Goal: Task Accomplishment & Management: Complete application form

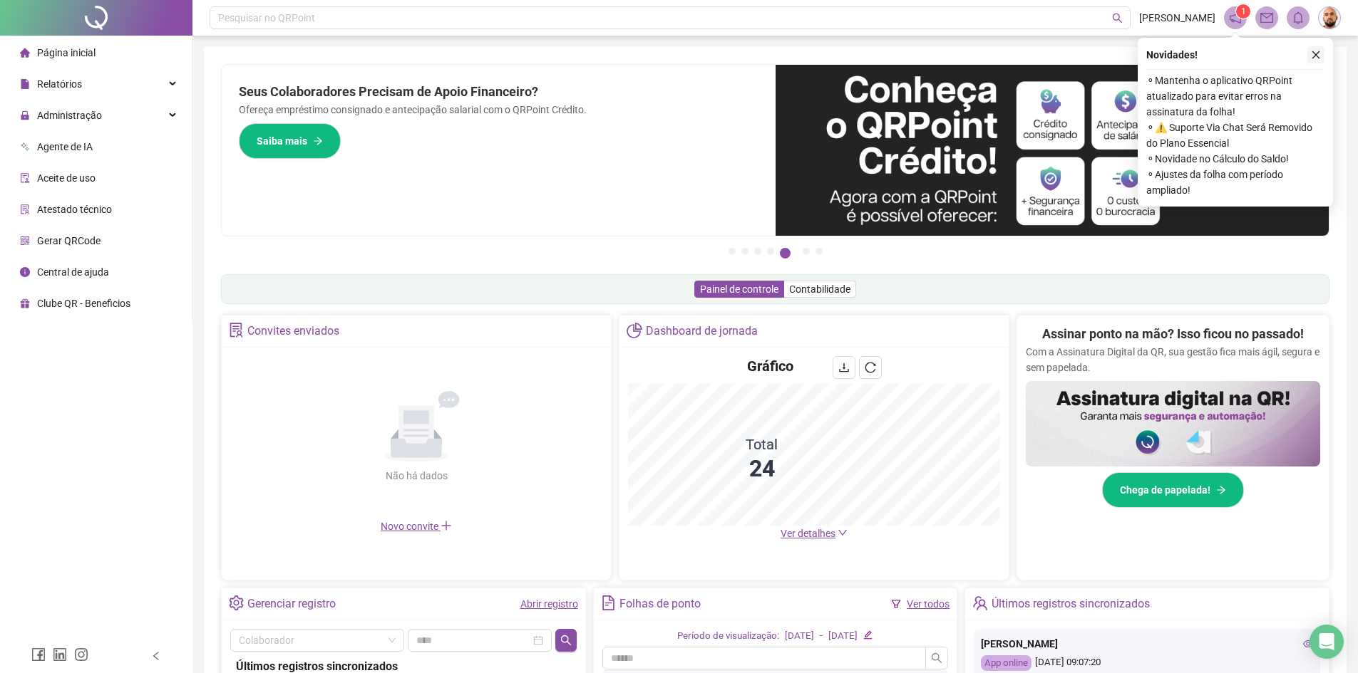
click at [1315, 51] on icon "close" at bounding box center [1316, 55] width 10 height 10
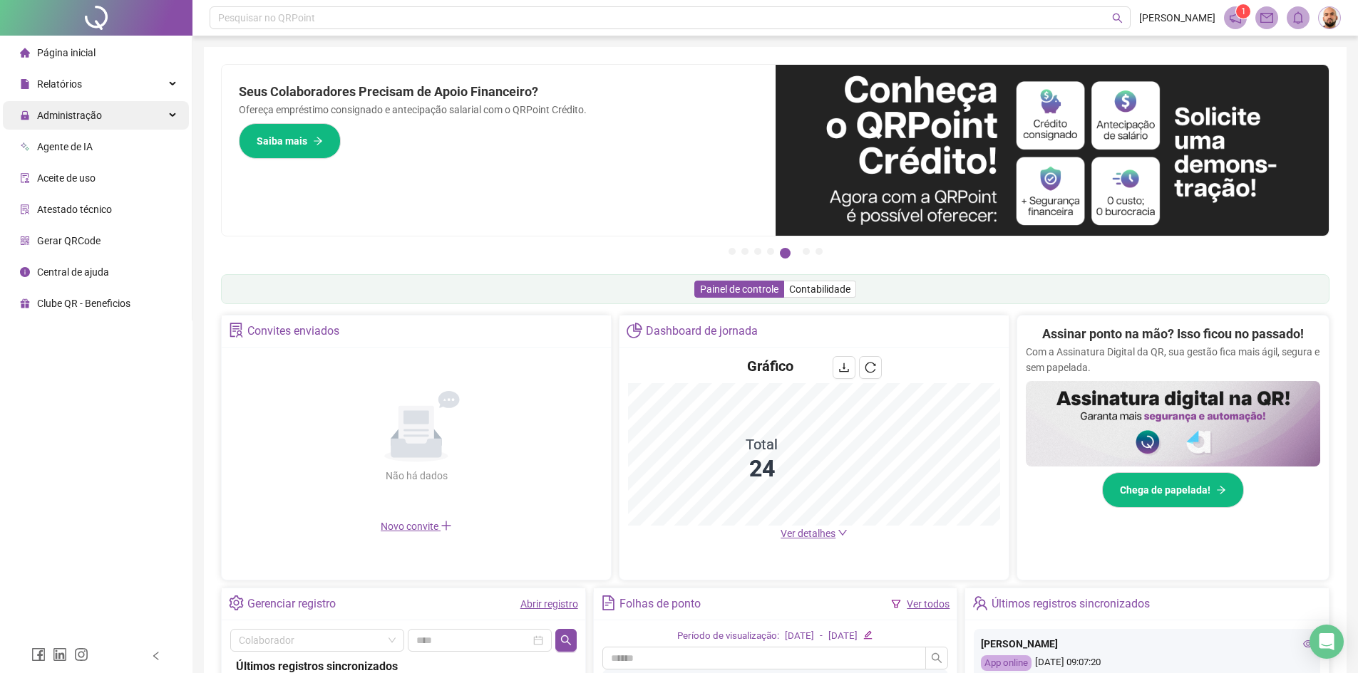
click at [76, 123] on span "Administração" at bounding box center [61, 115] width 82 height 29
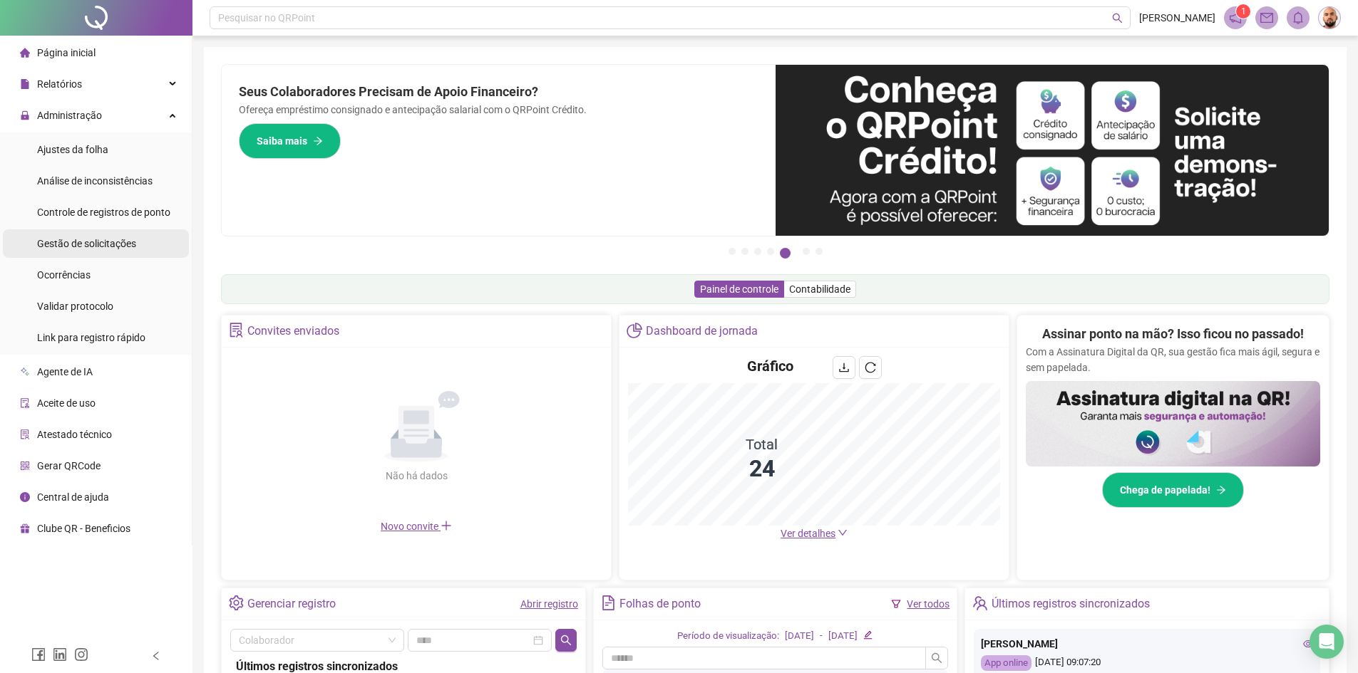
click at [95, 251] on div "Gestão de solicitações" at bounding box center [86, 243] width 99 height 29
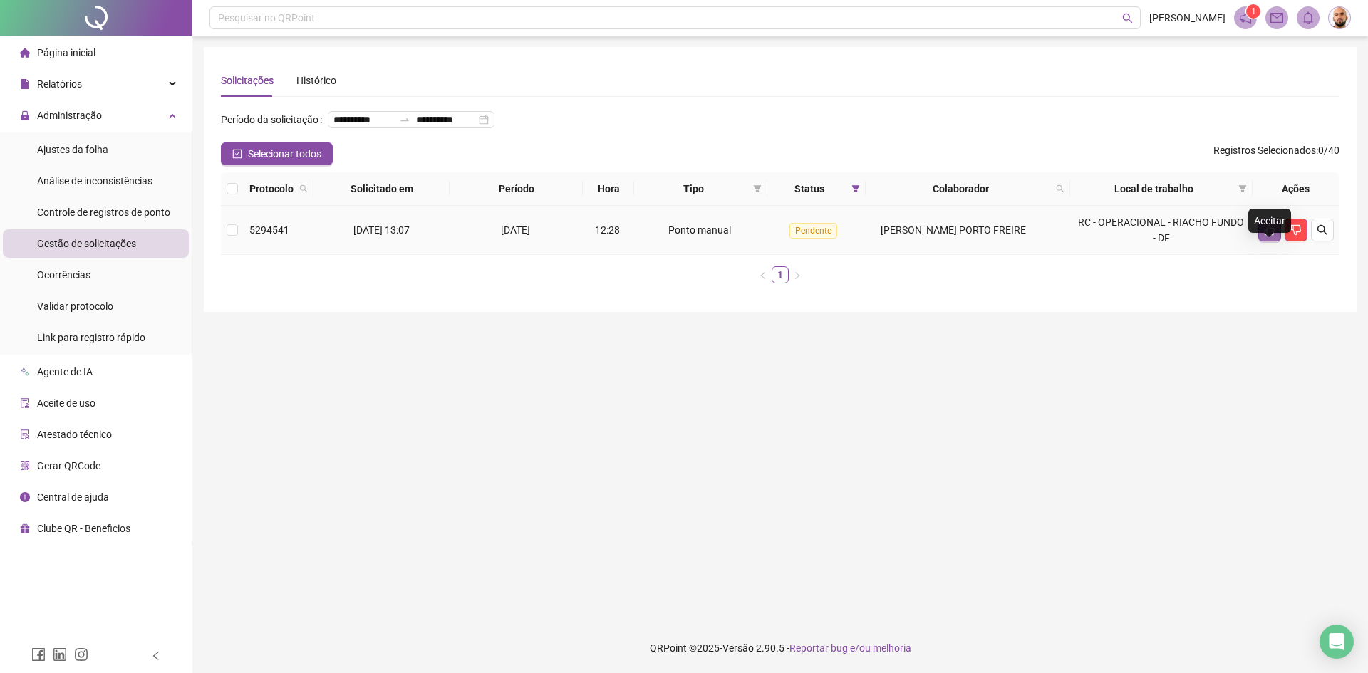
click at [1271, 236] on icon "like" at bounding box center [1270, 230] width 10 height 11
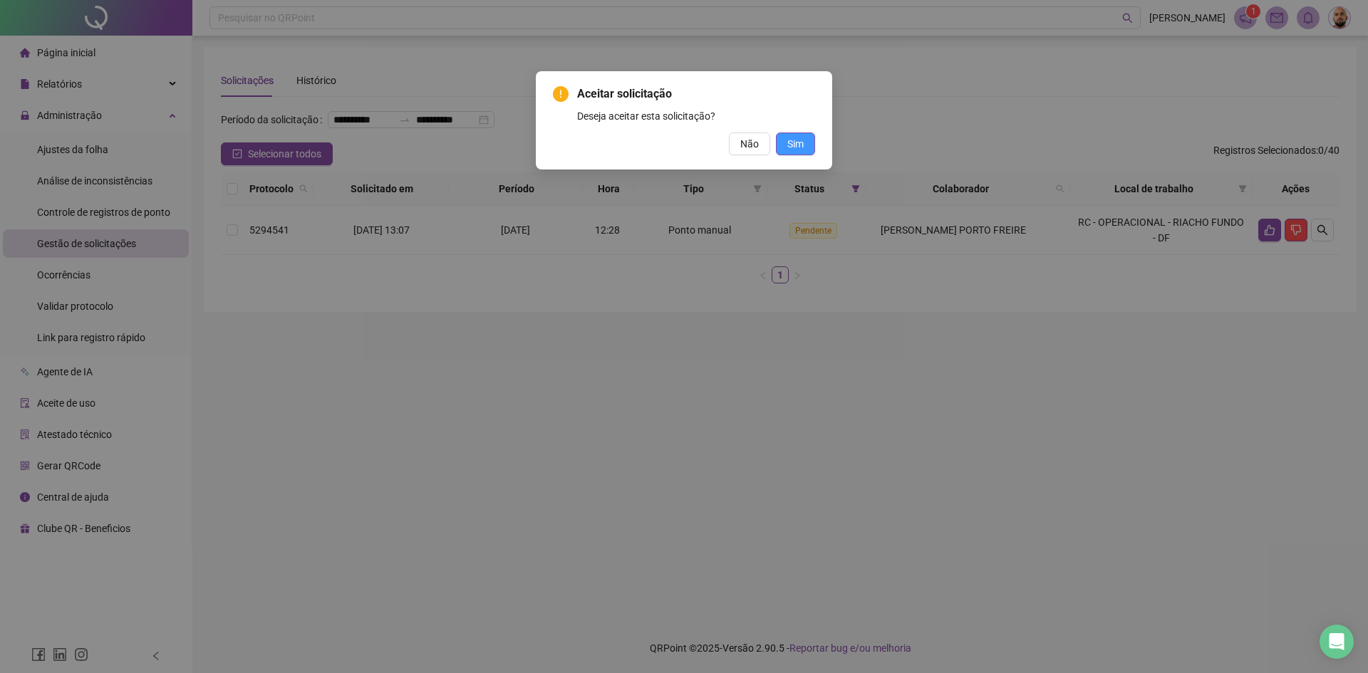
click at [810, 143] on button "Sim" at bounding box center [795, 144] width 39 height 23
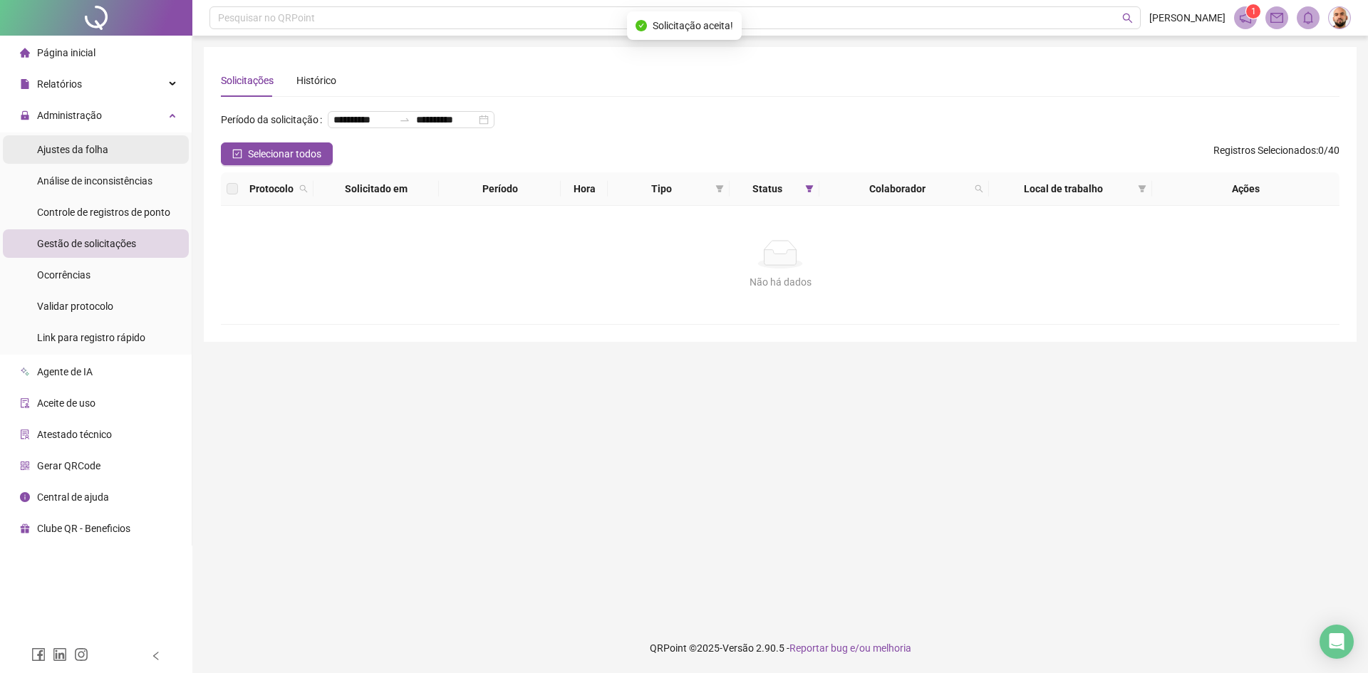
click at [62, 148] on span "Ajustes da folha" at bounding box center [72, 149] width 71 height 11
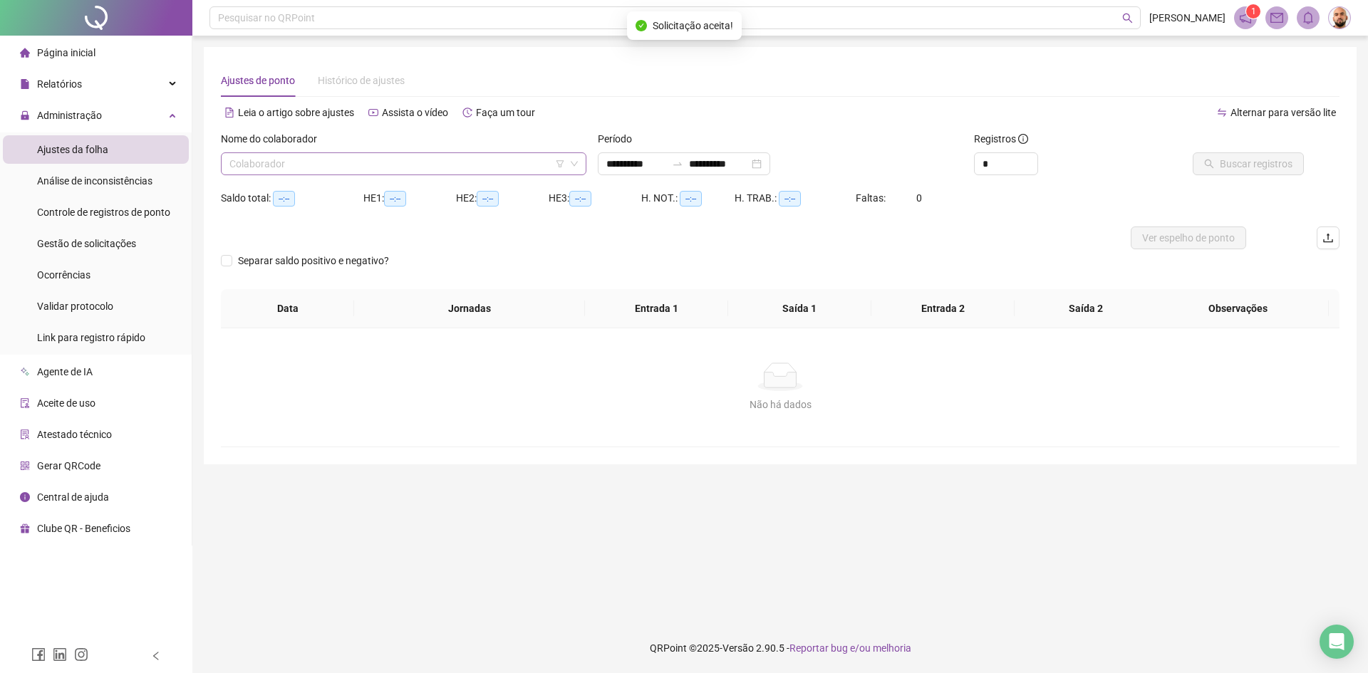
click at [296, 161] on input "search" at bounding box center [397, 163] width 336 height 21
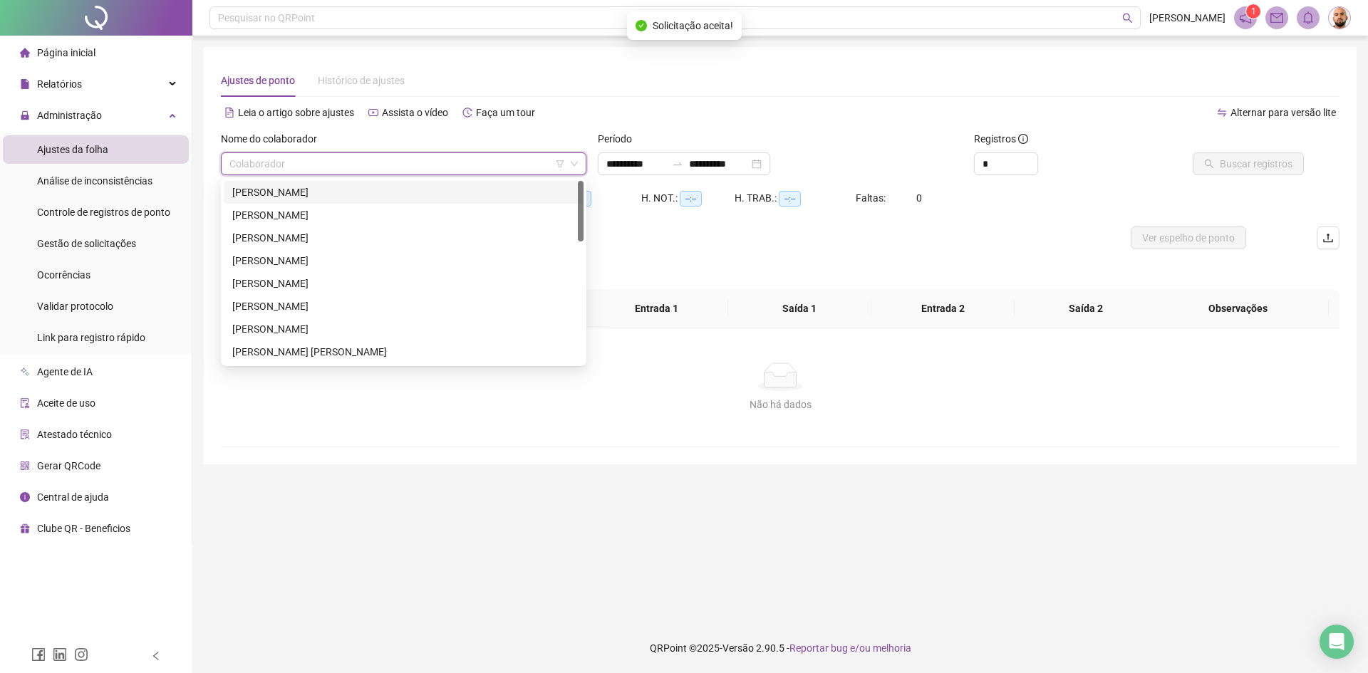
click at [282, 192] on div "[PERSON_NAME]" at bounding box center [403, 193] width 343 height 16
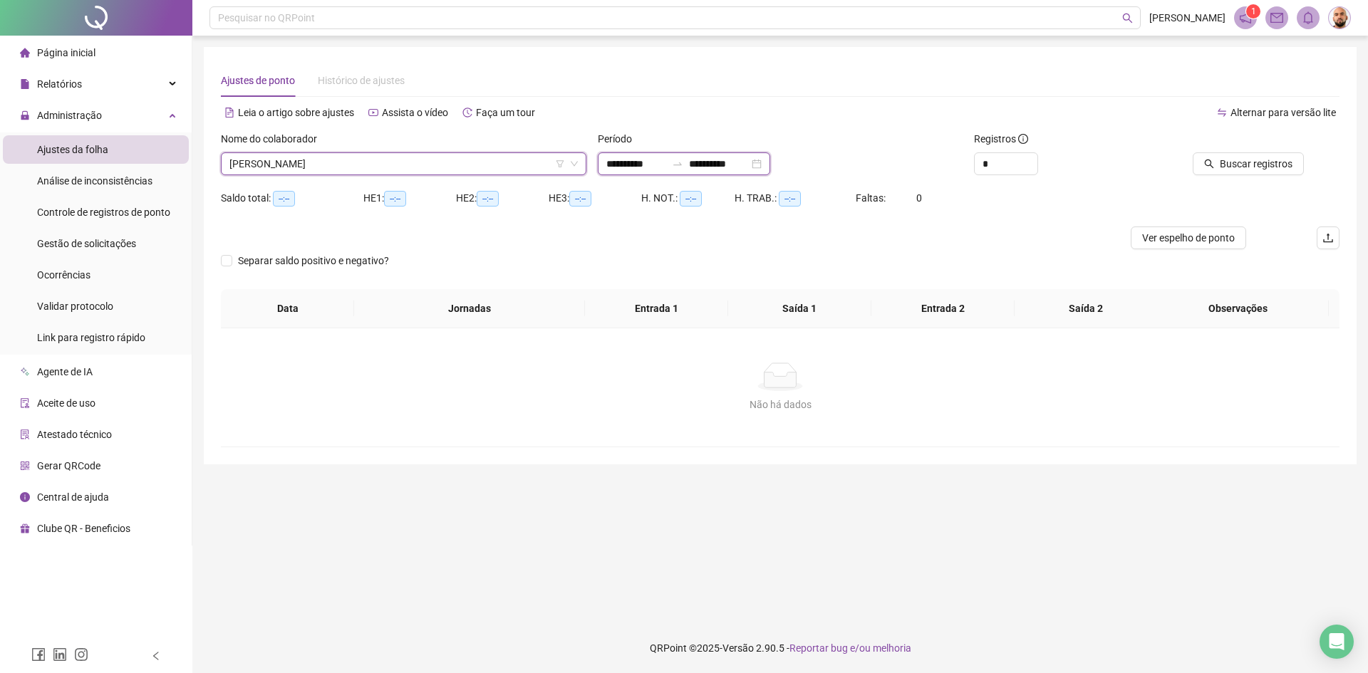
click at [626, 162] on input "**********" at bounding box center [636, 164] width 60 height 16
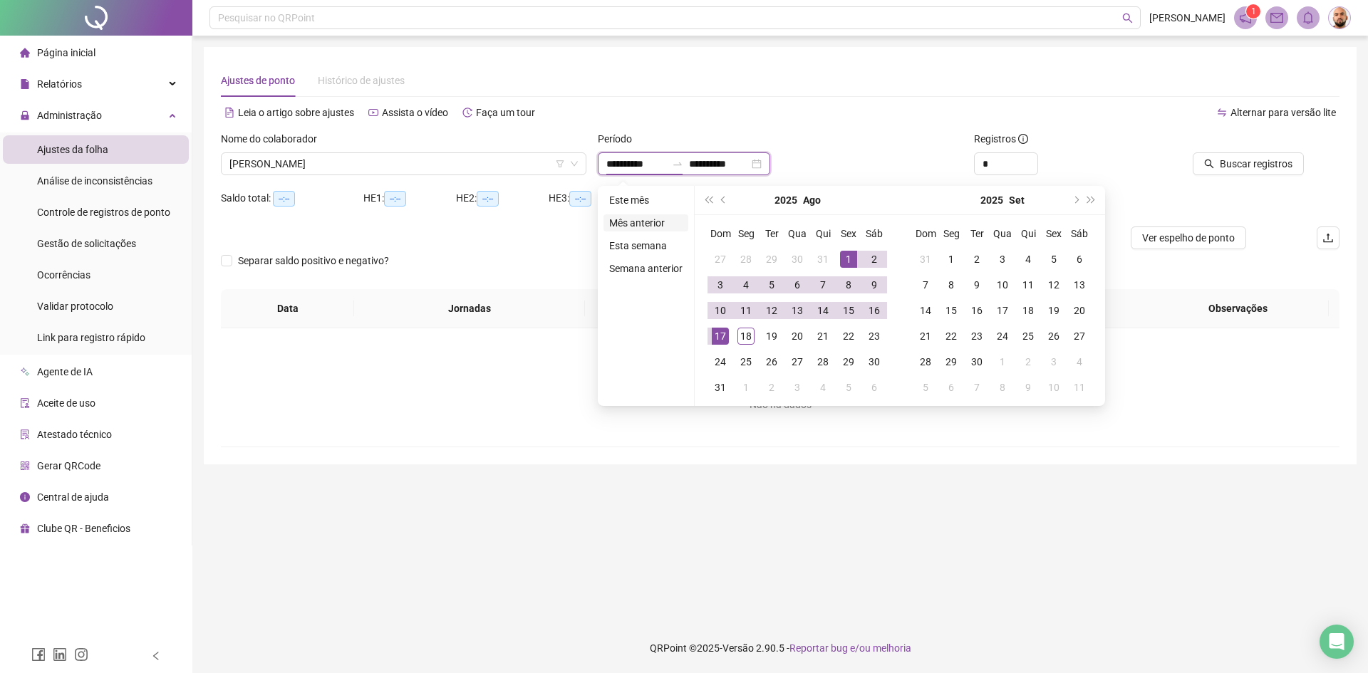
type input "**********"
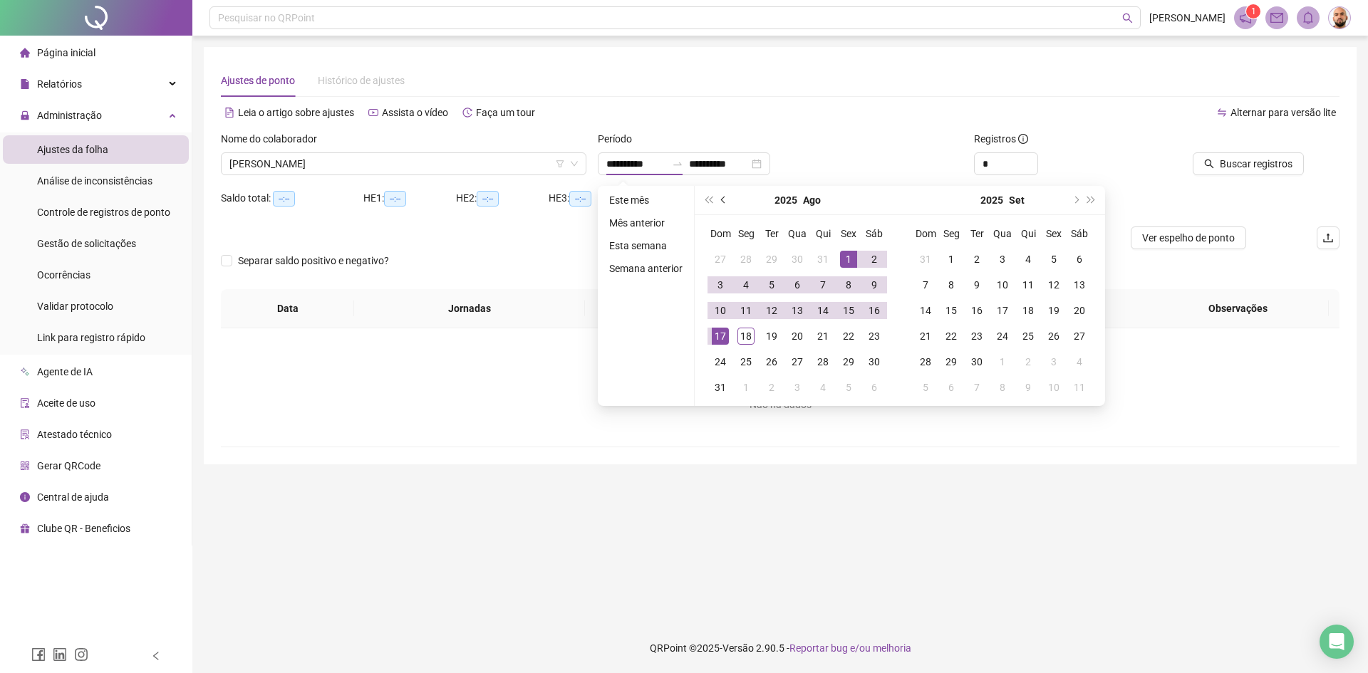
click at [721, 199] on span "prev-year" at bounding box center [724, 200] width 7 height 7
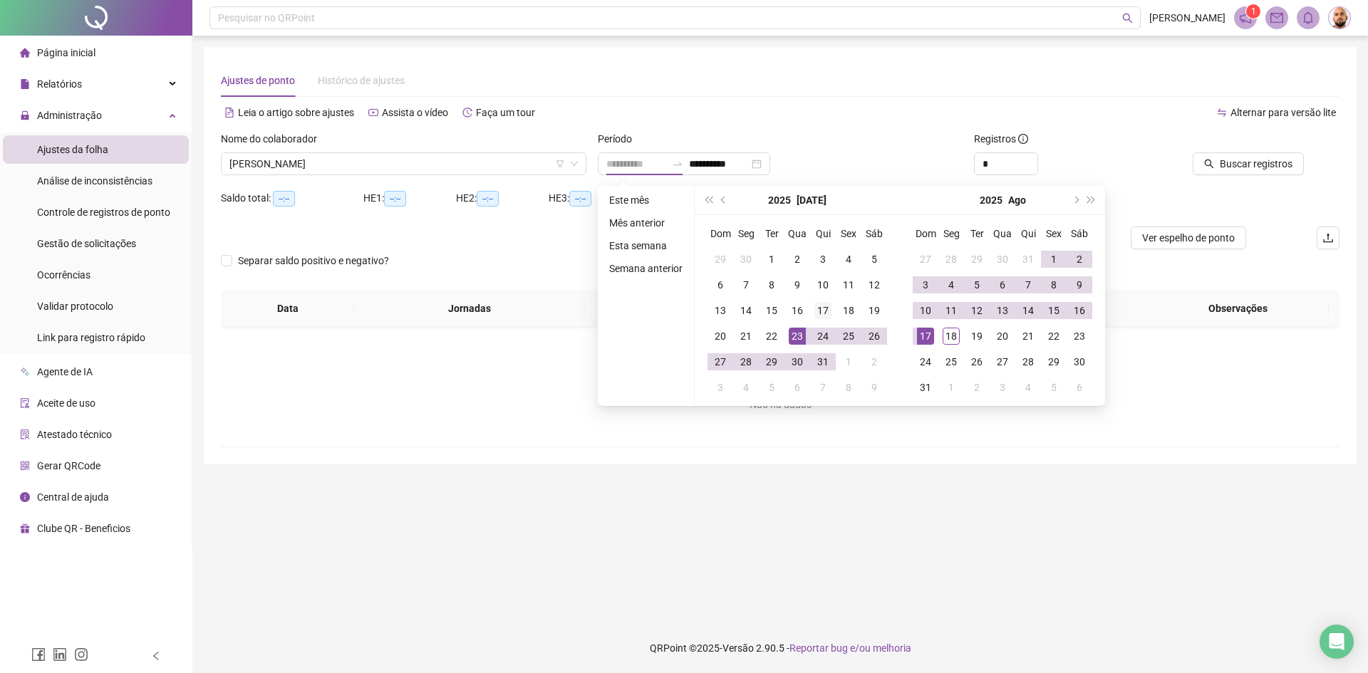
type input "**********"
click at [825, 310] on div "17" at bounding box center [823, 310] width 17 height 17
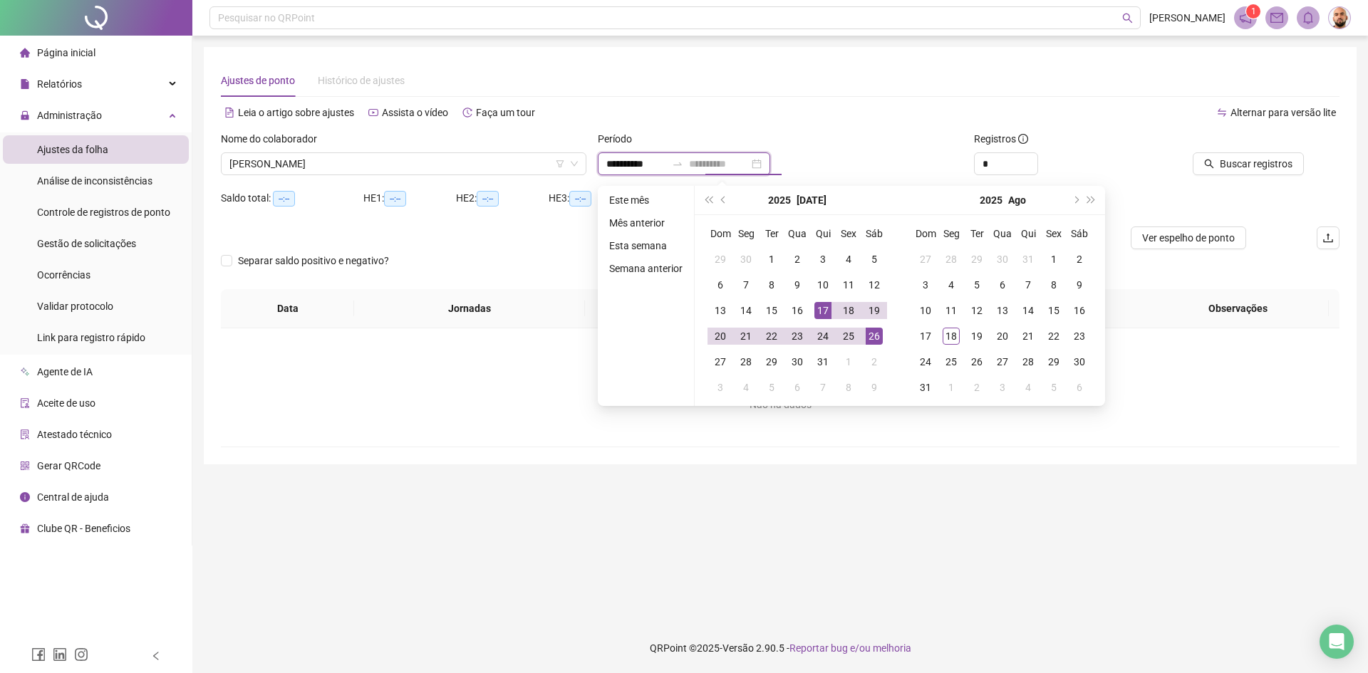
type input "**********"
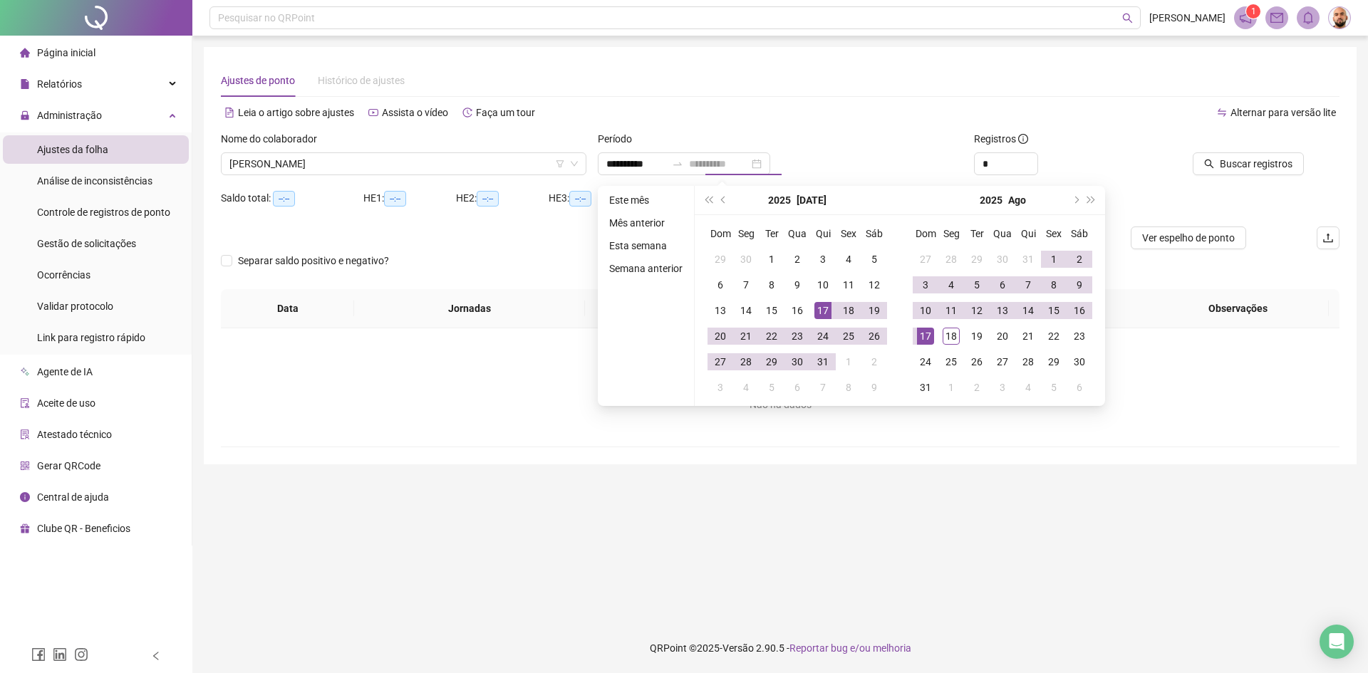
click at [930, 336] on div "17" at bounding box center [925, 336] width 17 height 17
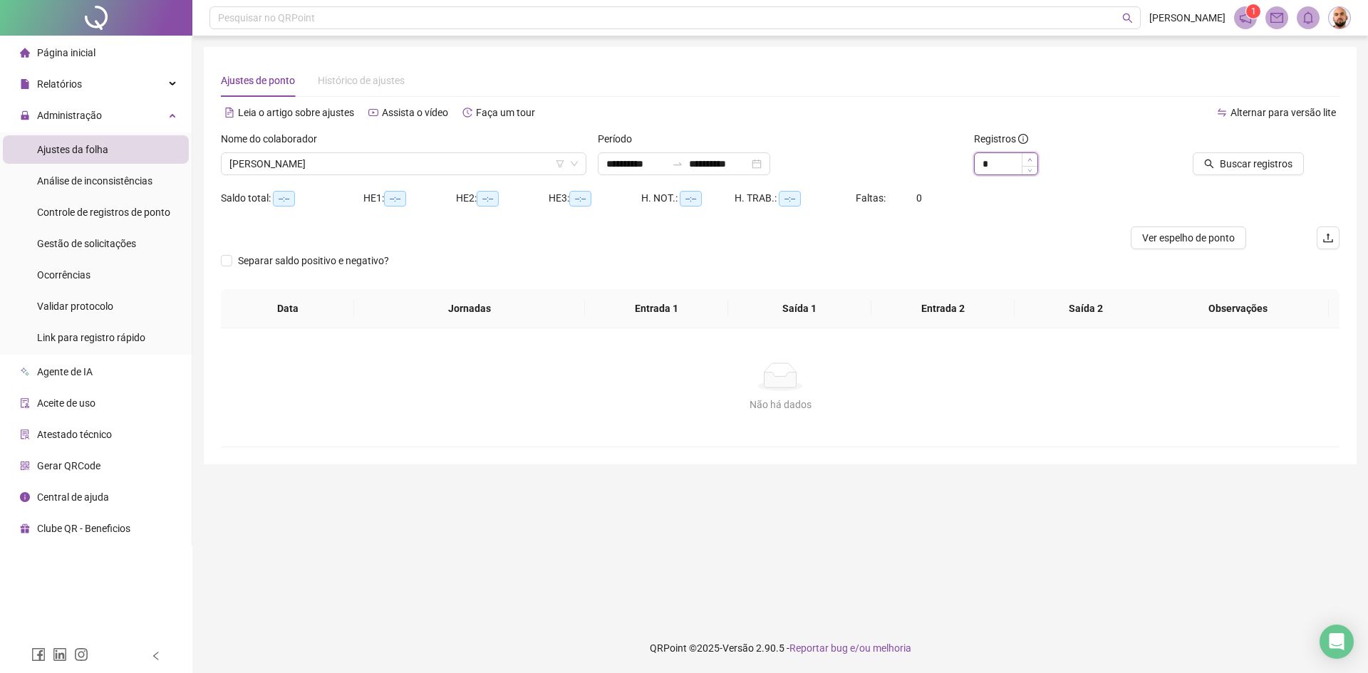
click at [1028, 158] on icon "up" at bounding box center [1030, 159] width 5 height 5
type input "*"
click at [1226, 164] on span "Buscar registros" at bounding box center [1256, 164] width 73 height 16
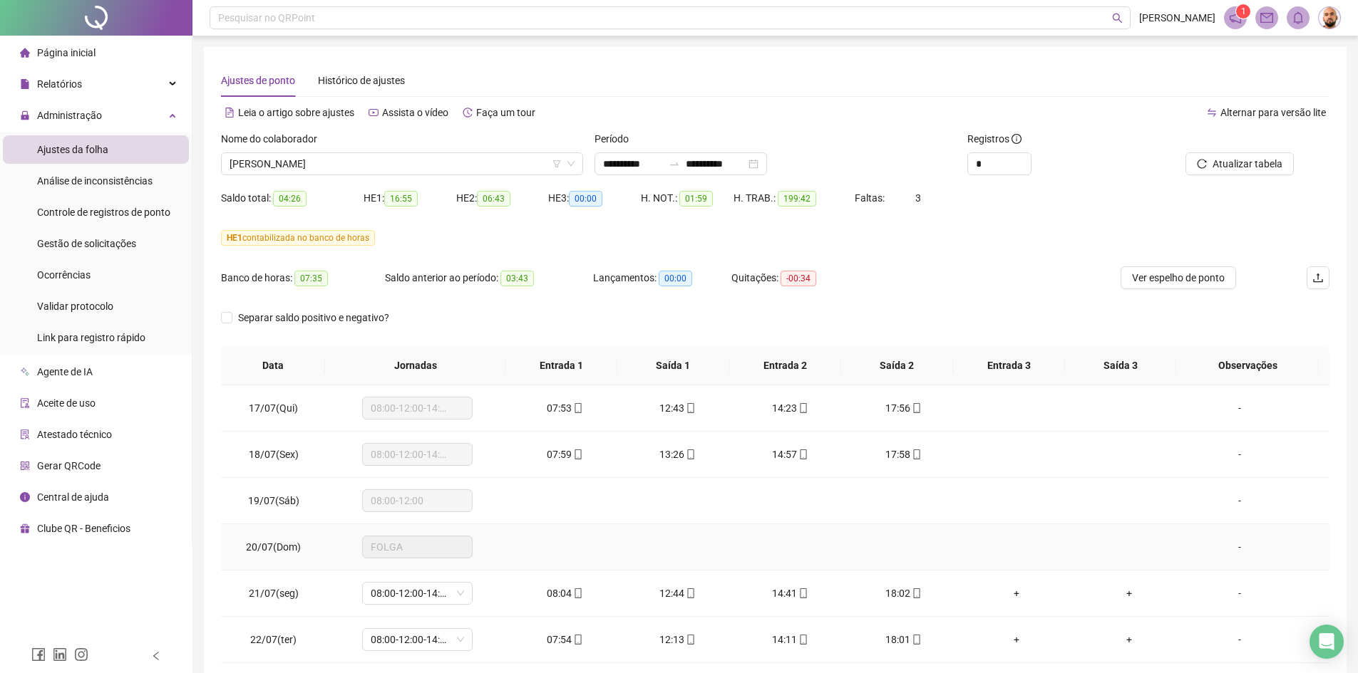
click at [582, 532] on td at bounding box center [564, 548] width 113 height 46
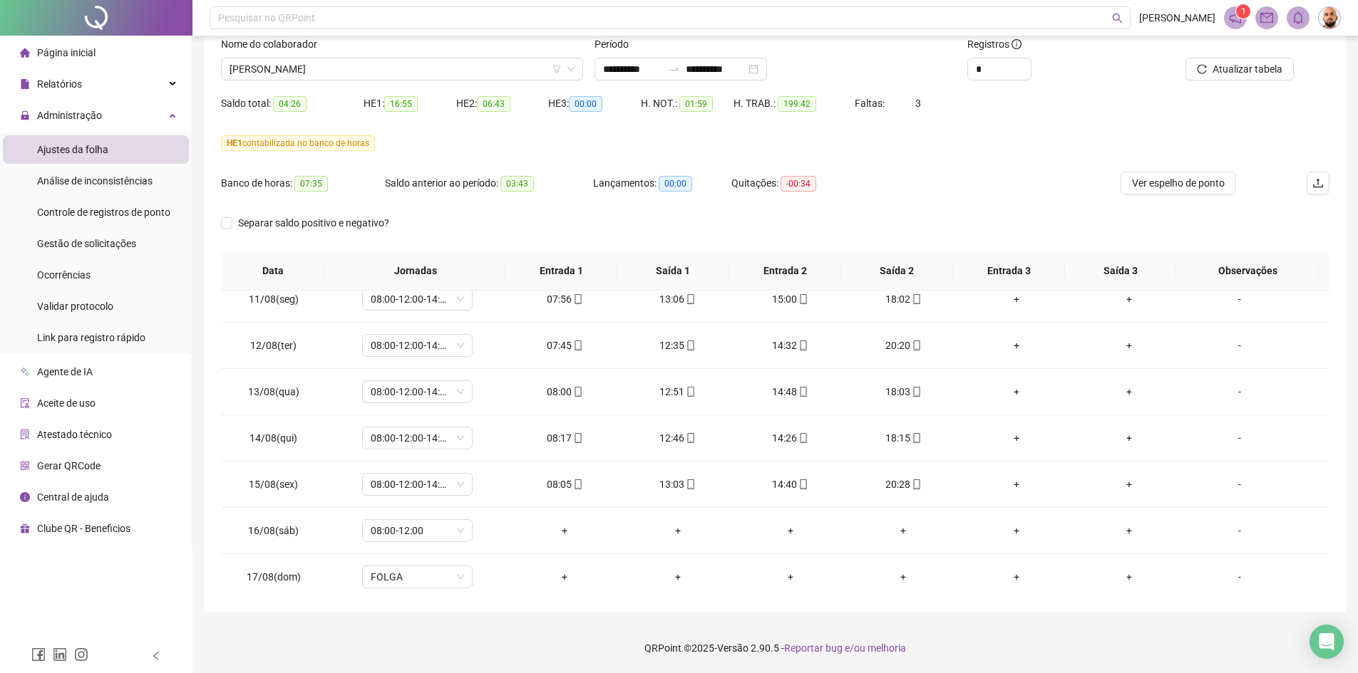
scroll to position [1178, 0]
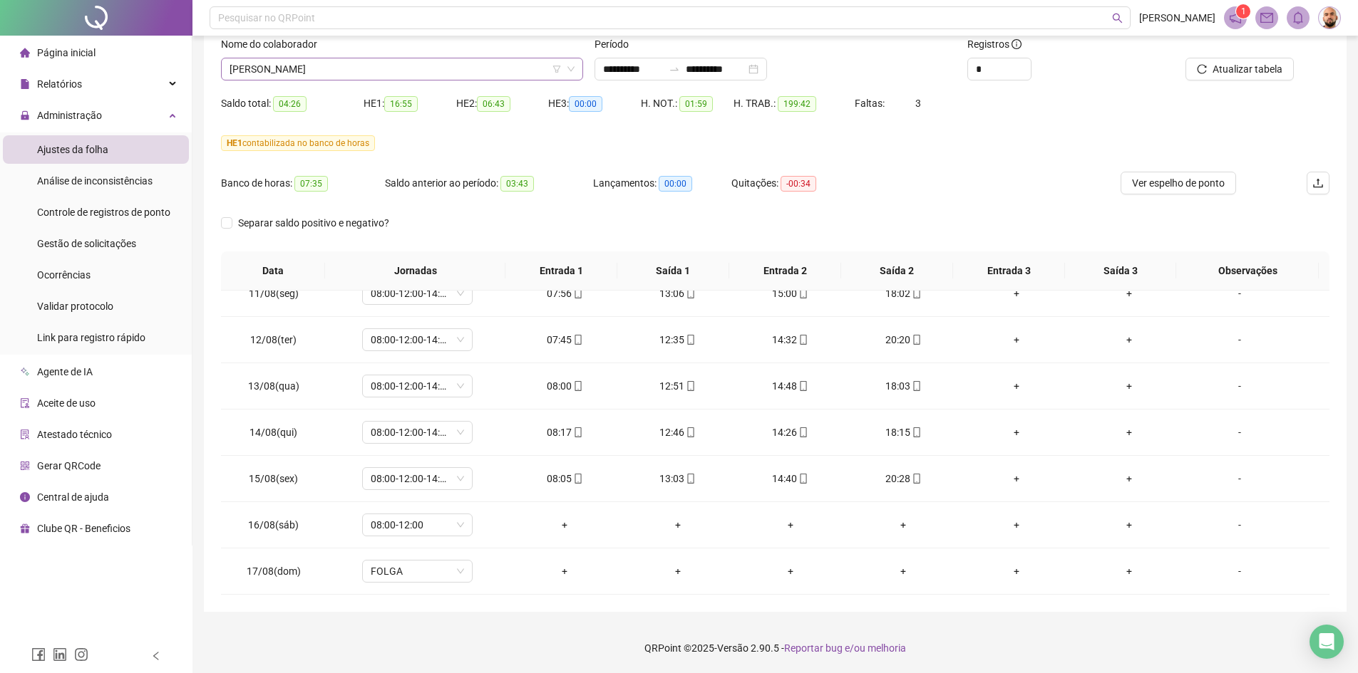
click at [458, 71] on span "[PERSON_NAME]" at bounding box center [401, 68] width 345 height 21
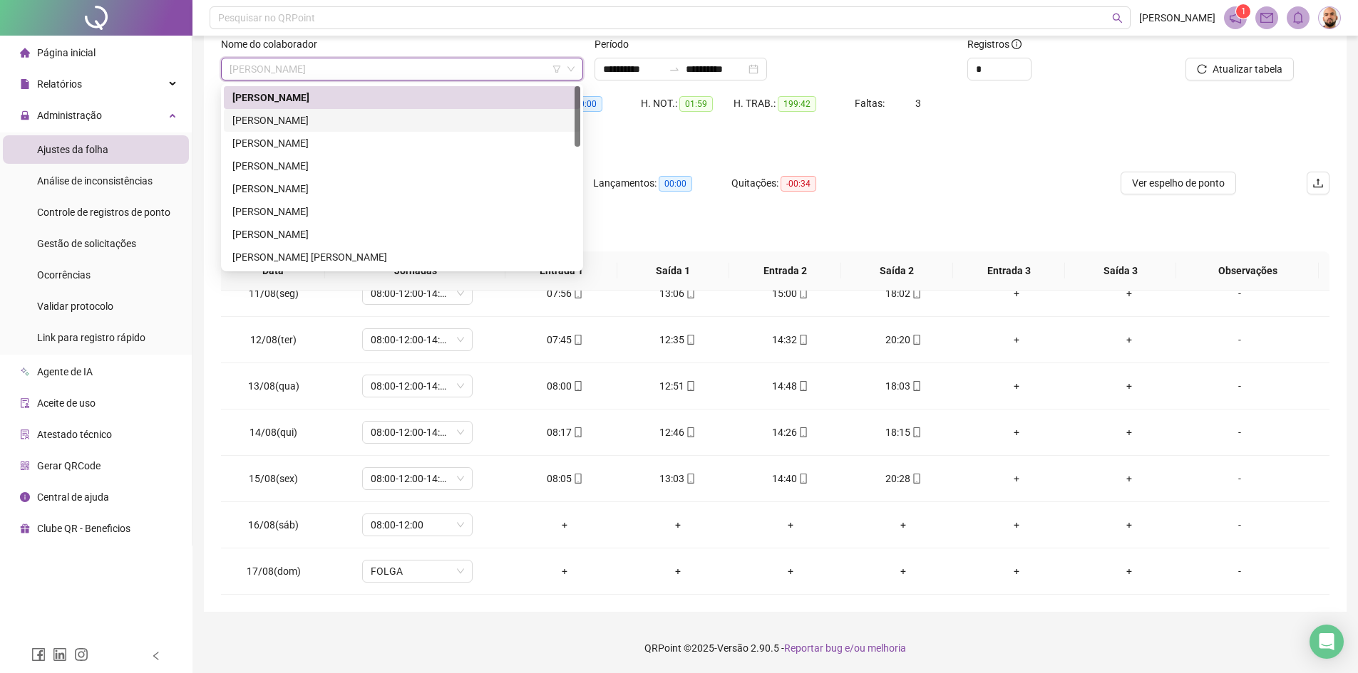
click at [371, 125] on div "[PERSON_NAME]" at bounding box center [401, 121] width 339 height 16
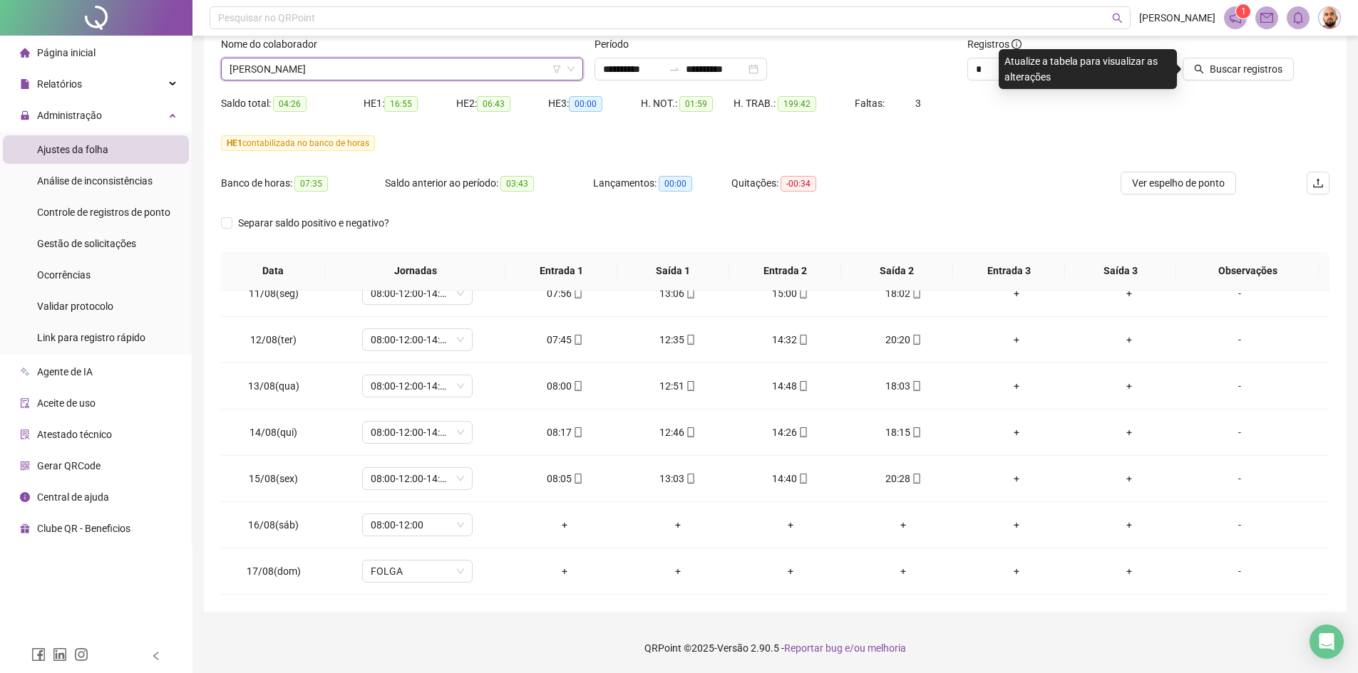
click at [1239, 68] on span "Buscar registros" at bounding box center [1245, 69] width 73 height 16
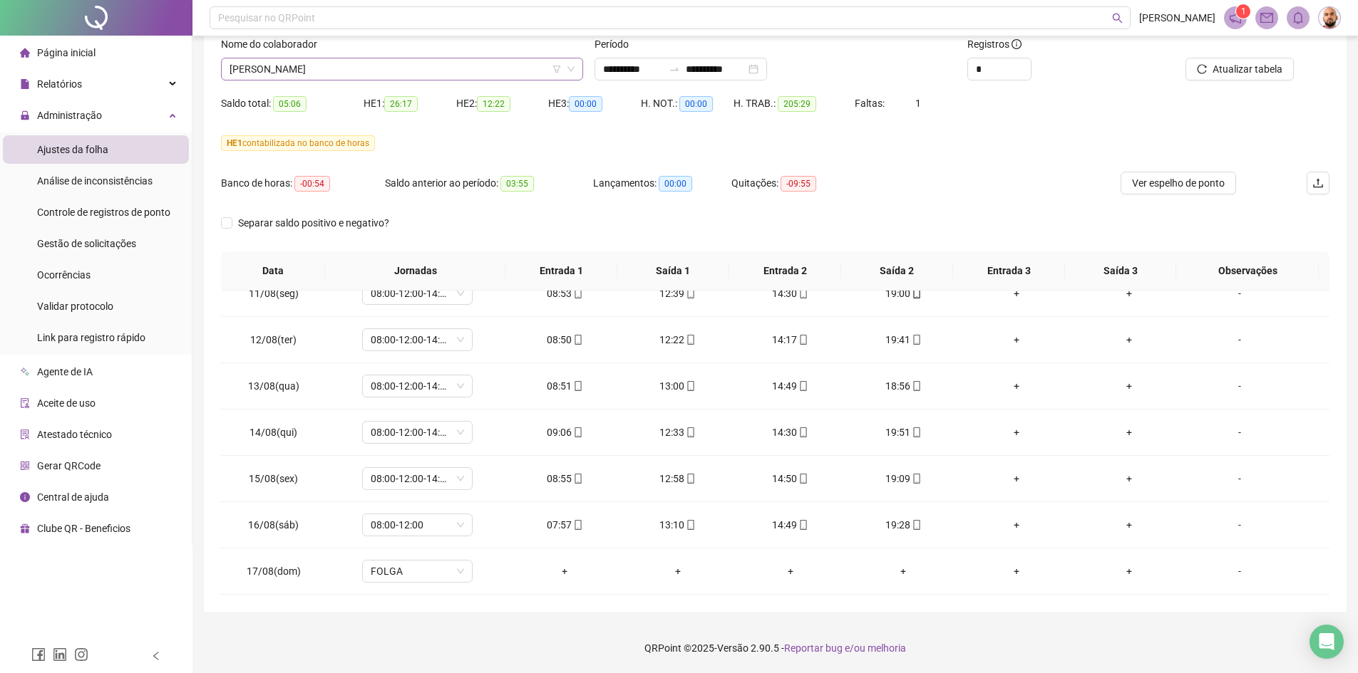
click at [385, 74] on span "[PERSON_NAME]" at bounding box center [401, 68] width 345 height 21
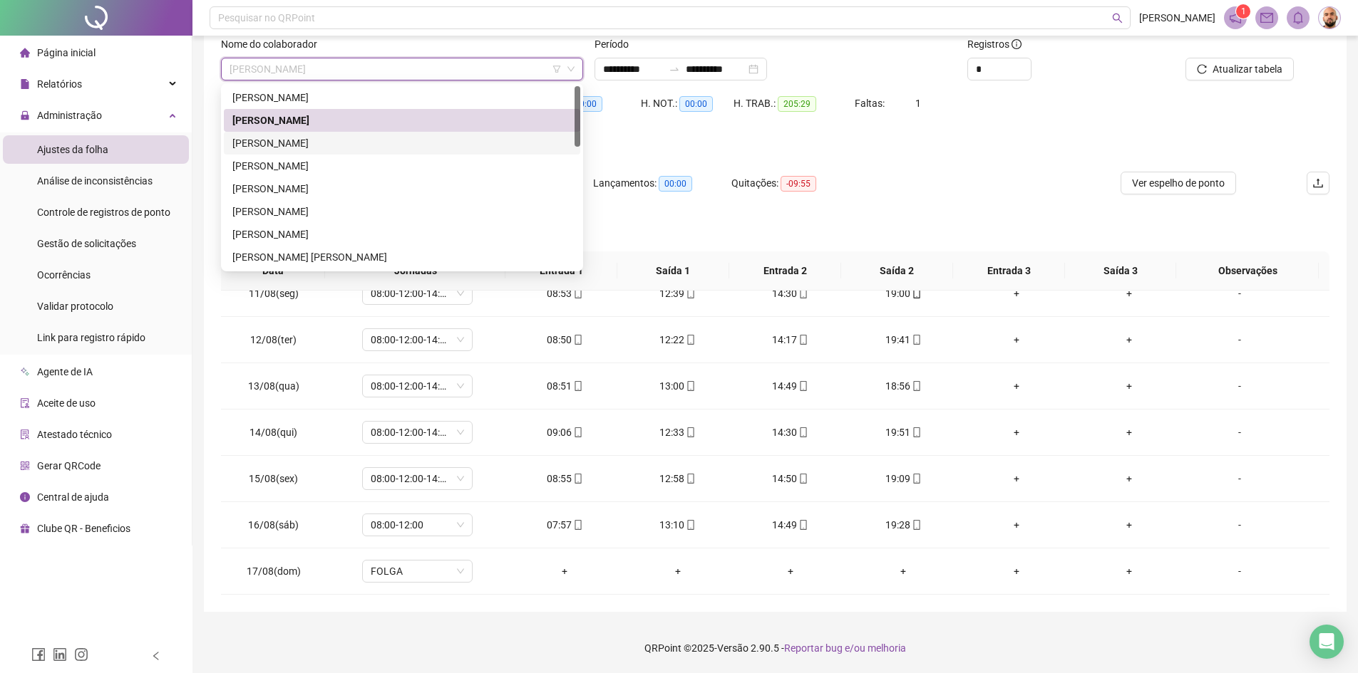
click at [319, 143] on div "[PERSON_NAME]" at bounding box center [401, 143] width 339 height 16
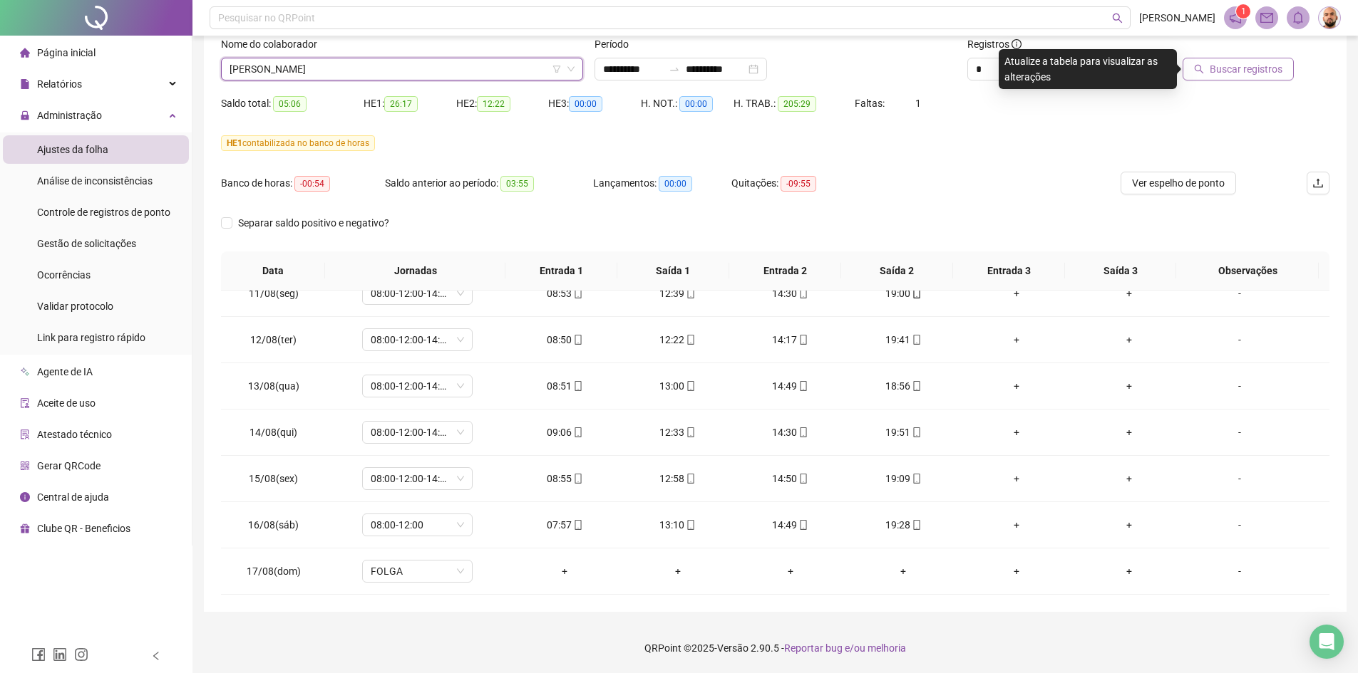
click at [1217, 68] on span "Buscar registros" at bounding box center [1245, 69] width 73 height 16
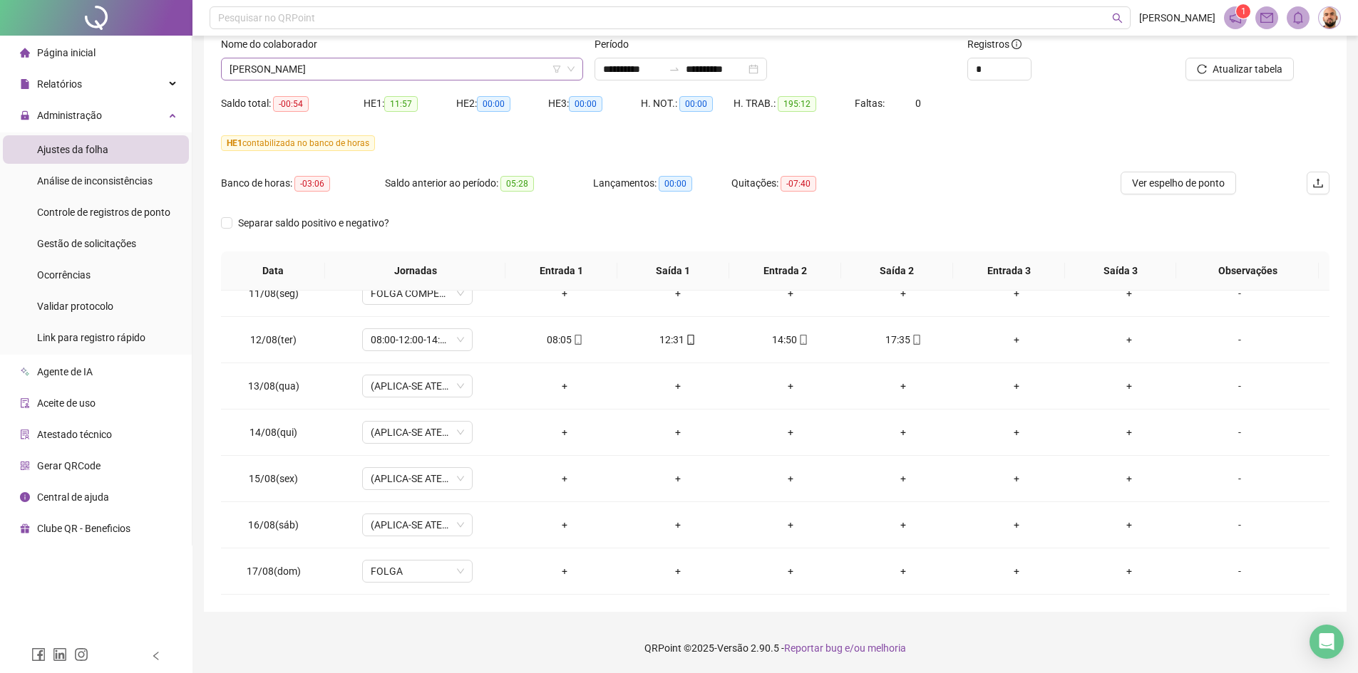
click at [371, 71] on span "[PERSON_NAME]" at bounding box center [401, 68] width 345 height 21
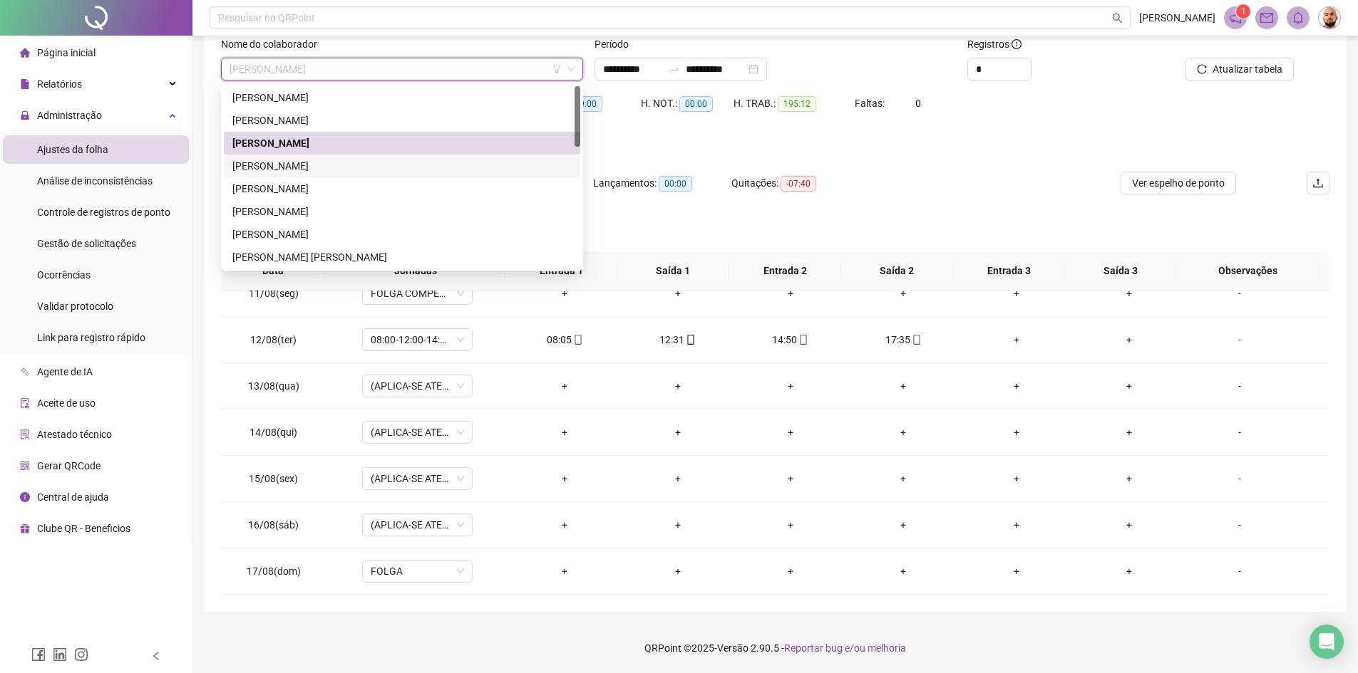
click at [329, 165] on div "[PERSON_NAME]" at bounding box center [401, 166] width 339 height 16
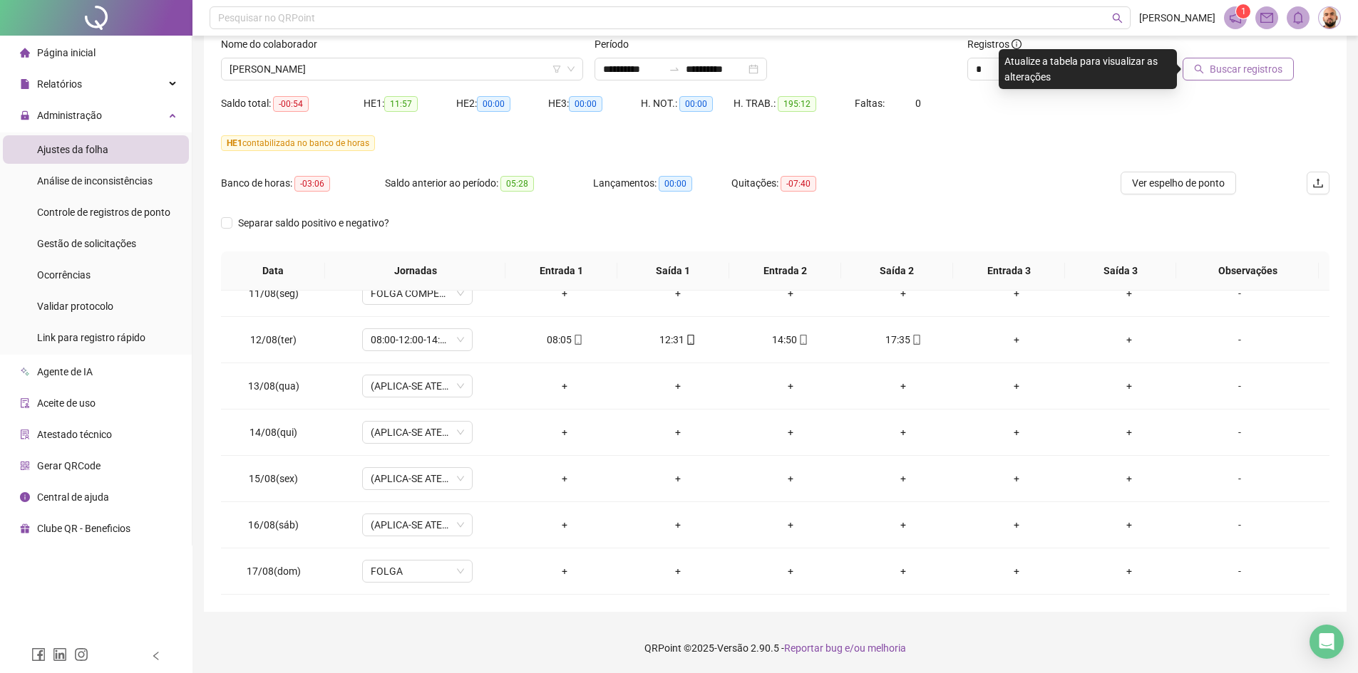
click at [1254, 71] on span "Buscar registros" at bounding box center [1245, 69] width 73 height 16
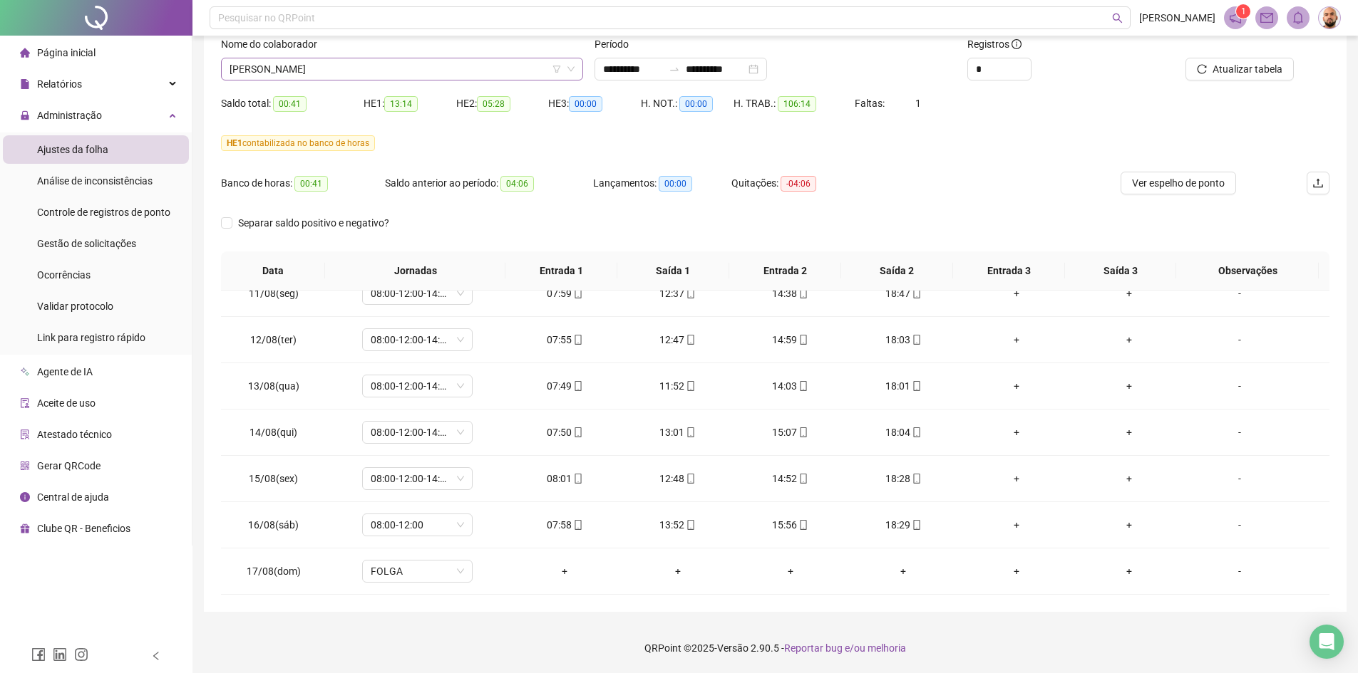
click at [386, 73] on span "[PERSON_NAME]" at bounding box center [401, 68] width 345 height 21
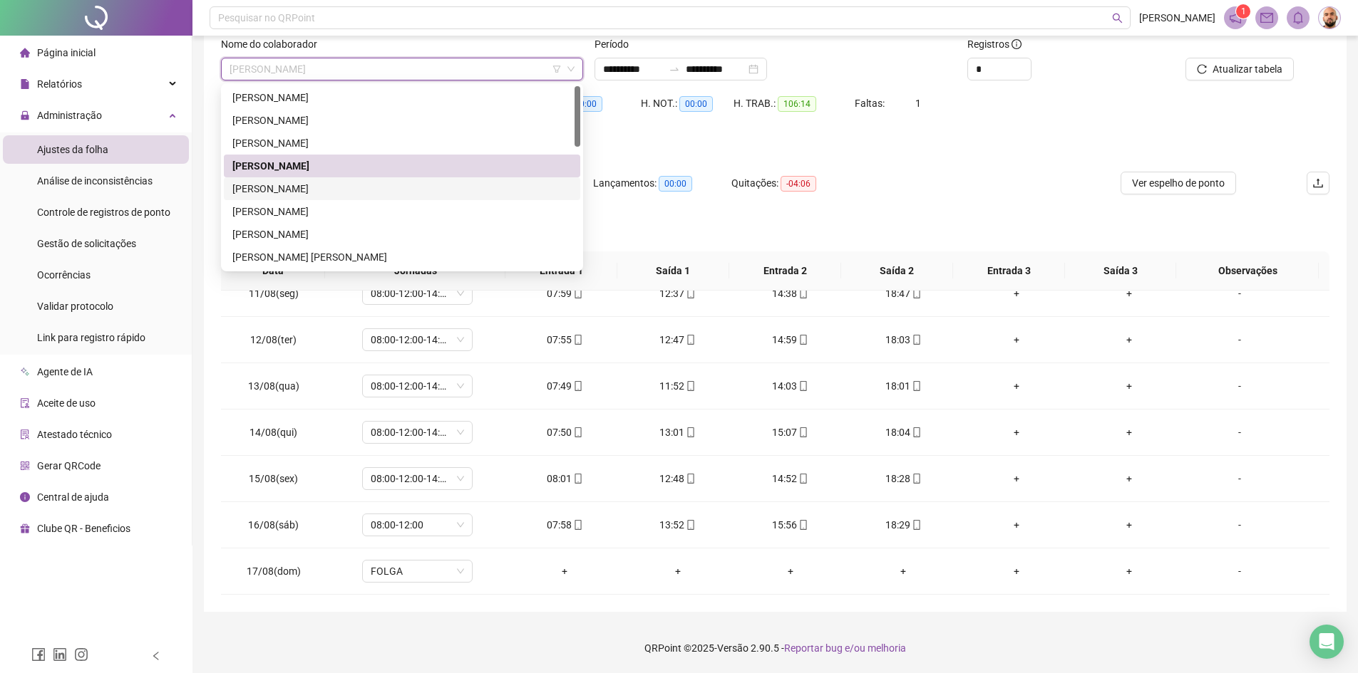
click at [363, 190] on div "[PERSON_NAME]" at bounding box center [401, 189] width 339 height 16
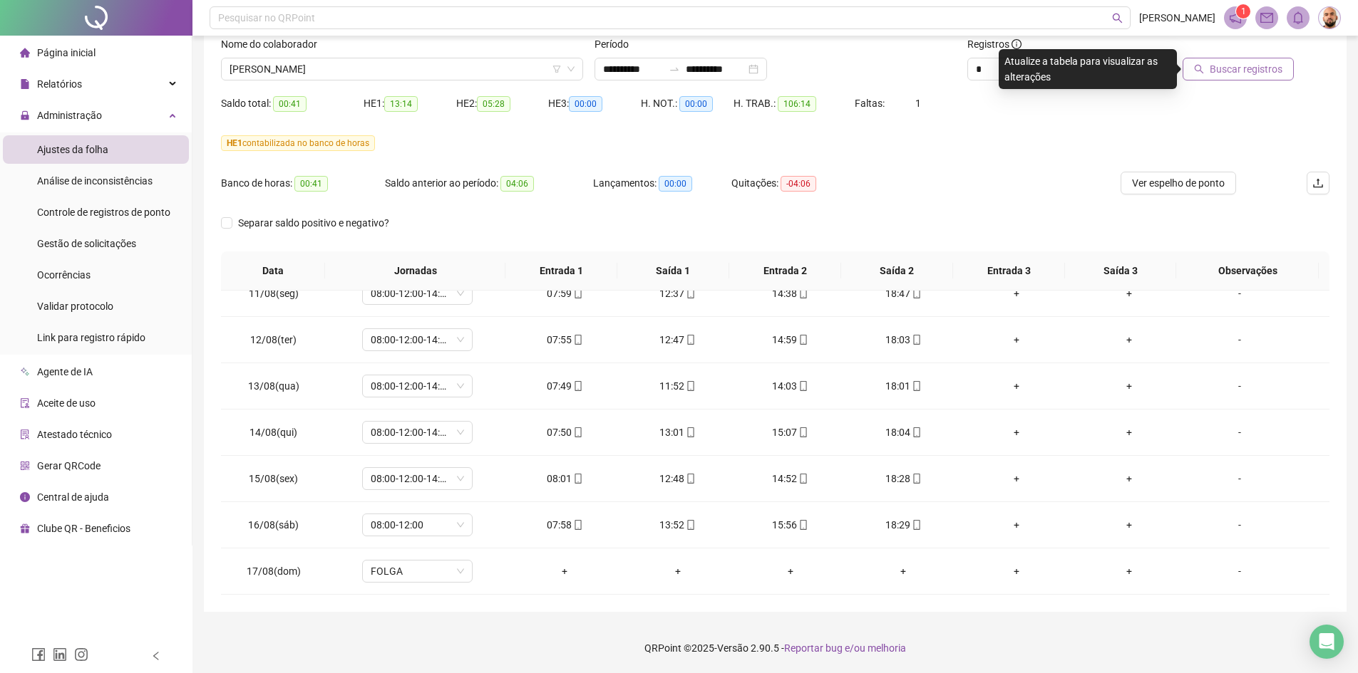
click at [1222, 74] on span "Buscar registros" at bounding box center [1245, 69] width 73 height 16
click at [470, 68] on span "[PERSON_NAME]" at bounding box center [401, 68] width 345 height 21
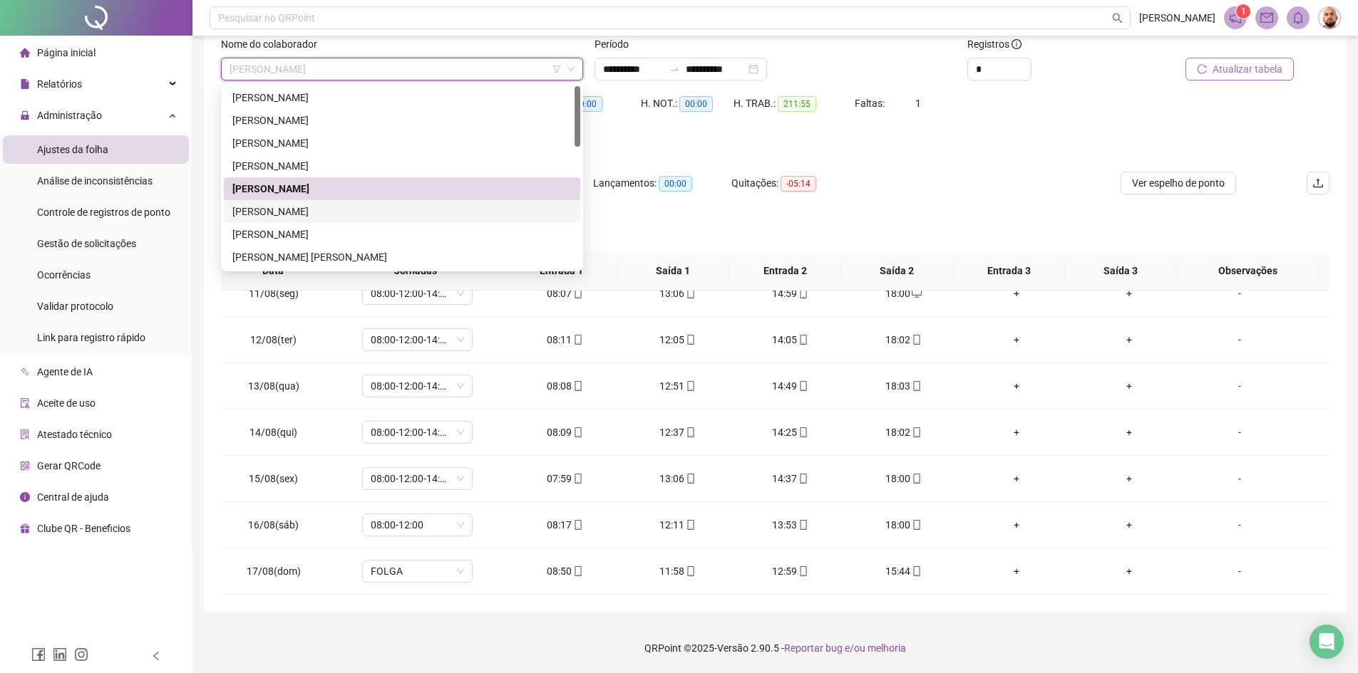
click at [378, 215] on div "[PERSON_NAME]" at bounding box center [401, 212] width 339 height 16
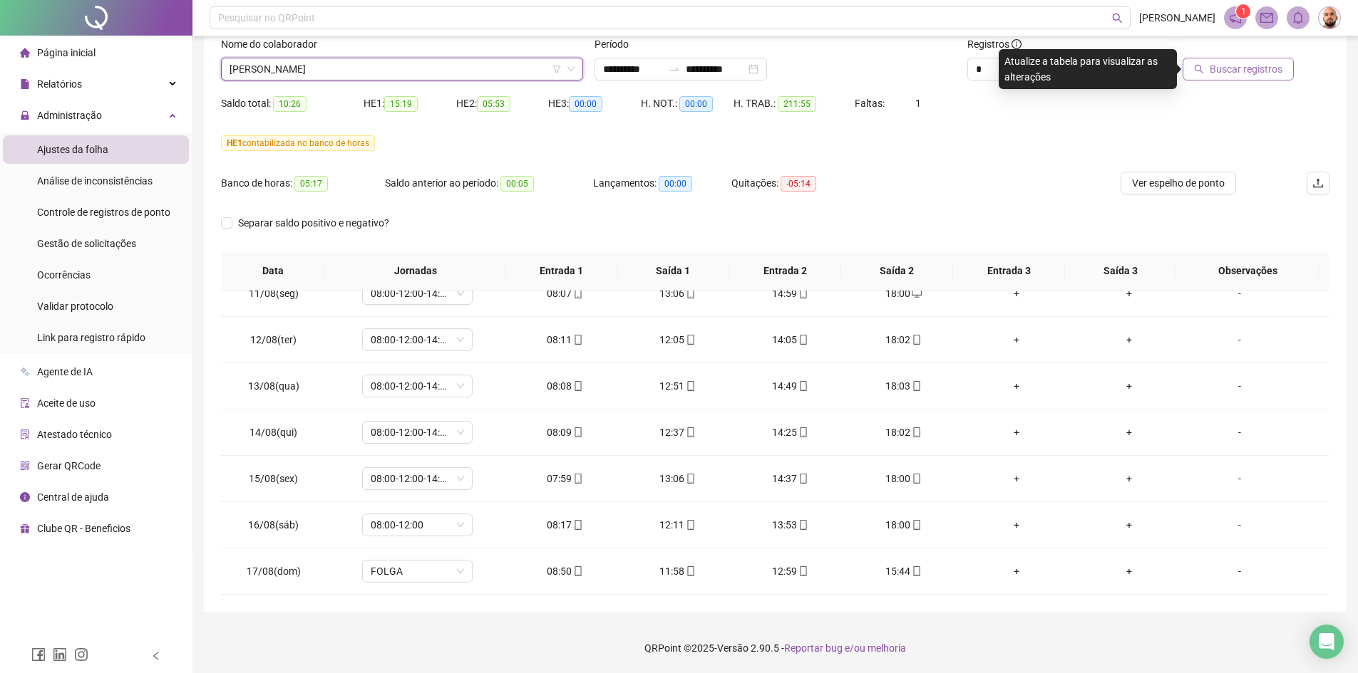
click at [1221, 73] on span "Buscar registros" at bounding box center [1245, 69] width 73 height 16
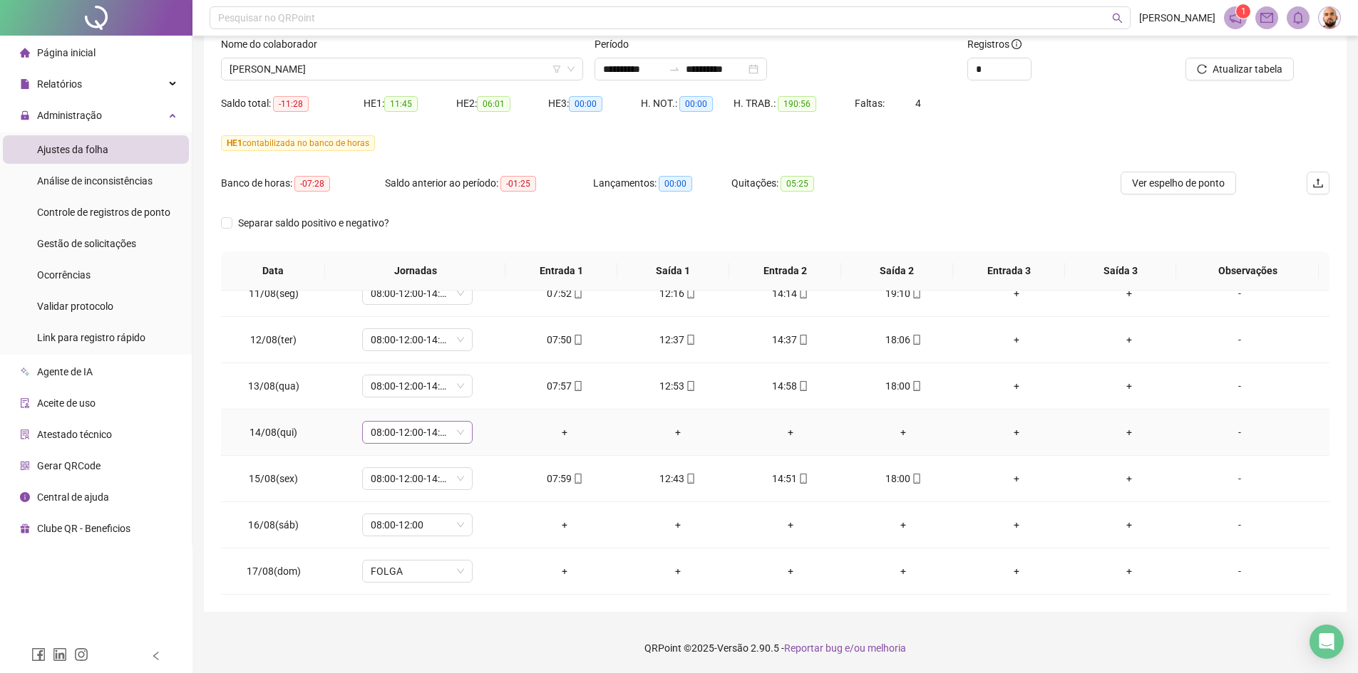
click at [460, 433] on span "08:00-12:00-14:00-18:00" at bounding box center [417, 432] width 93 height 21
click at [454, 577] on div "Folga compensatória" at bounding box center [440, 574] width 120 height 16
click at [490, 399] on button "Sim" at bounding box center [483, 395] width 28 height 17
click at [1261, 72] on span "Atualizar tabela" at bounding box center [1247, 69] width 70 height 16
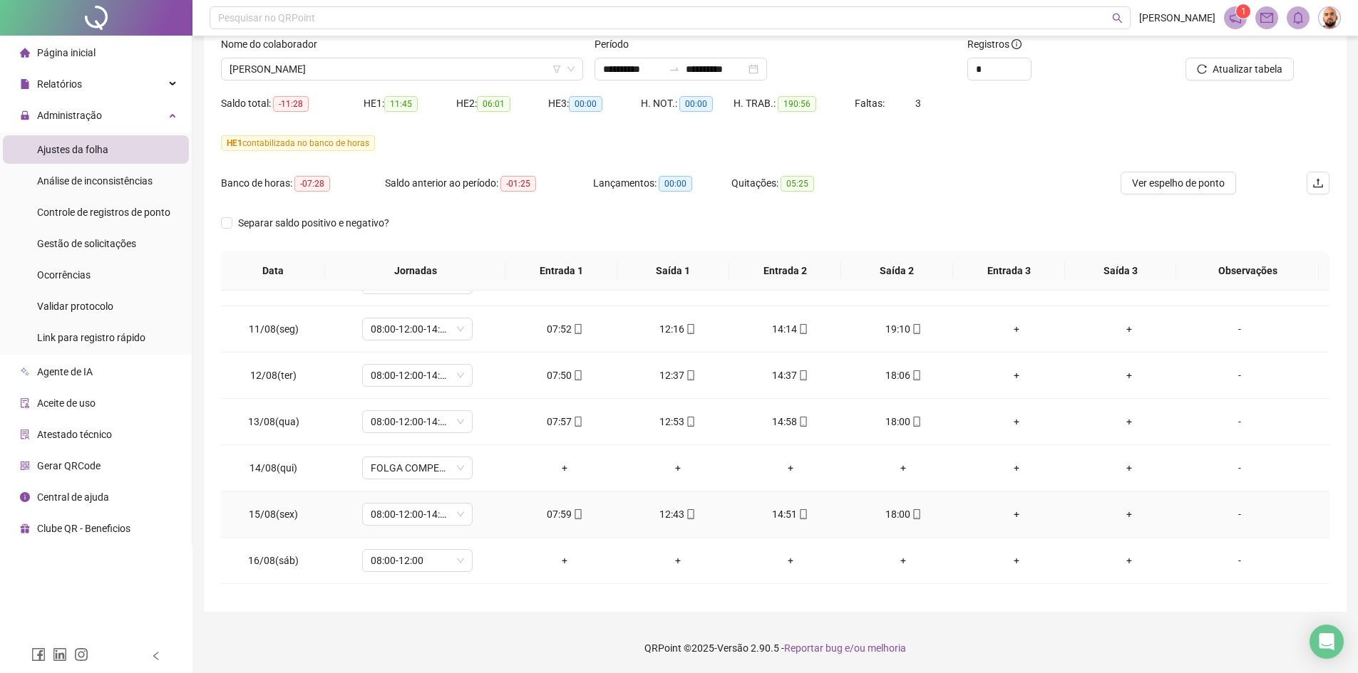
scroll to position [1178, 0]
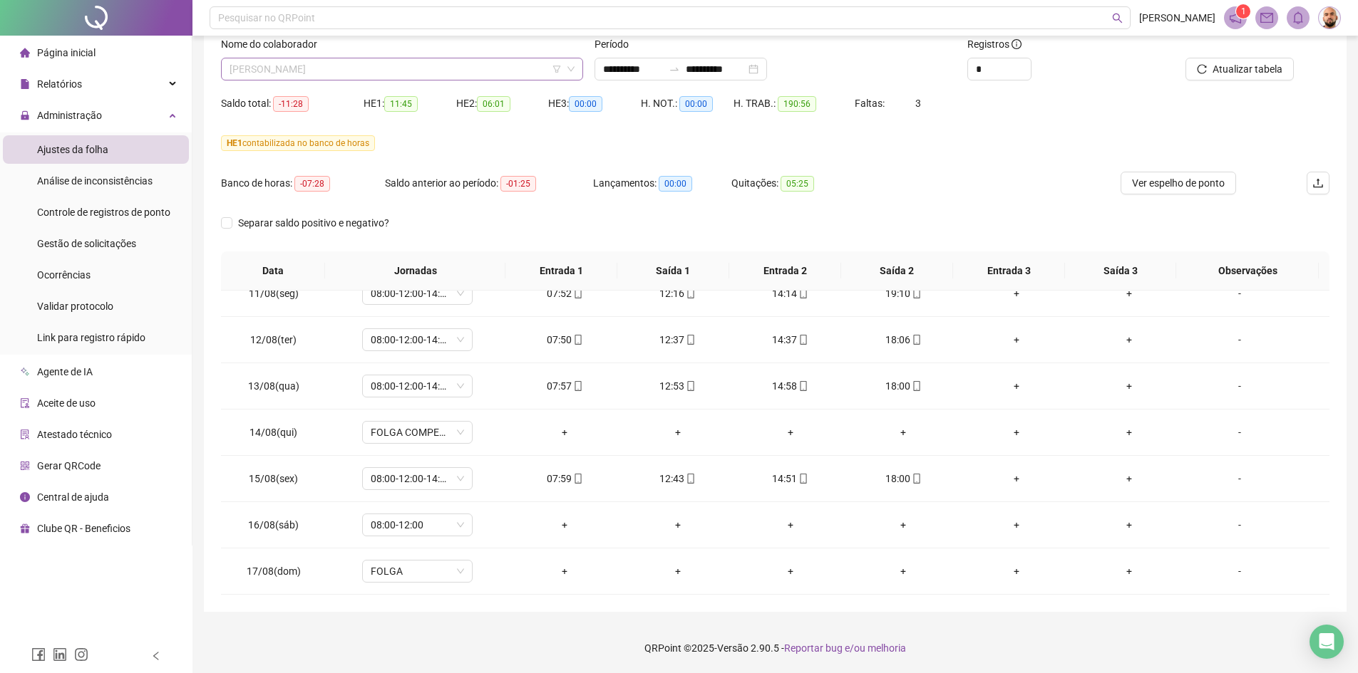
click at [456, 67] on span "[PERSON_NAME]" at bounding box center [401, 68] width 345 height 21
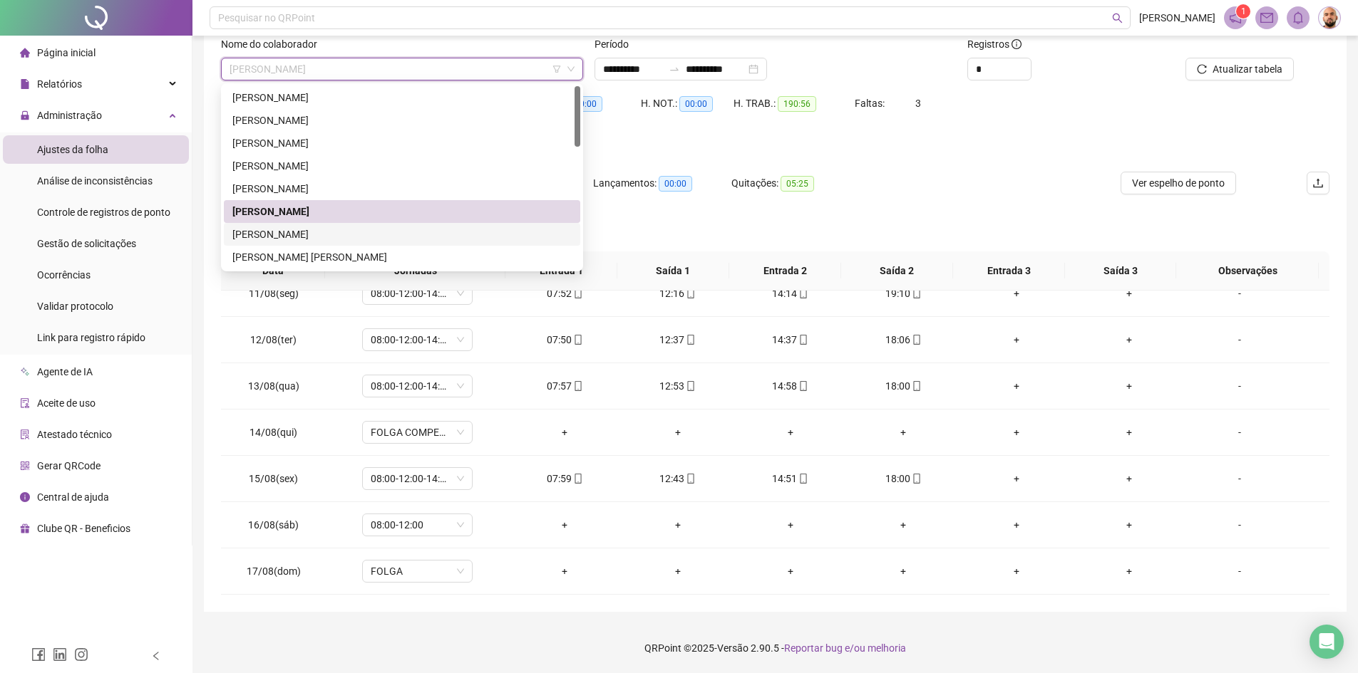
click at [371, 231] on div "[PERSON_NAME]" at bounding box center [401, 235] width 339 height 16
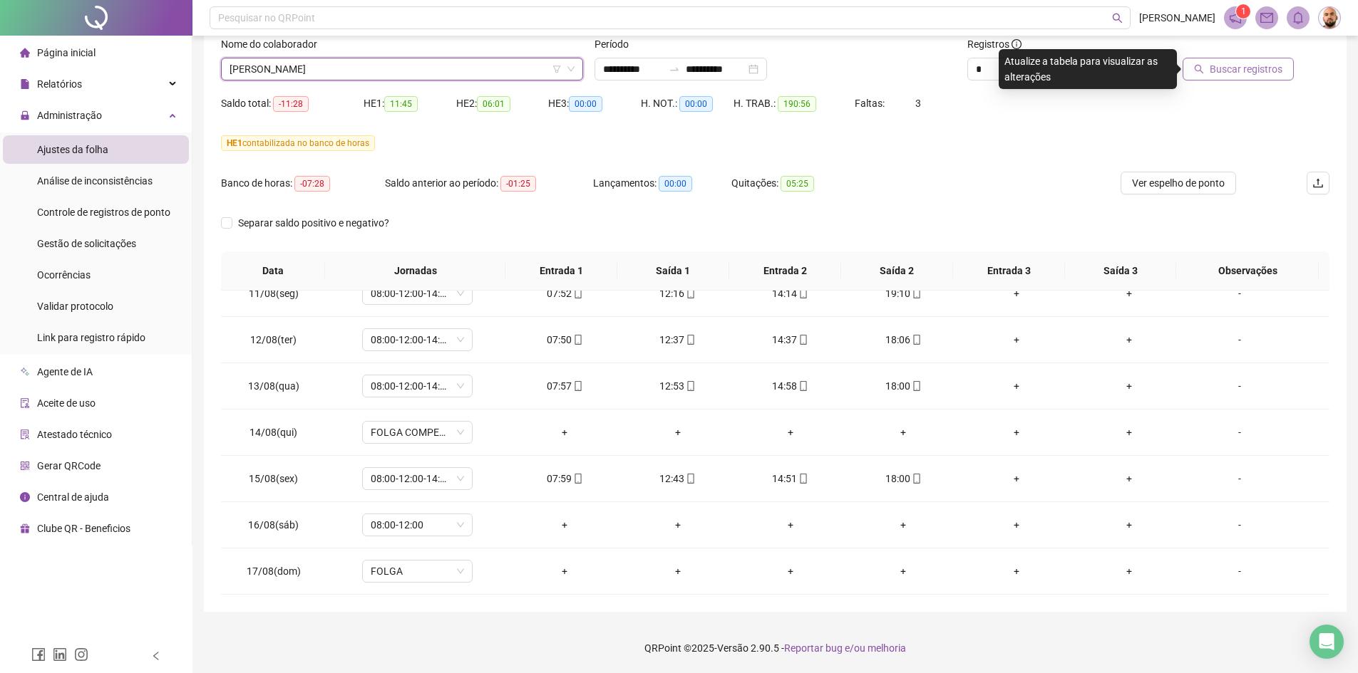
click at [1231, 71] on span "Buscar registros" at bounding box center [1245, 69] width 73 height 16
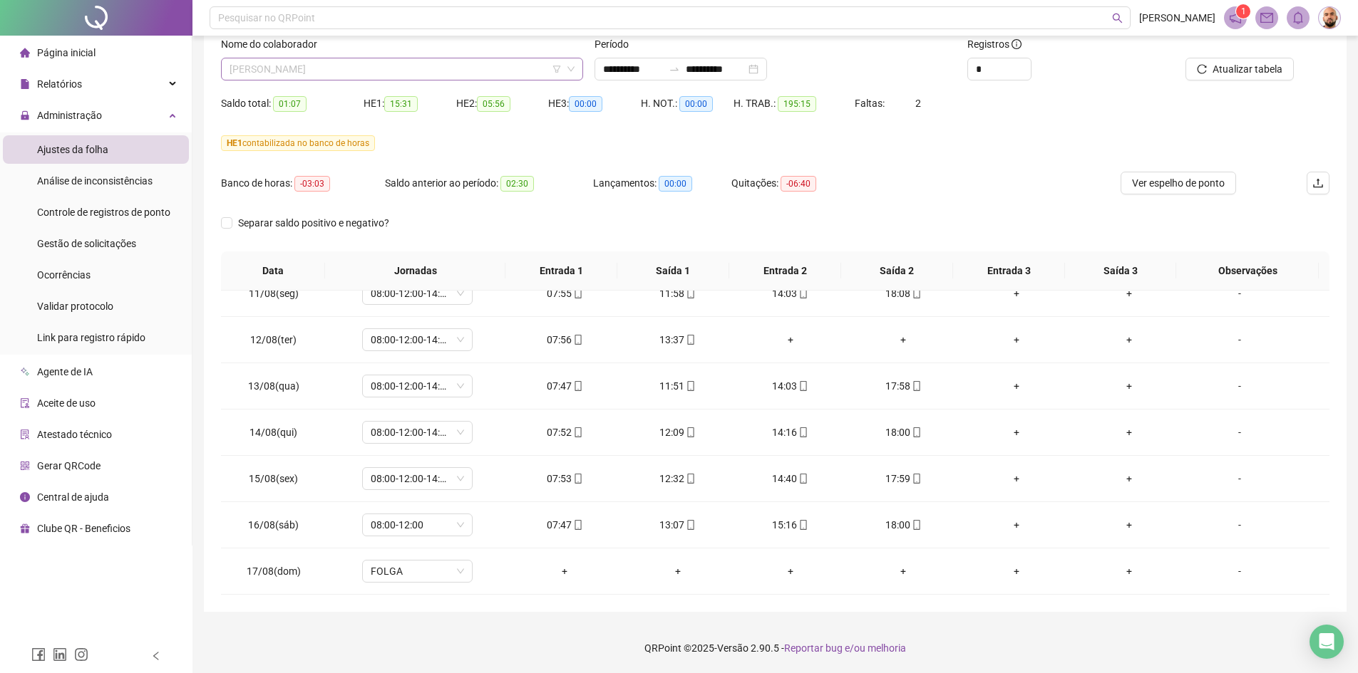
click at [420, 68] on span "[PERSON_NAME]" at bounding box center [401, 68] width 345 height 21
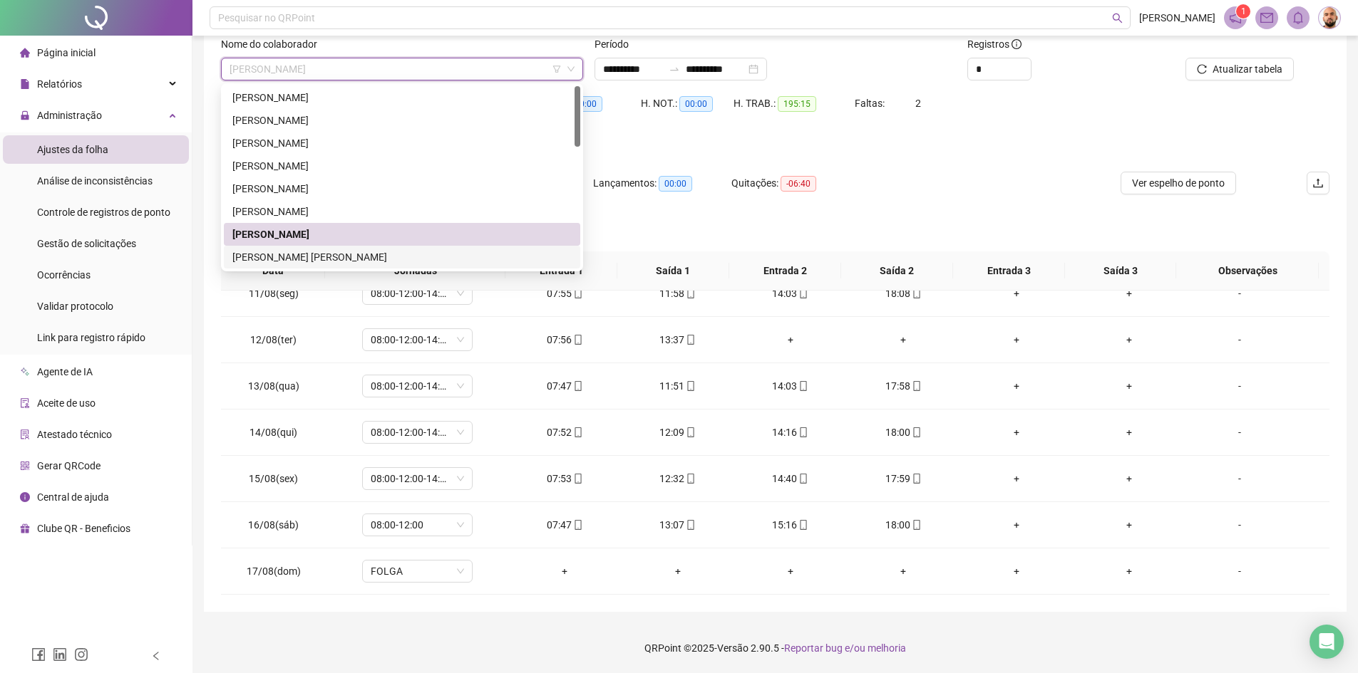
click at [394, 247] on div "[PERSON_NAME] [PERSON_NAME]" at bounding box center [402, 257] width 356 height 23
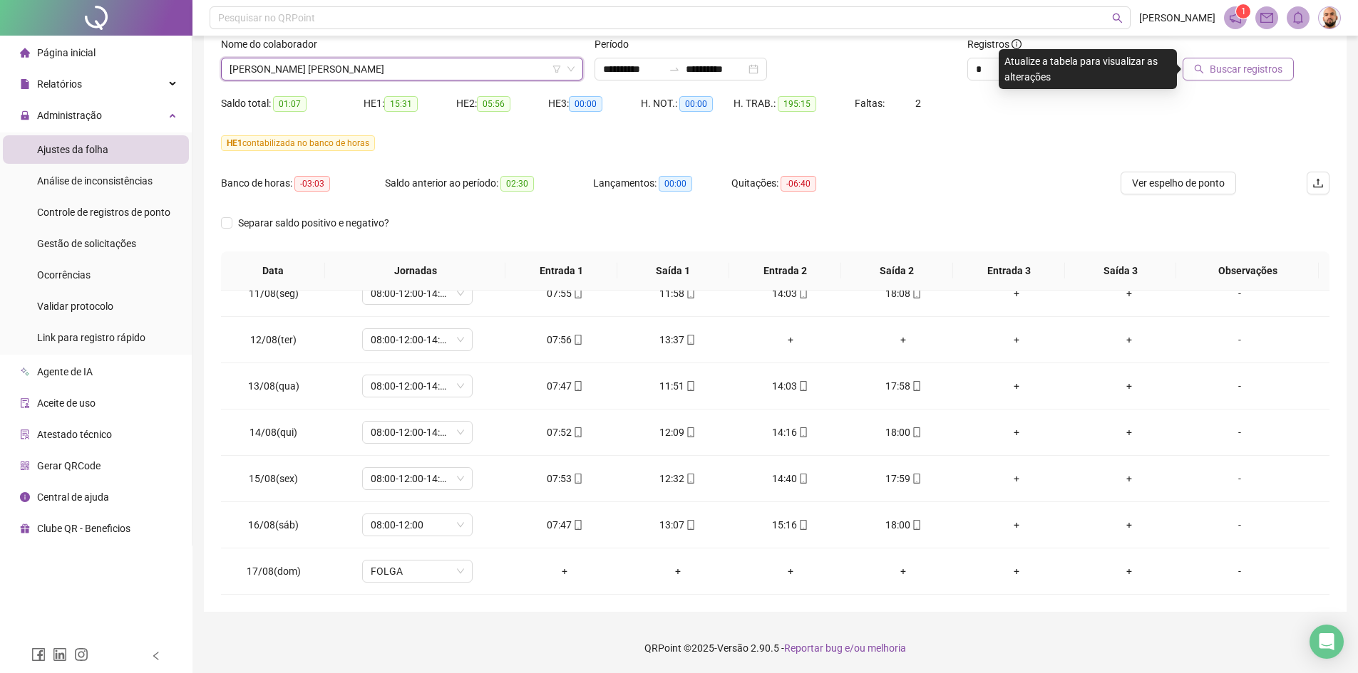
click at [1252, 64] on span "Buscar registros" at bounding box center [1245, 69] width 73 height 16
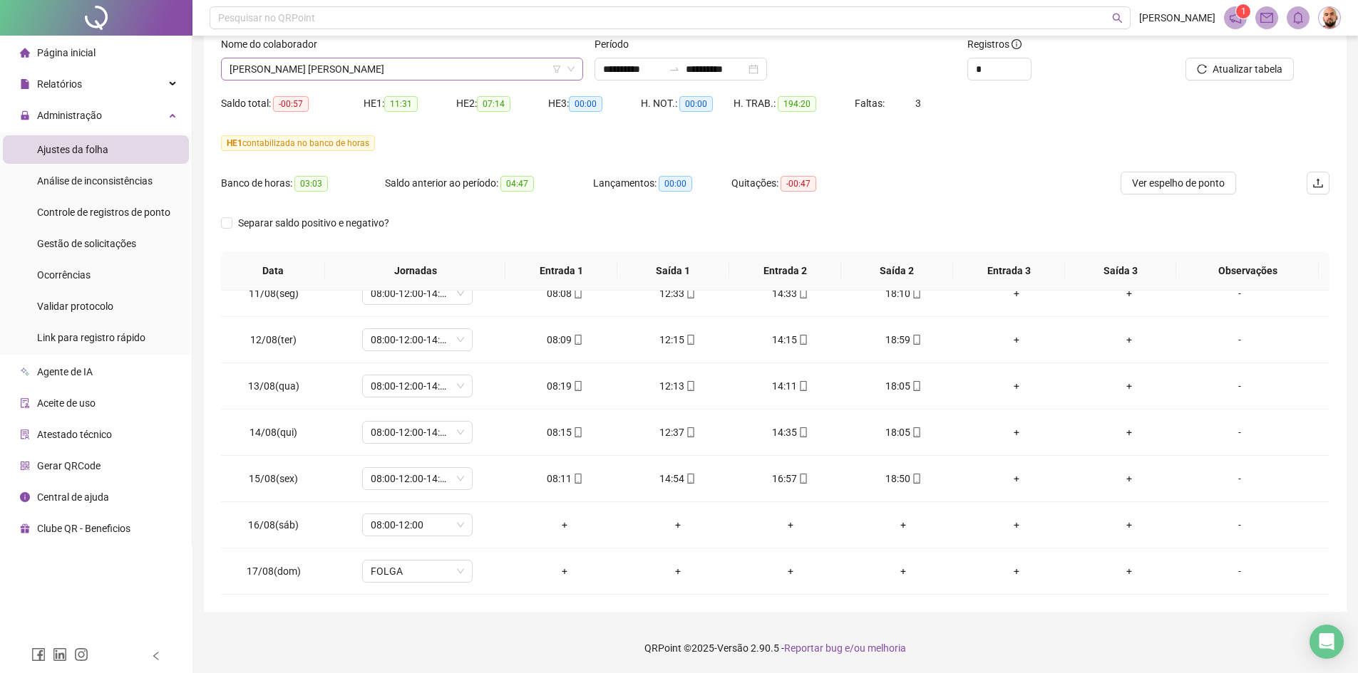
click at [444, 66] on span "[PERSON_NAME] [PERSON_NAME]" at bounding box center [401, 68] width 345 height 21
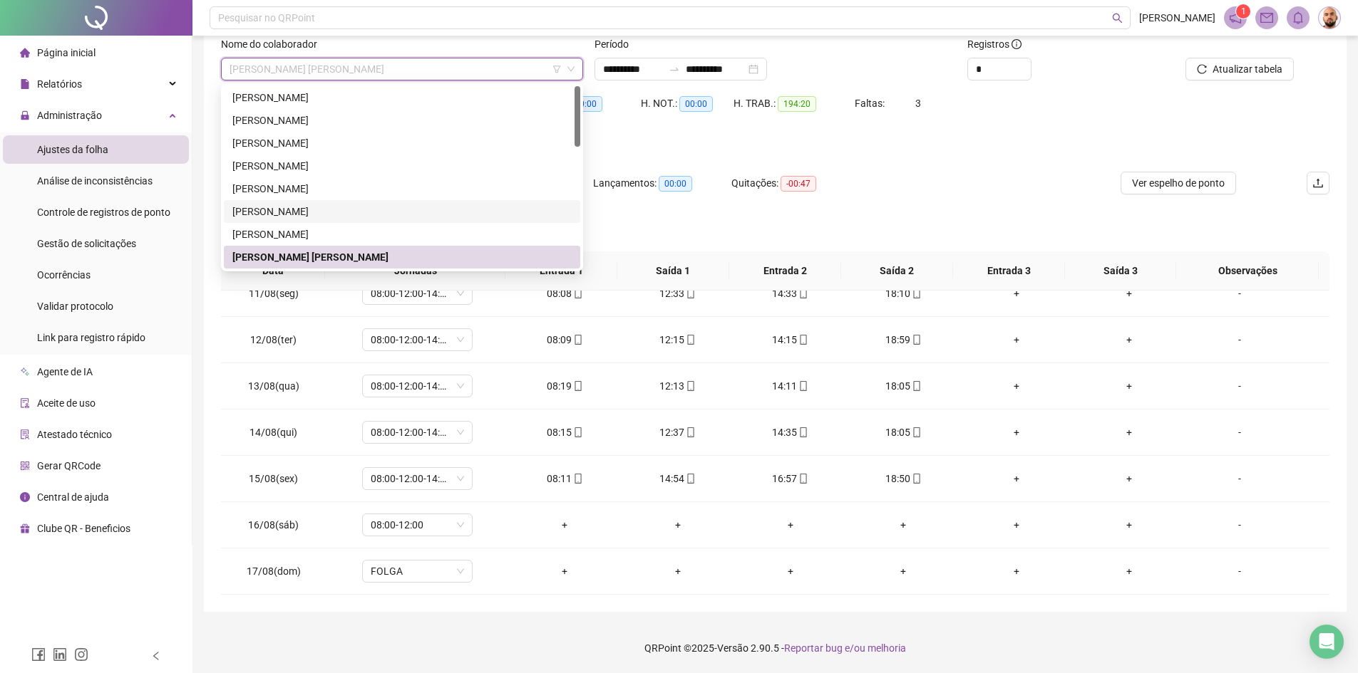
scroll to position [71, 0]
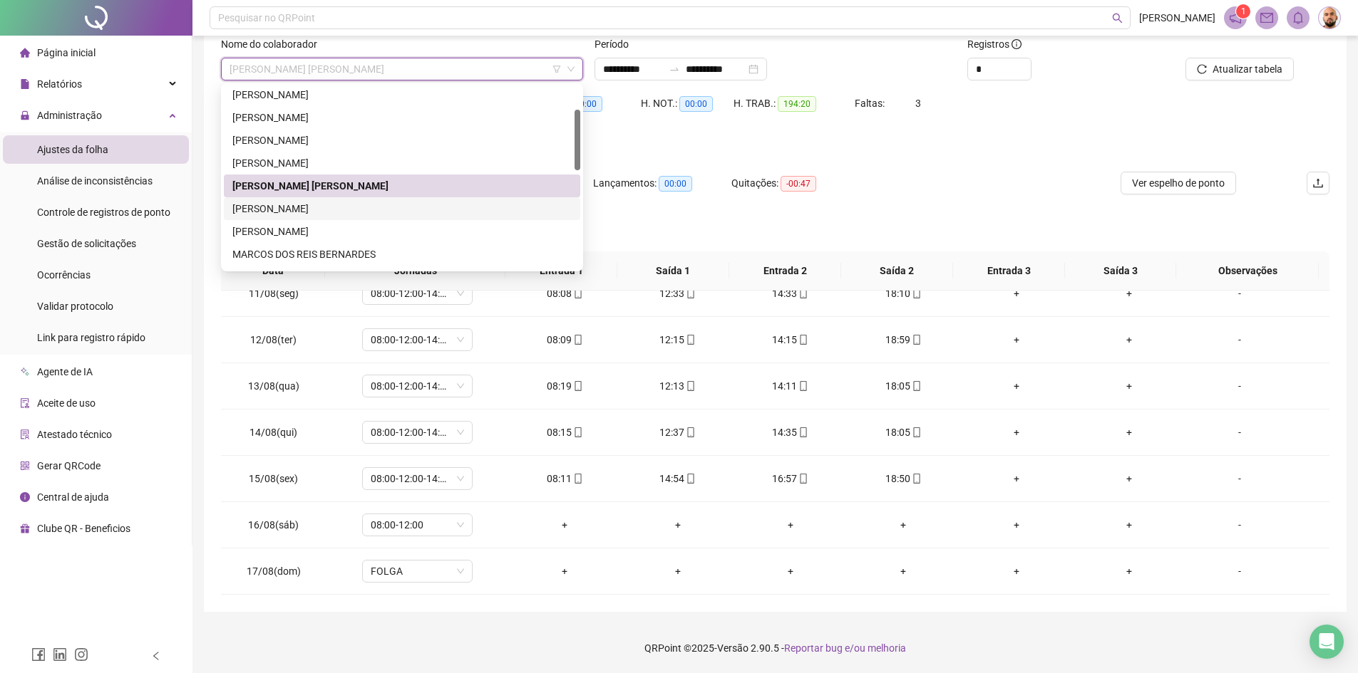
click at [393, 214] on div "[PERSON_NAME]" at bounding box center [401, 209] width 339 height 16
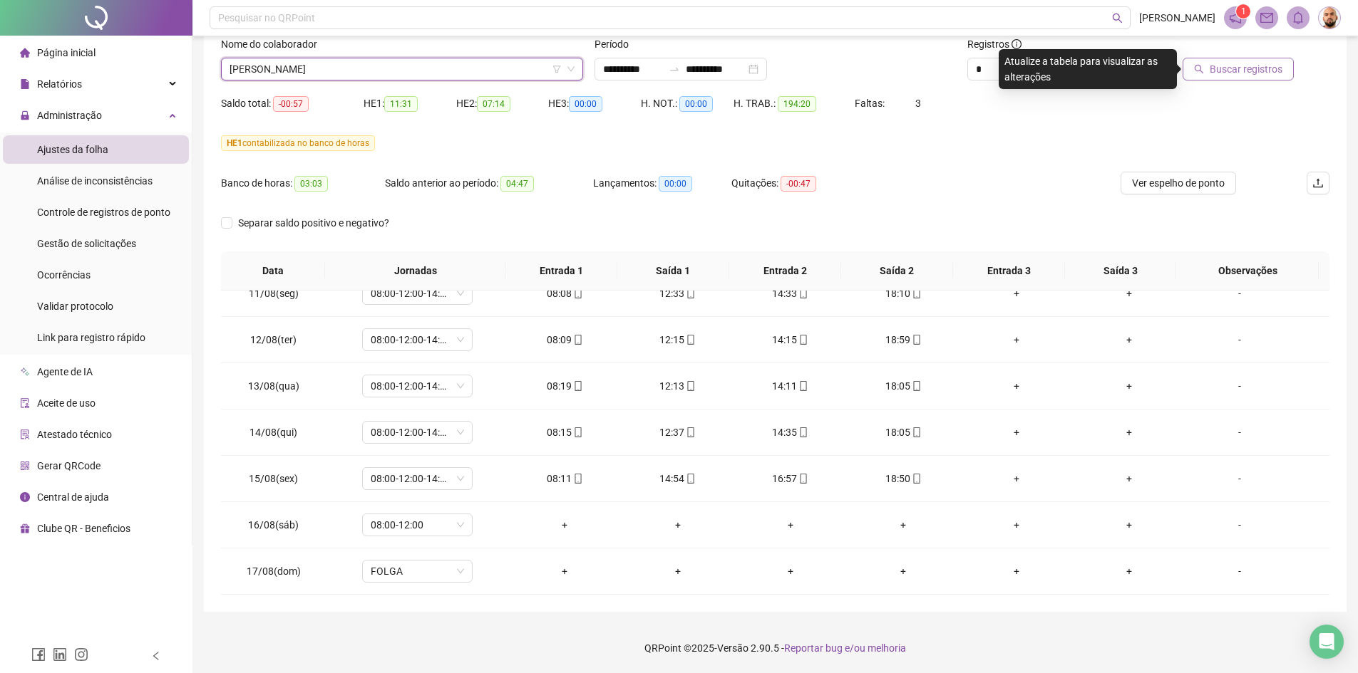
click at [1276, 71] on span "Buscar registros" at bounding box center [1245, 69] width 73 height 16
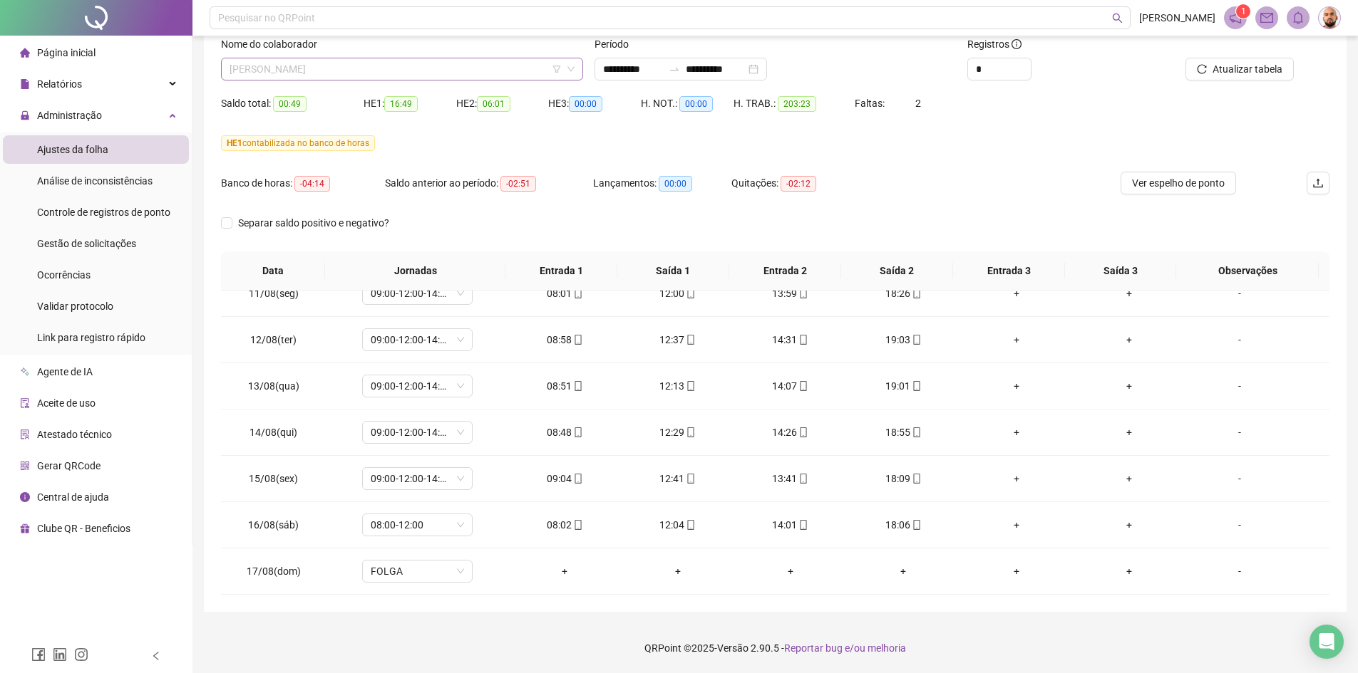
click at [373, 71] on span "[PERSON_NAME]" at bounding box center [401, 68] width 345 height 21
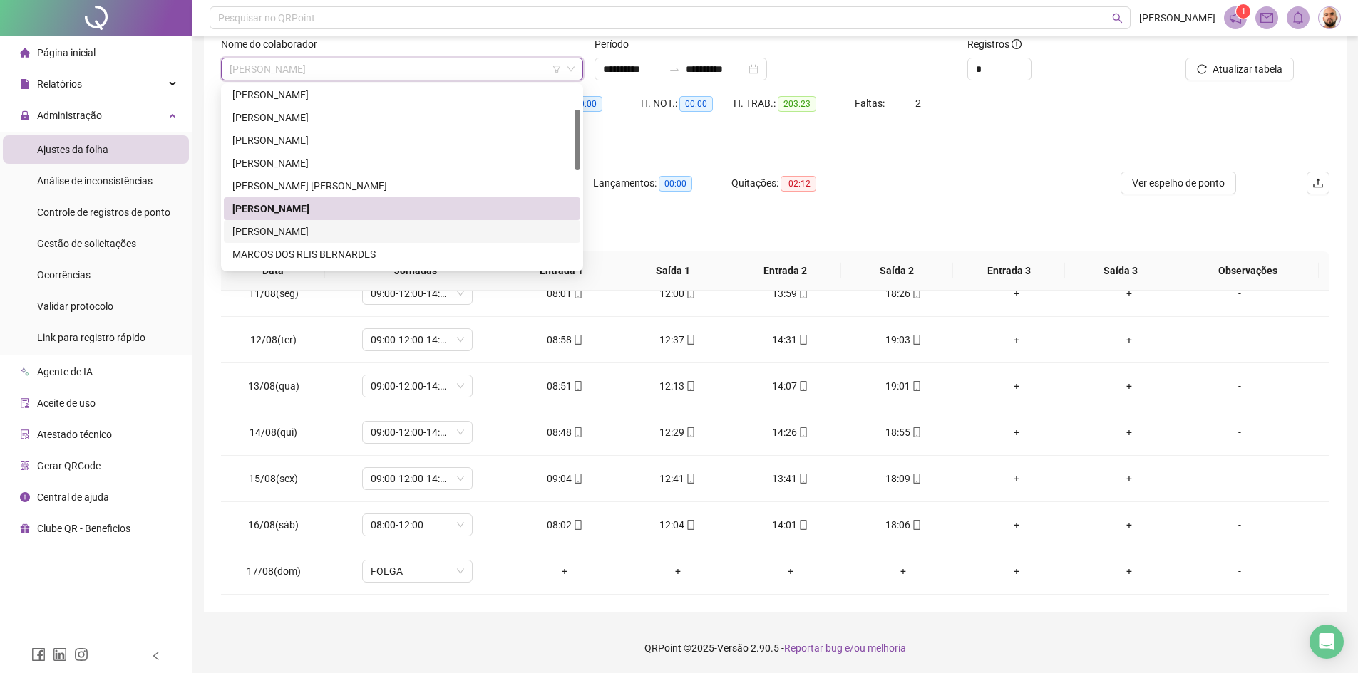
click at [319, 230] on div "[PERSON_NAME]" at bounding box center [401, 232] width 339 height 16
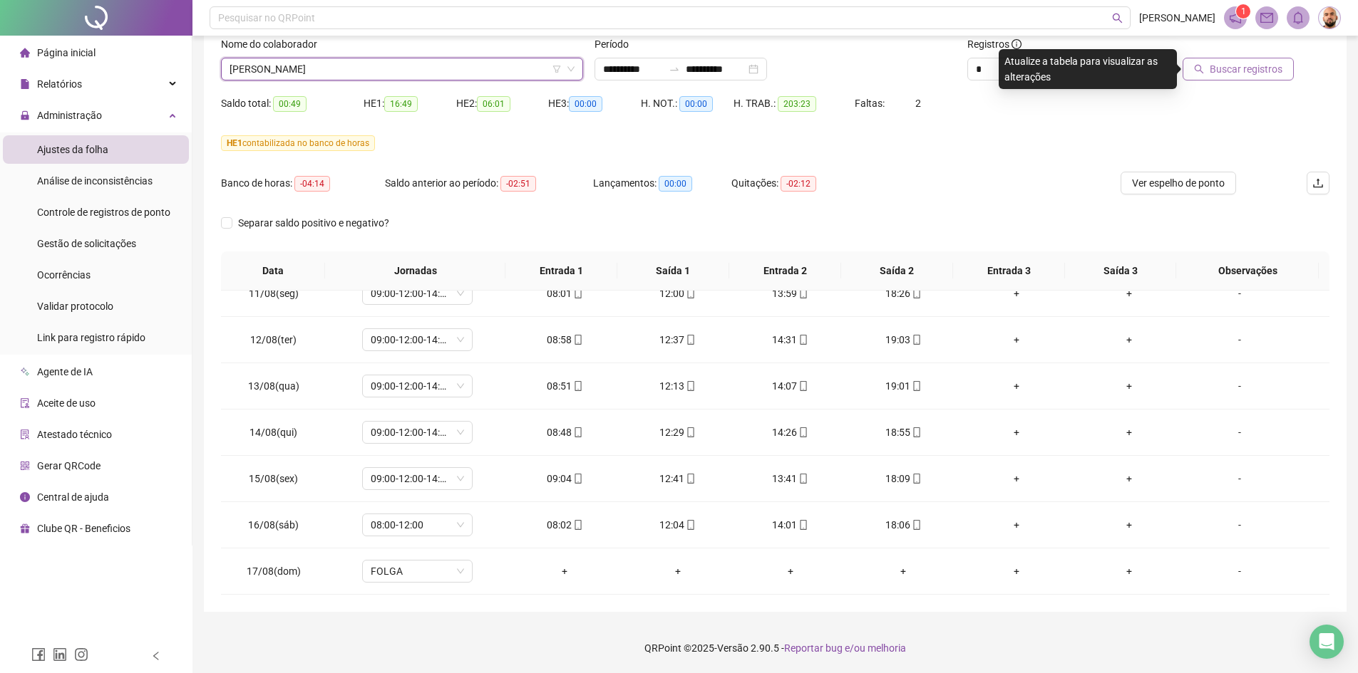
click at [1229, 71] on span "Buscar registros" at bounding box center [1245, 69] width 73 height 16
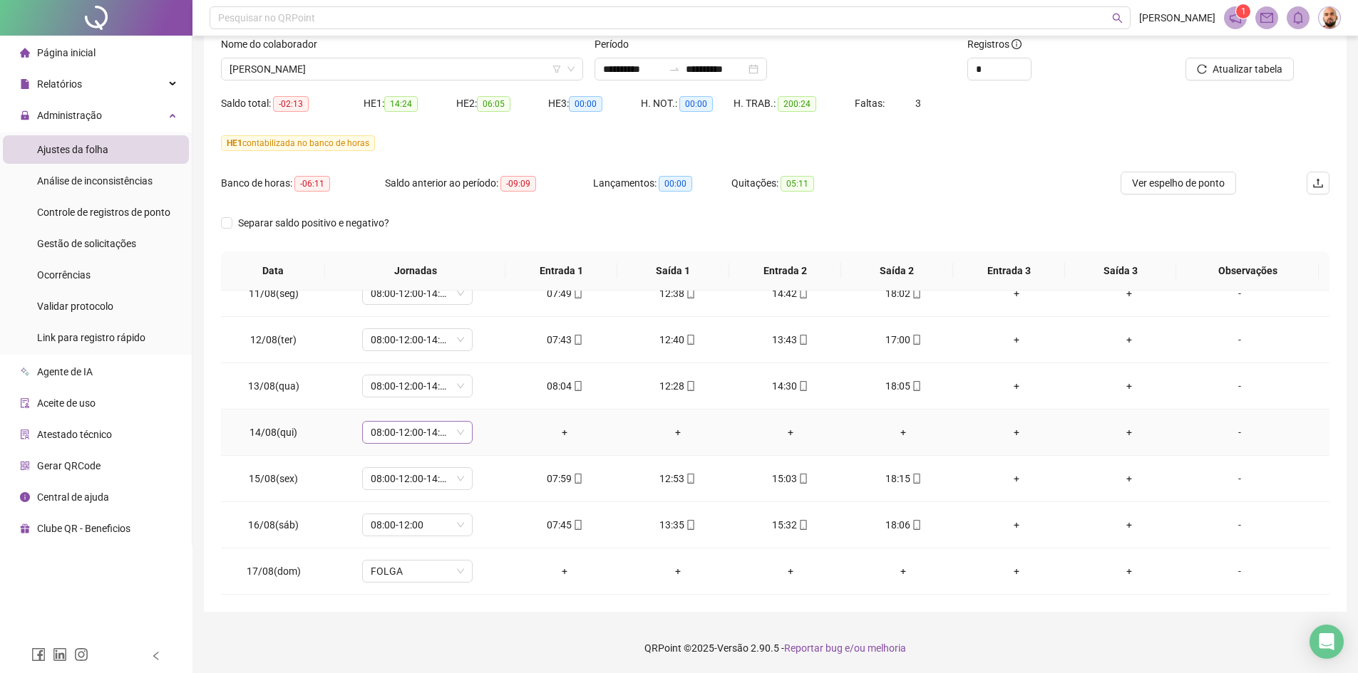
click at [460, 431] on span "08:00-12:00-14:00-18:00" at bounding box center [417, 432] width 93 height 21
click at [471, 576] on div "Folga compensatória" at bounding box center [440, 574] width 120 height 16
click at [489, 398] on button "Sim" at bounding box center [483, 395] width 28 height 17
click at [1261, 66] on span "Atualizar tabela" at bounding box center [1247, 69] width 70 height 16
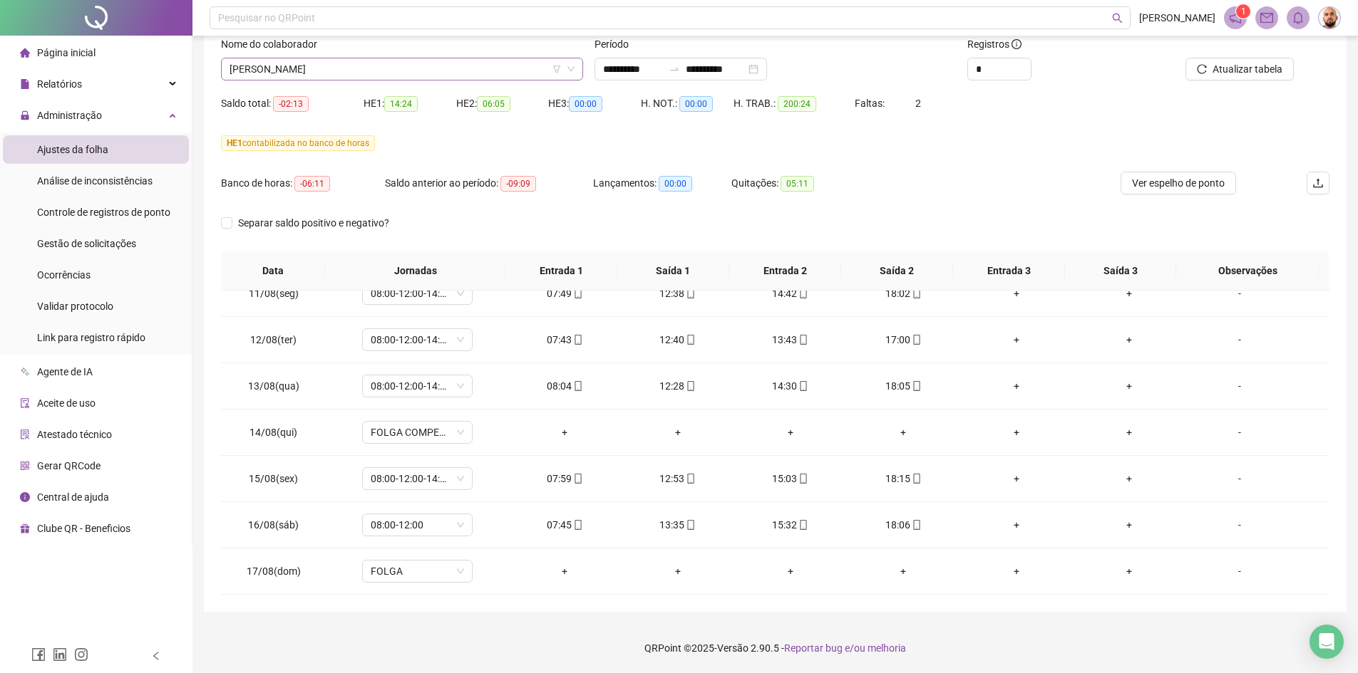
click at [417, 68] on span "[PERSON_NAME]" at bounding box center [401, 68] width 345 height 21
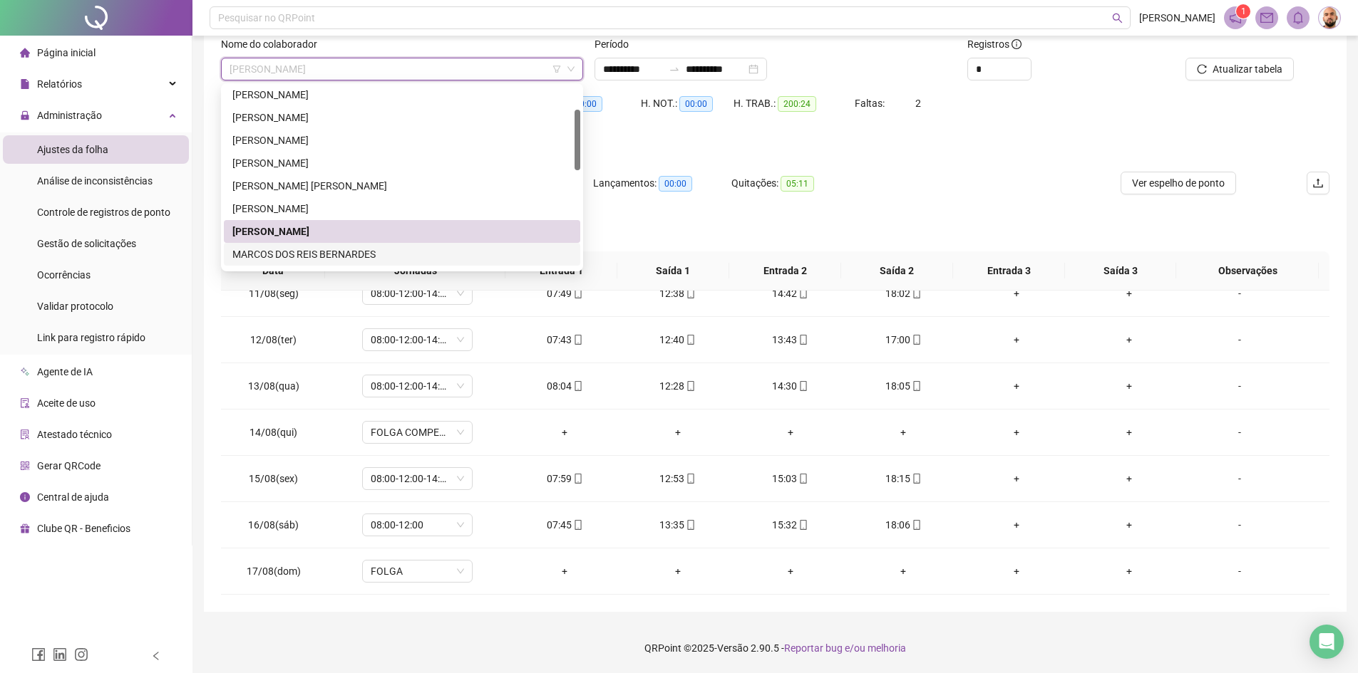
click at [344, 252] on div "MARCOS DOS REIS BERNARDES" at bounding box center [401, 255] width 339 height 16
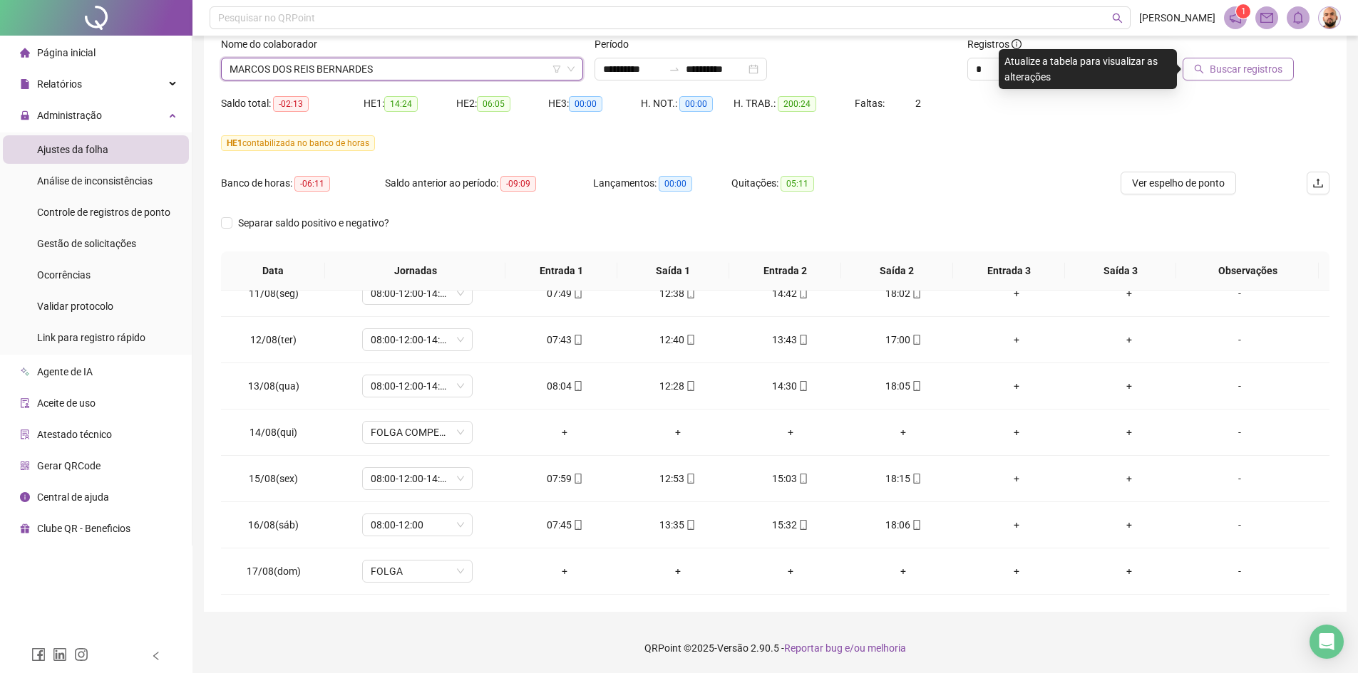
click at [1254, 69] on span "Buscar registros" at bounding box center [1245, 69] width 73 height 16
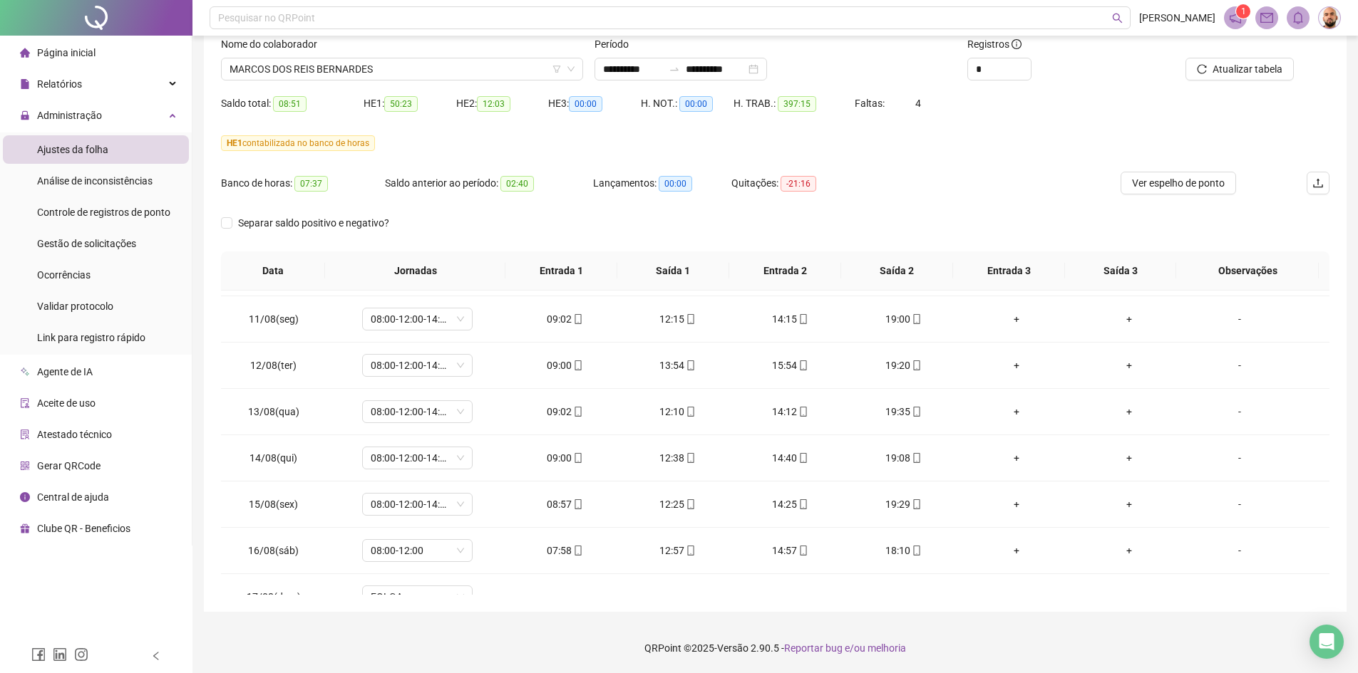
scroll to position [2568, 0]
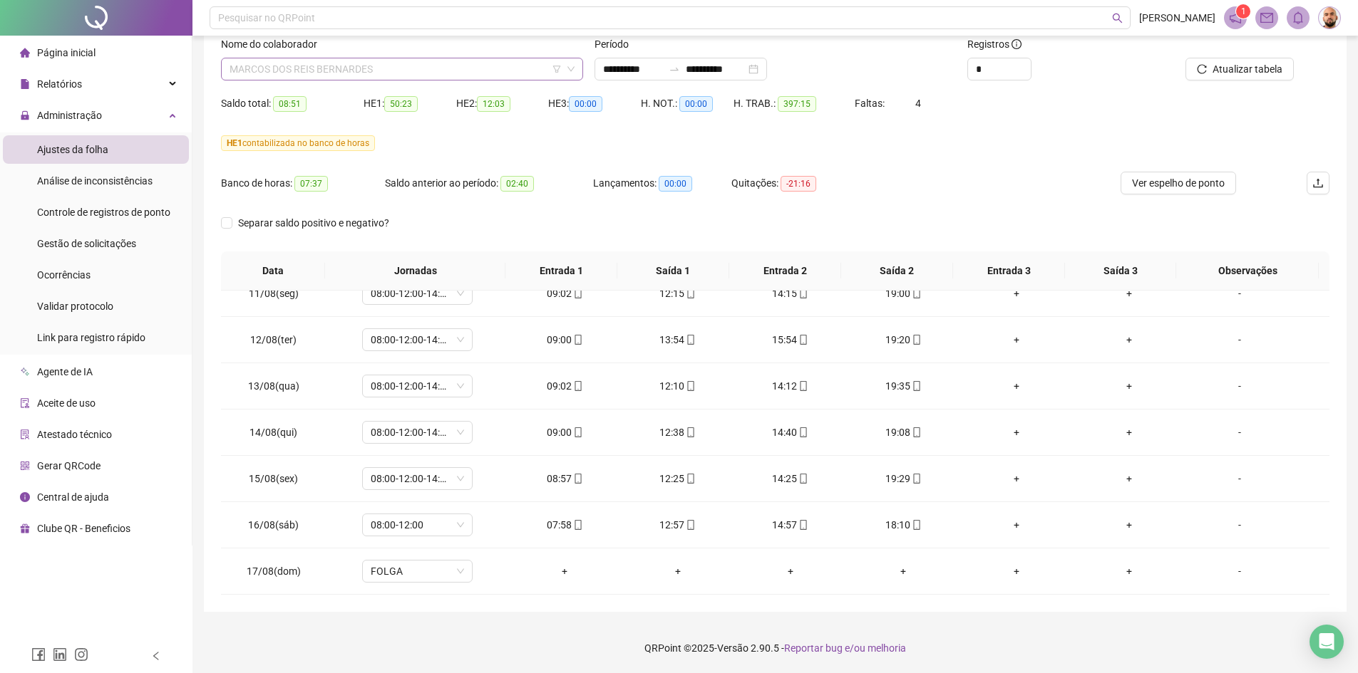
click at [421, 68] on span "MARCOS DOS REIS BERNARDES" at bounding box center [401, 68] width 345 height 21
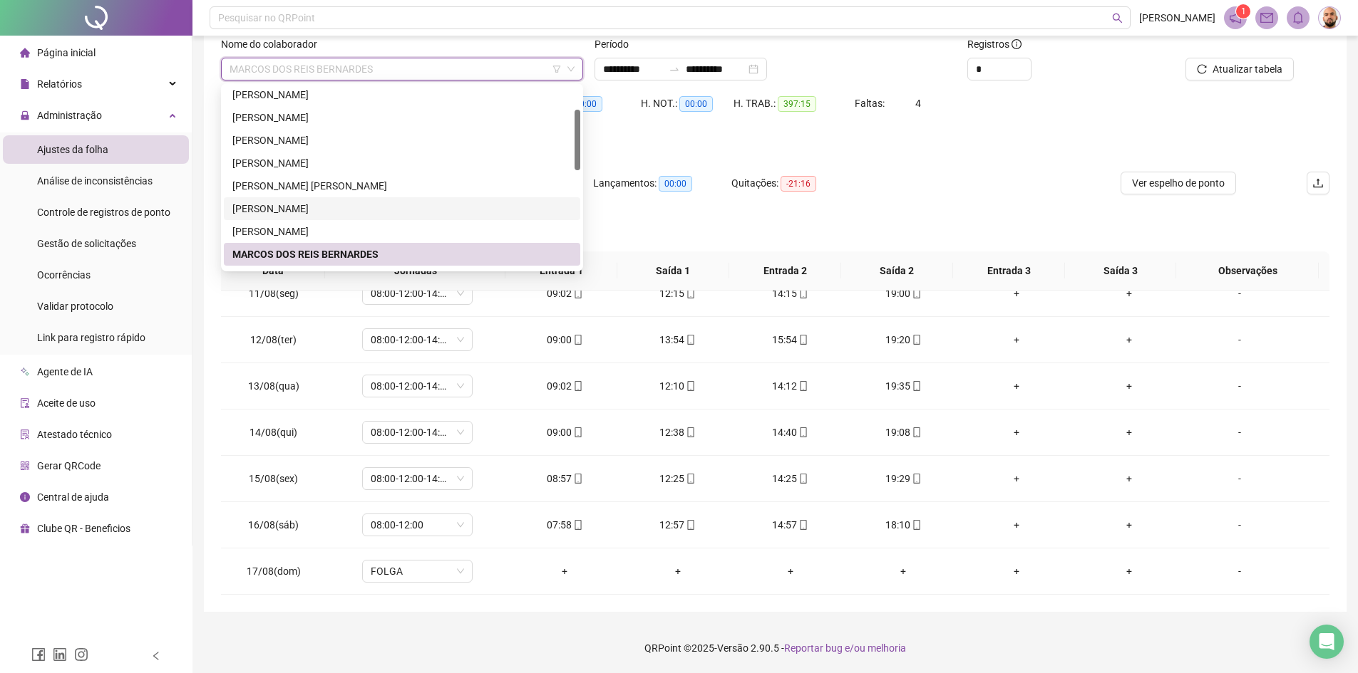
scroll to position [214, 0]
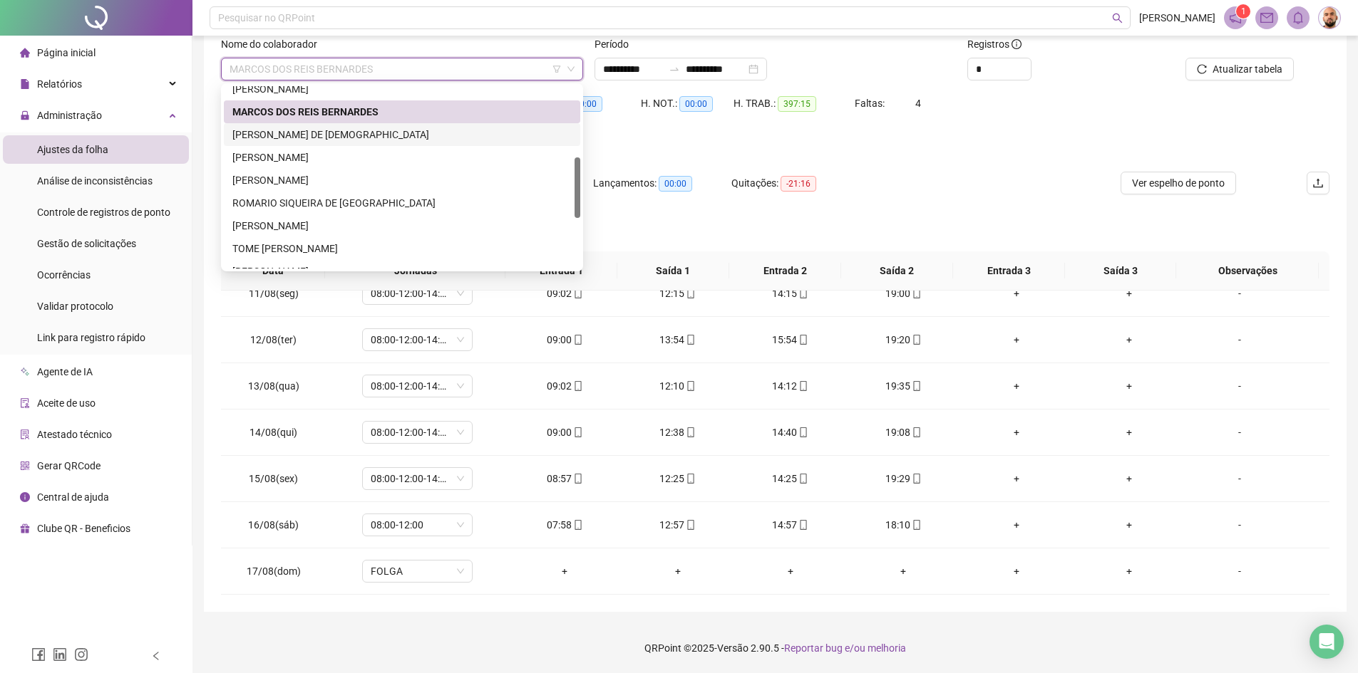
click at [338, 133] on div "[PERSON_NAME] DE [DEMOGRAPHIC_DATA]" at bounding box center [401, 135] width 339 height 16
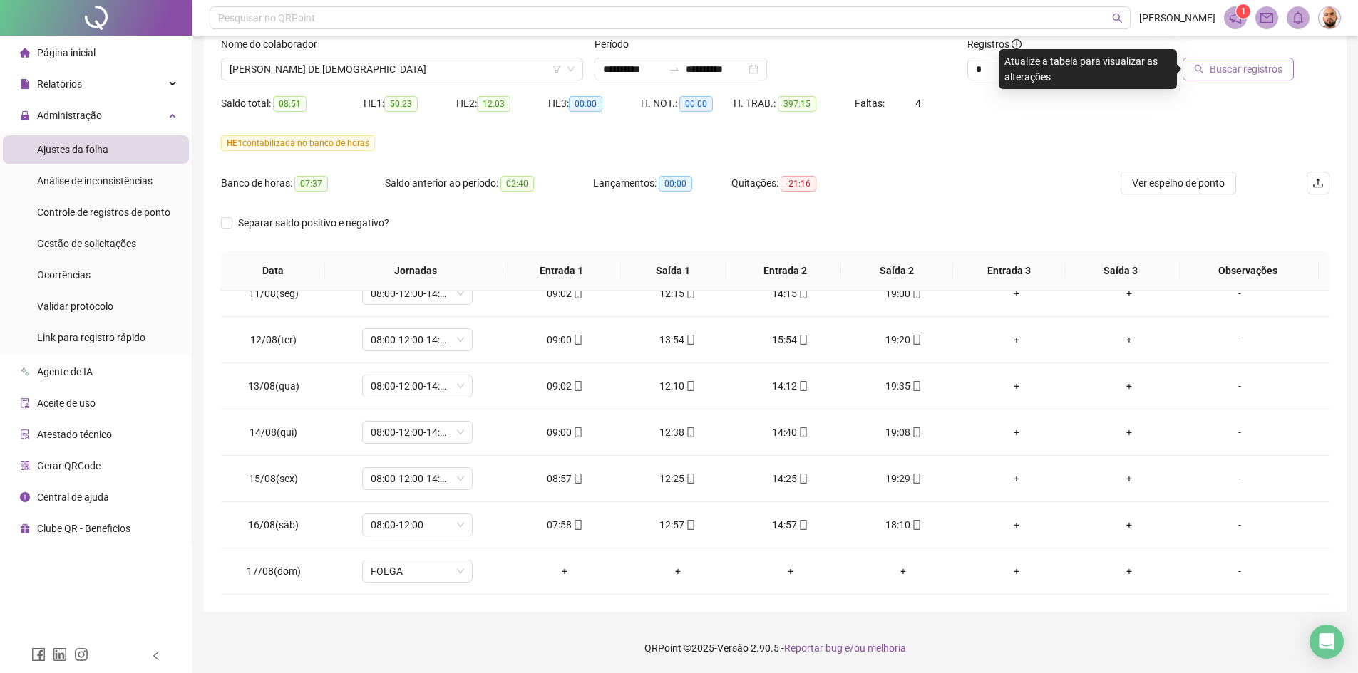
click at [1275, 70] on span "Buscar registros" at bounding box center [1245, 69] width 73 height 16
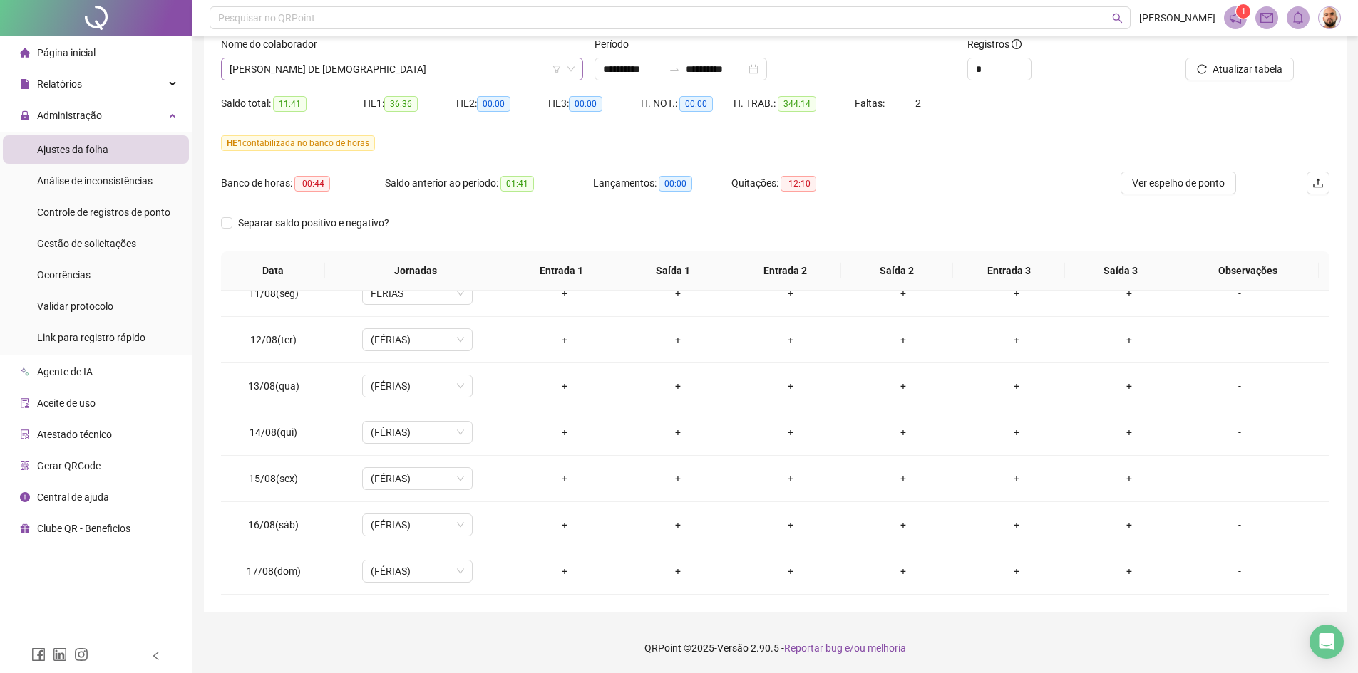
click at [391, 73] on span "[PERSON_NAME] DE [DEMOGRAPHIC_DATA]" at bounding box center [401, 68] width 345 height 21
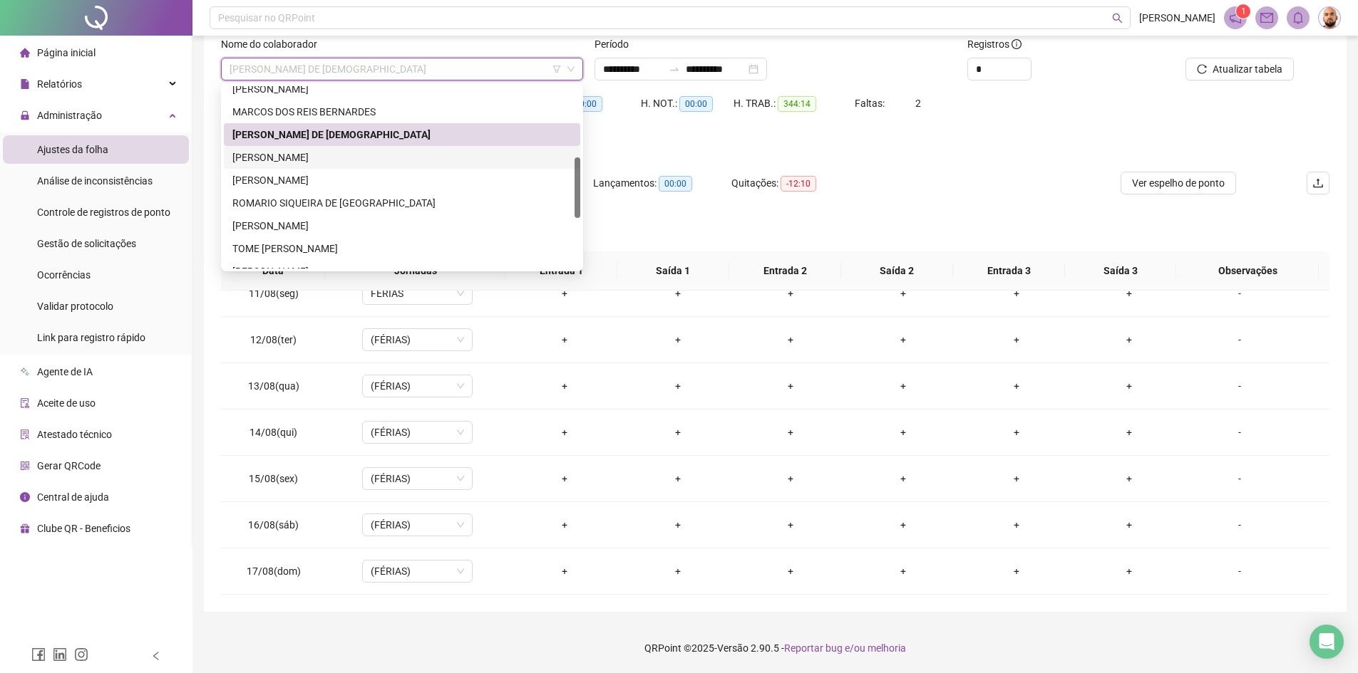
click at [363, 153] on div "[PERSON_NAME]" at bounding box center [401, 158] width 339 height 16
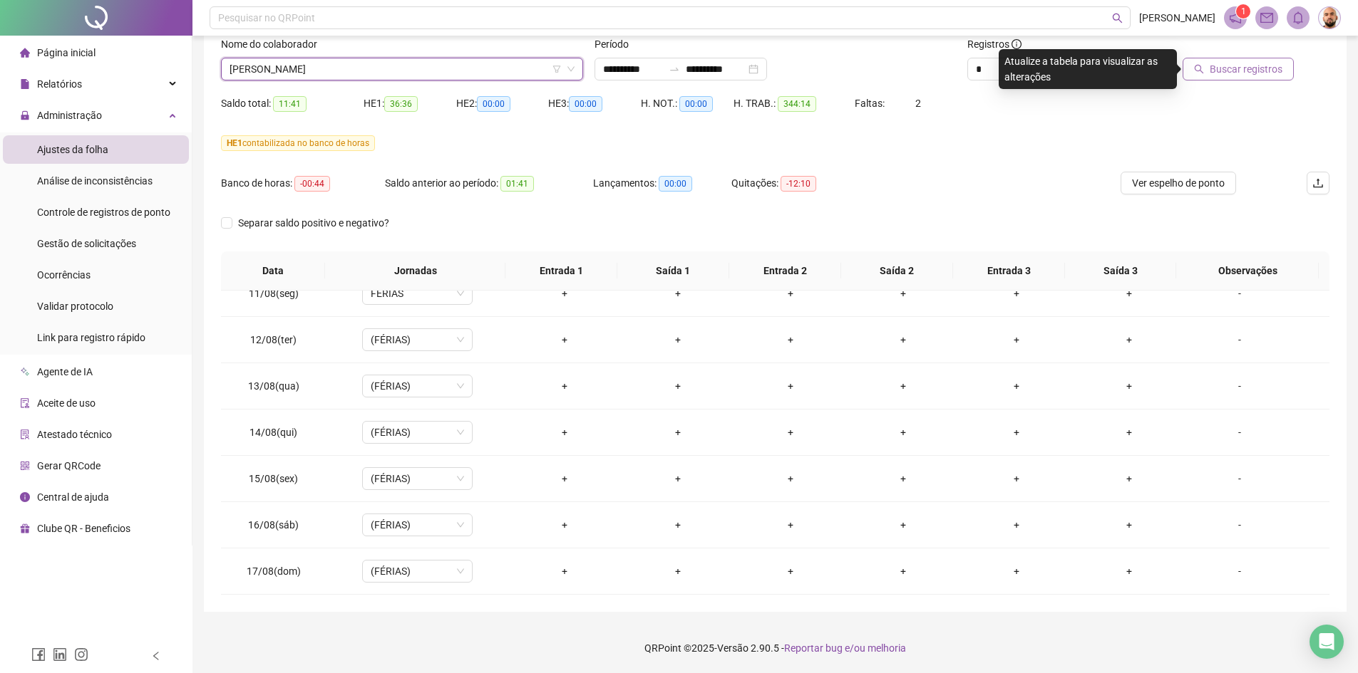
click at [1263, 70] on span "Buscar registros" at bounding box center [1245, 69] width 73 height 16
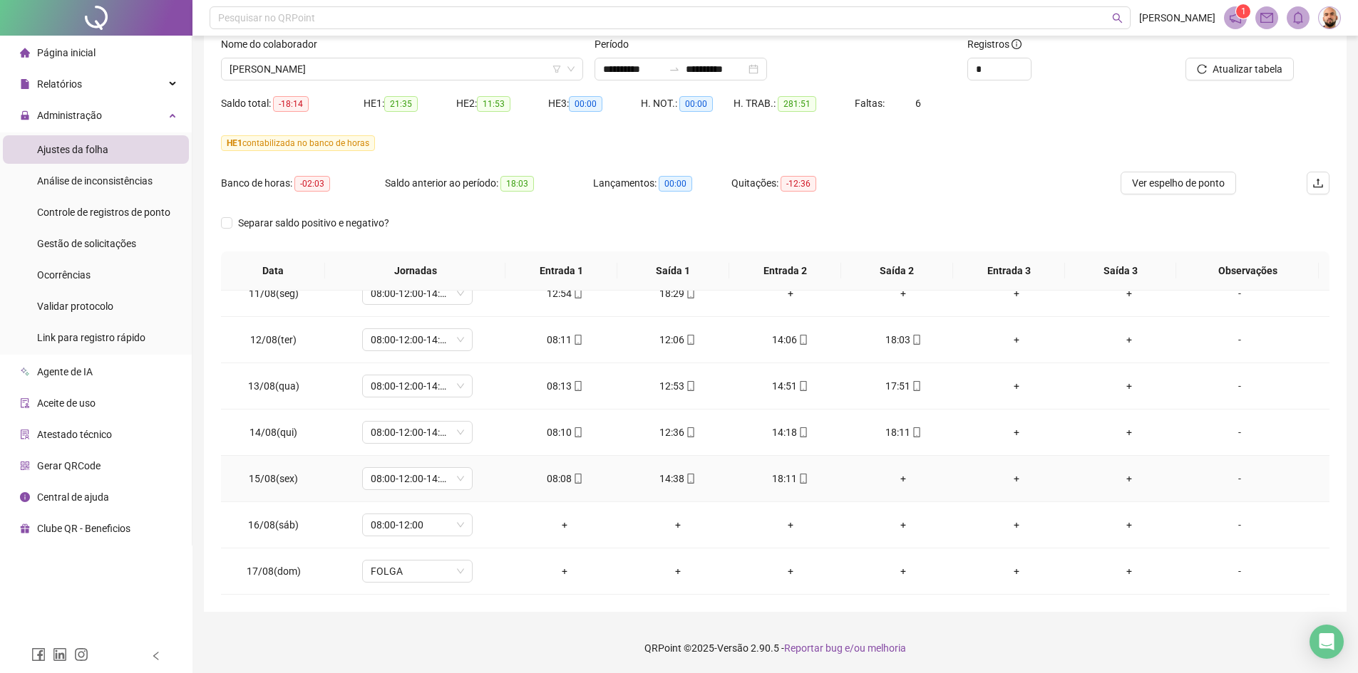
scroll to position [2568, 0]
click at [898, 480] on div "+" at bounding box center [903, 479] width 90 height 16
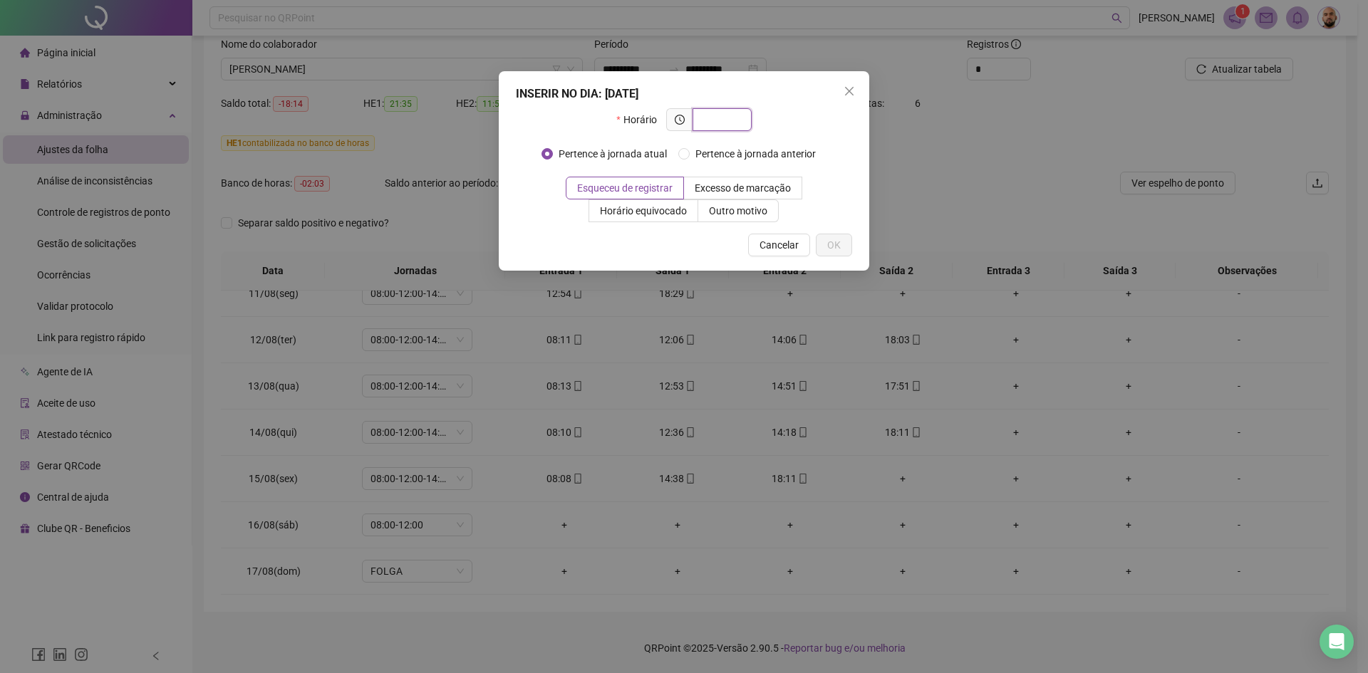
click at [722, 121] on input "text" at bounding box center [720, 120] width 39 height 16
type input "*****"
click at [833, 246] on span "OK" at bounding box center [834, 245] width 14 height 16
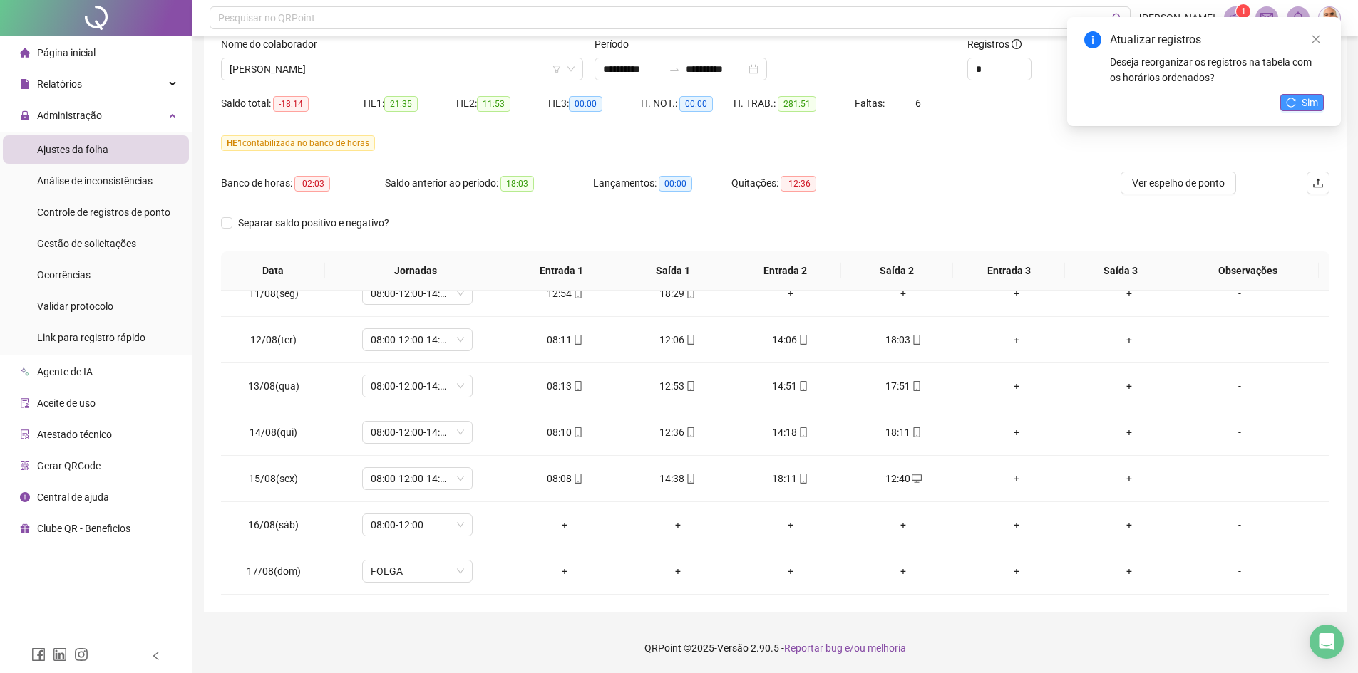
click at [1308, 100] on span "Sim" at bounding box center [1309, 103] width 16 height 16
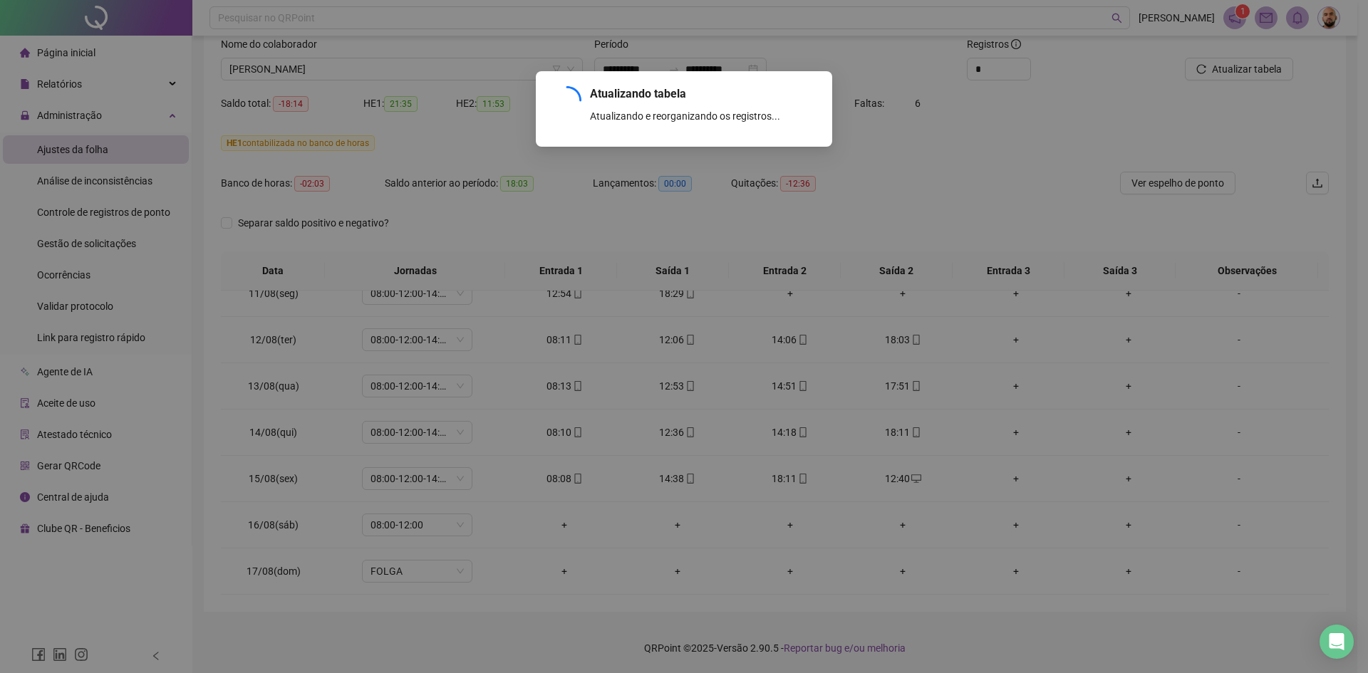
click at [1269, 70] on div "Atualizando tabela Atualizando e reorganizando os registros... OK" at bounding box center [684, 336] width 1368 height 673
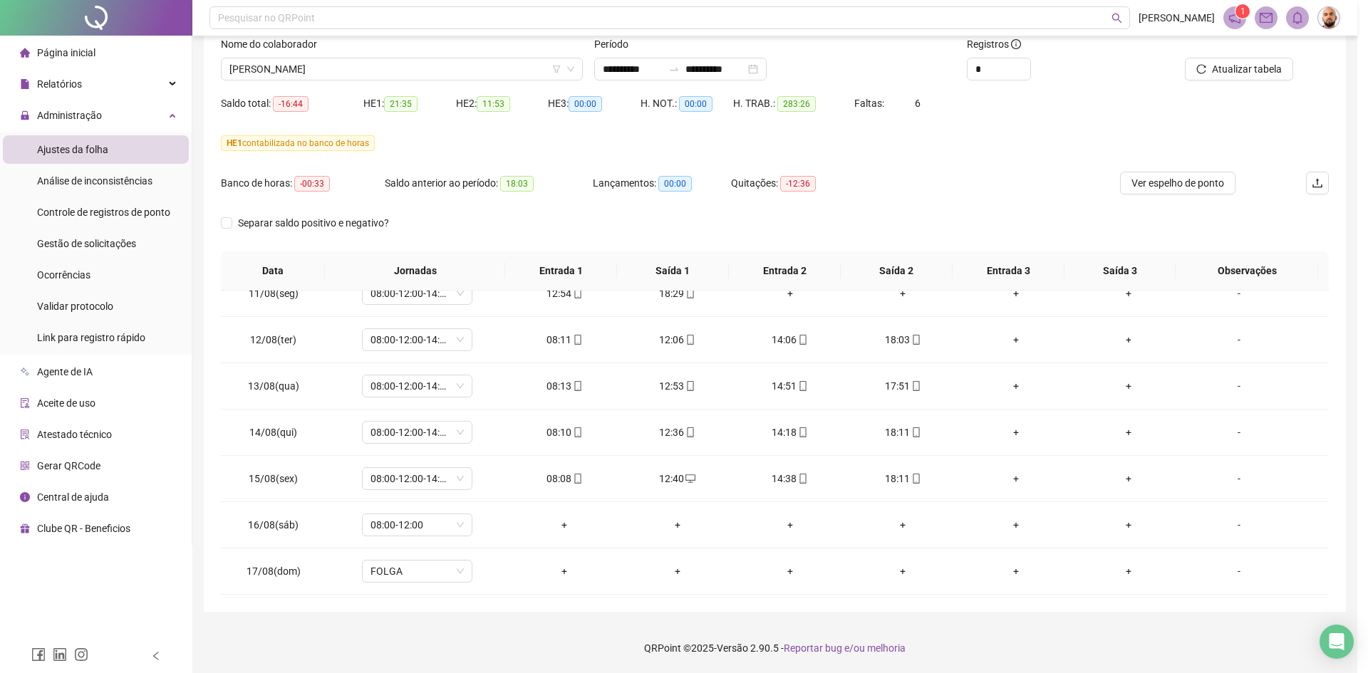
click at [1268, 70] on div "Atualizando tabela Atualizando e reorganizando os registros... OK" at bounding box center [684, 336] width 1368 height 673
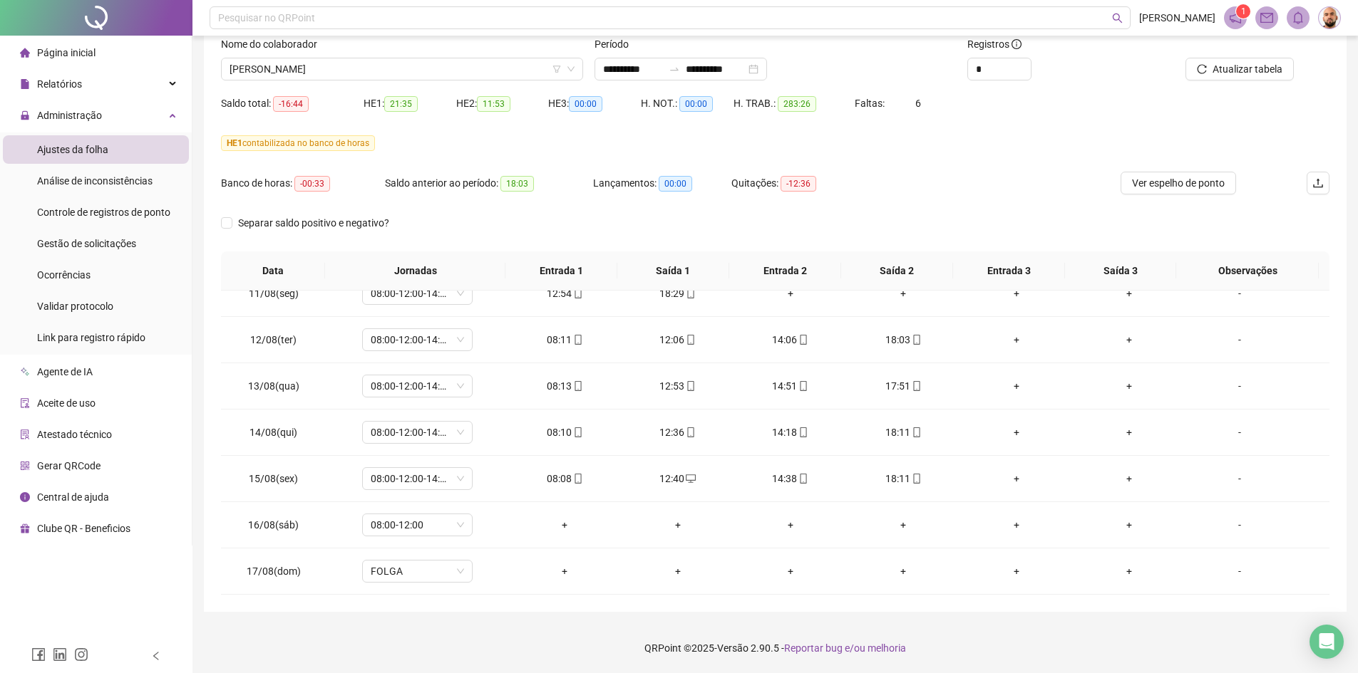
click at [1268, 70] on span "Atualizar tabela" at bounding box center [1247, 69] width 70 height 16
click at [477, 71] on span "[PERSON_NAME]" at bounding box center [401, 68] width 345 height 21
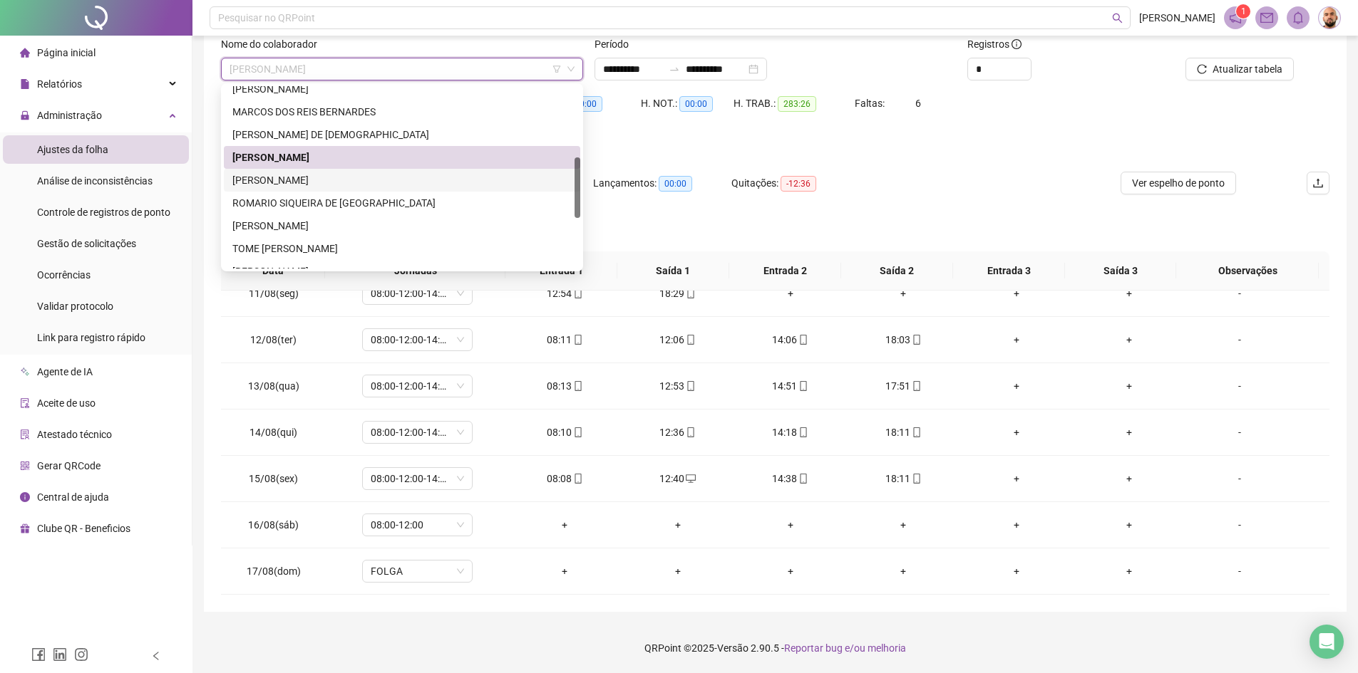
click at [388, 185] on div "[PERSON_NAME]" at bounding box center [401, 180] width 339 height 16
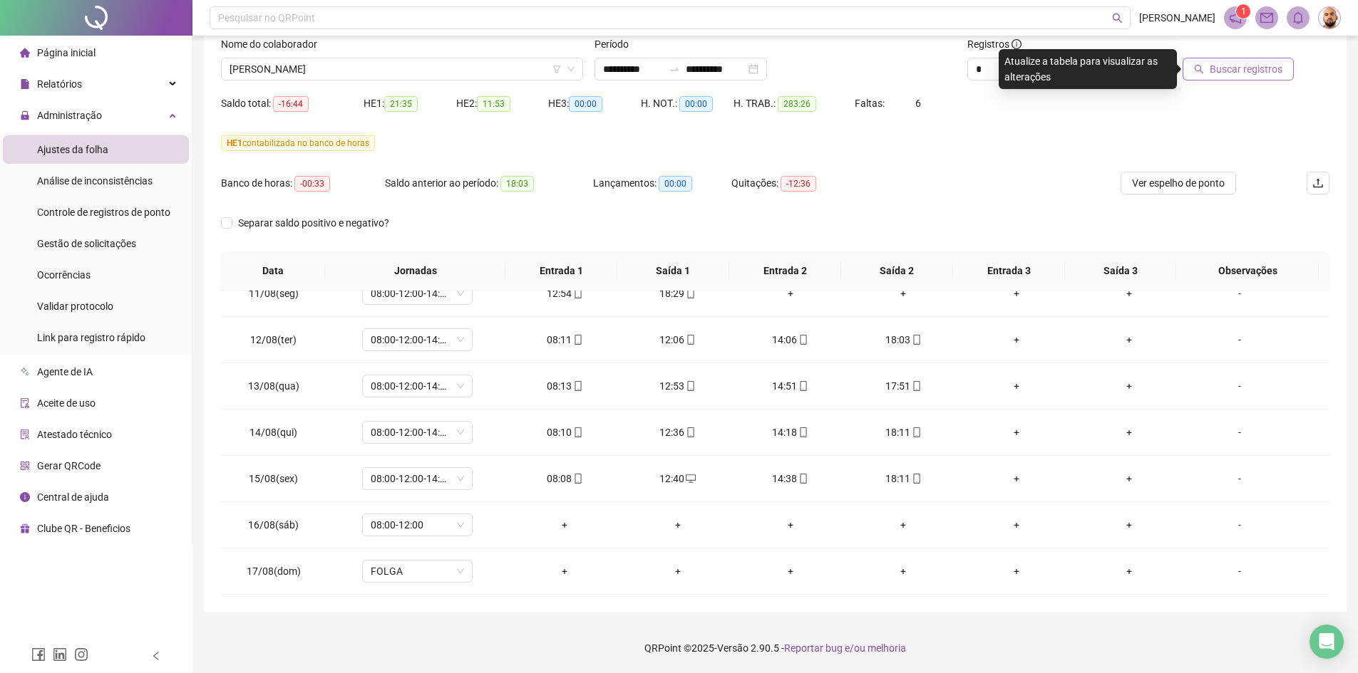
click at [1246, 69] on span "Buscar registros" at bounding box center [1245, 69] width 73 height 16
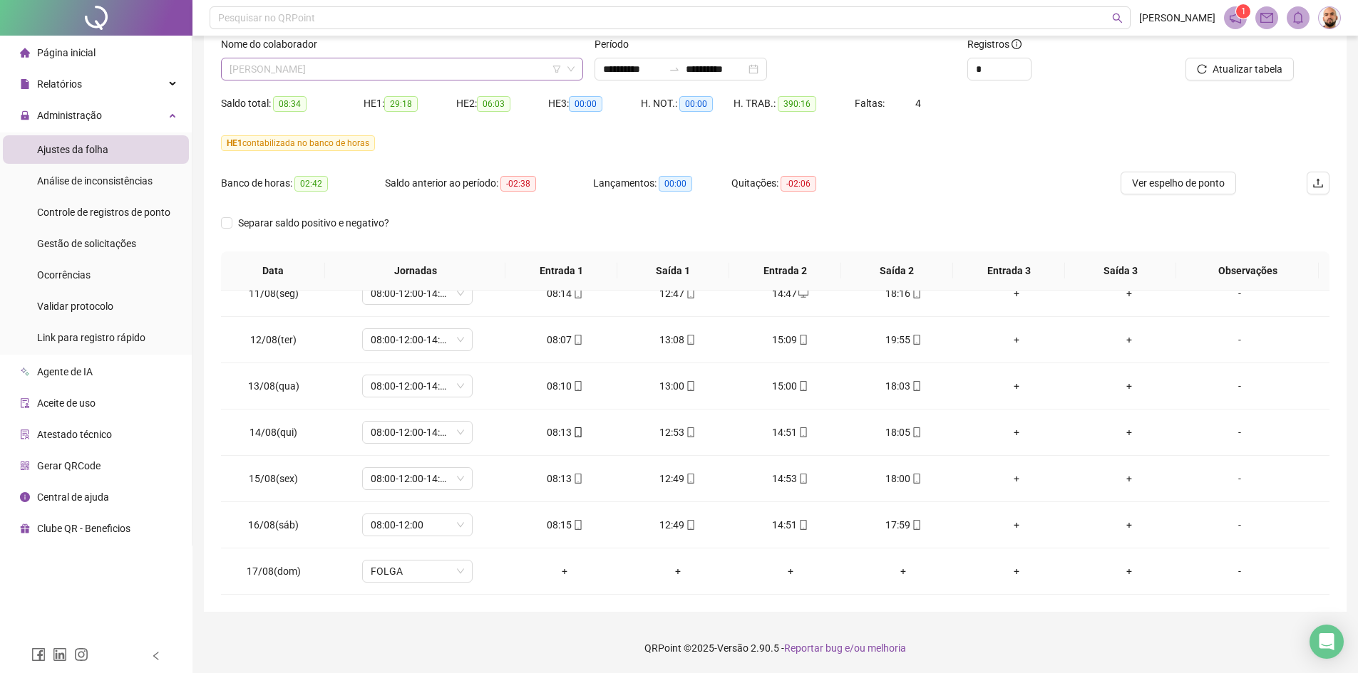
click at [453, 68] on span "[PERSON_NAME]" at bounding box center [401, 68] width 345 height 21
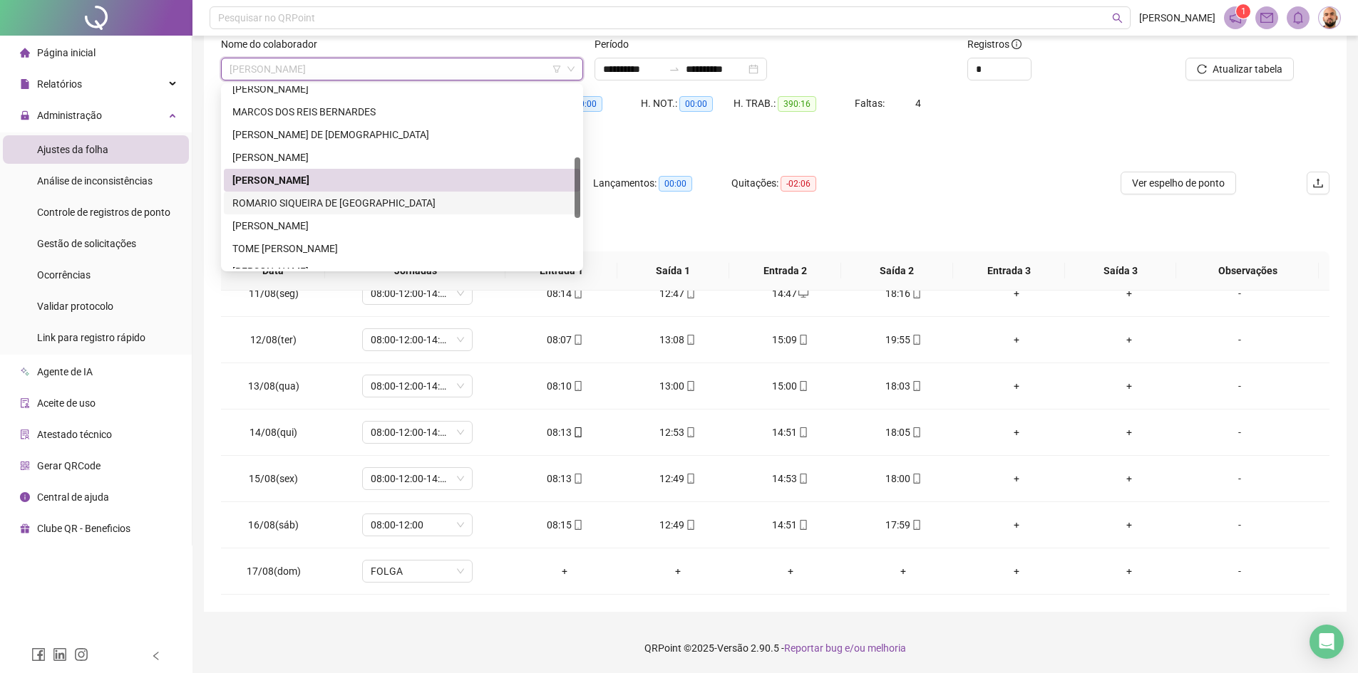
click at [362, 202] on div "ROMARIO SIQUEIRA DE [GEOGRAPHIC_DATA]" at bounding box center [401, 203] width 339 height 16
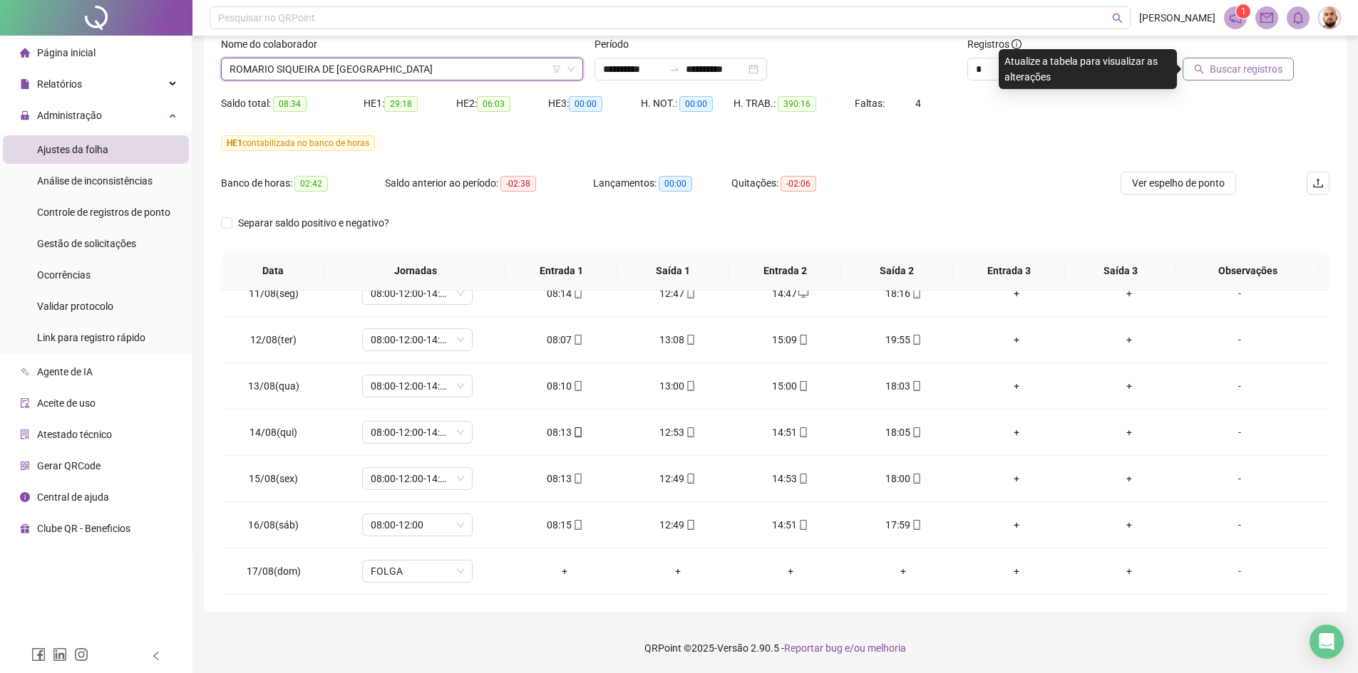
click at [1238, 72] on span "Buscar registros" at bounding box center [1245, 69] width 73 height 16
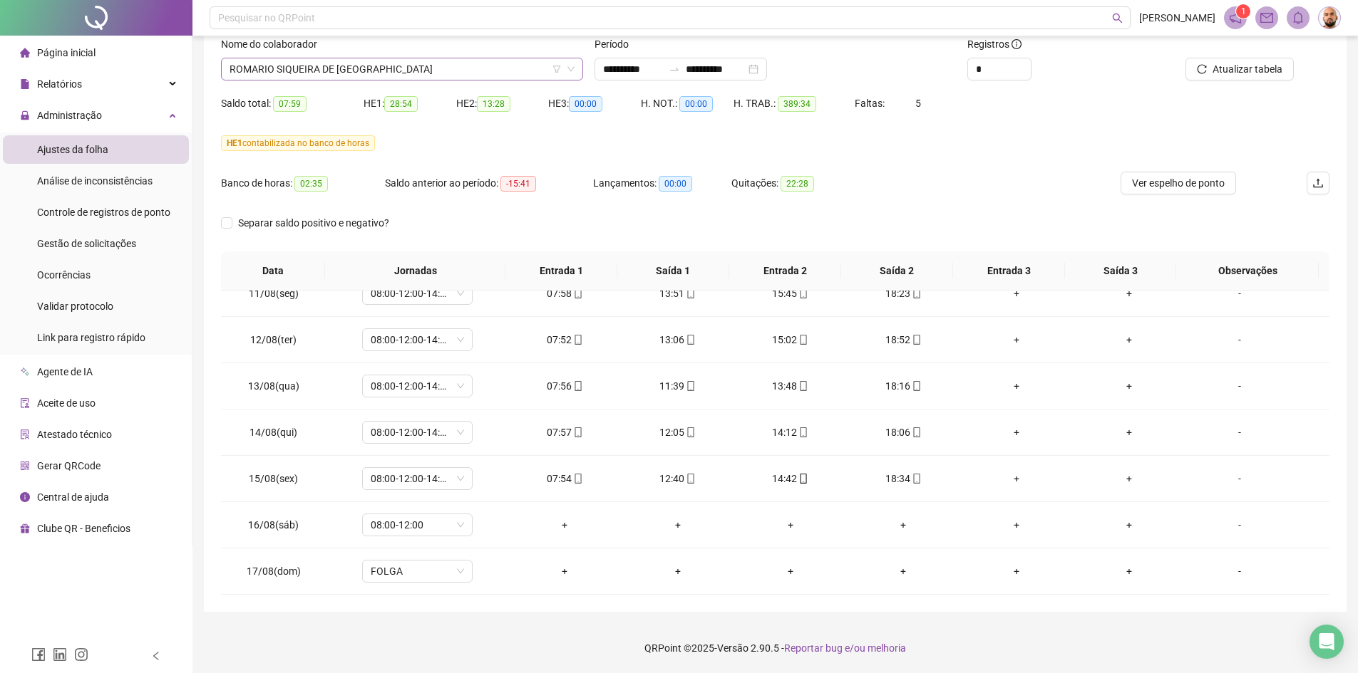
click at [386, 68] on span "ROMARIO SIQUEIRA DE [GEOGRAPHIC_DATA]" at bounding box center [401, 68] width 345 height 21
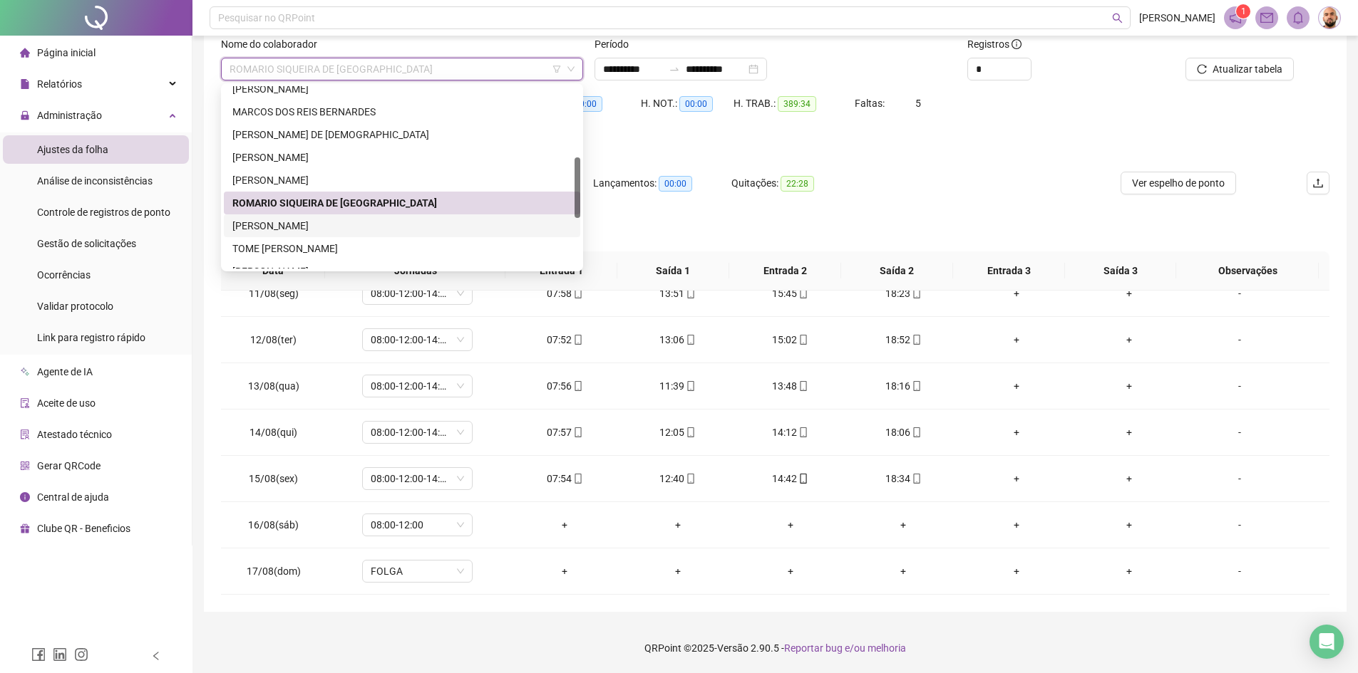
drag, startPoint x: 348, startPoint y: 219, endPoint x: 466, endPoint y: 224, distance: 117.7
click at [348, 220] on div "[PERSON_NAME]" at bounding box center [401, 226] width 339 height 16
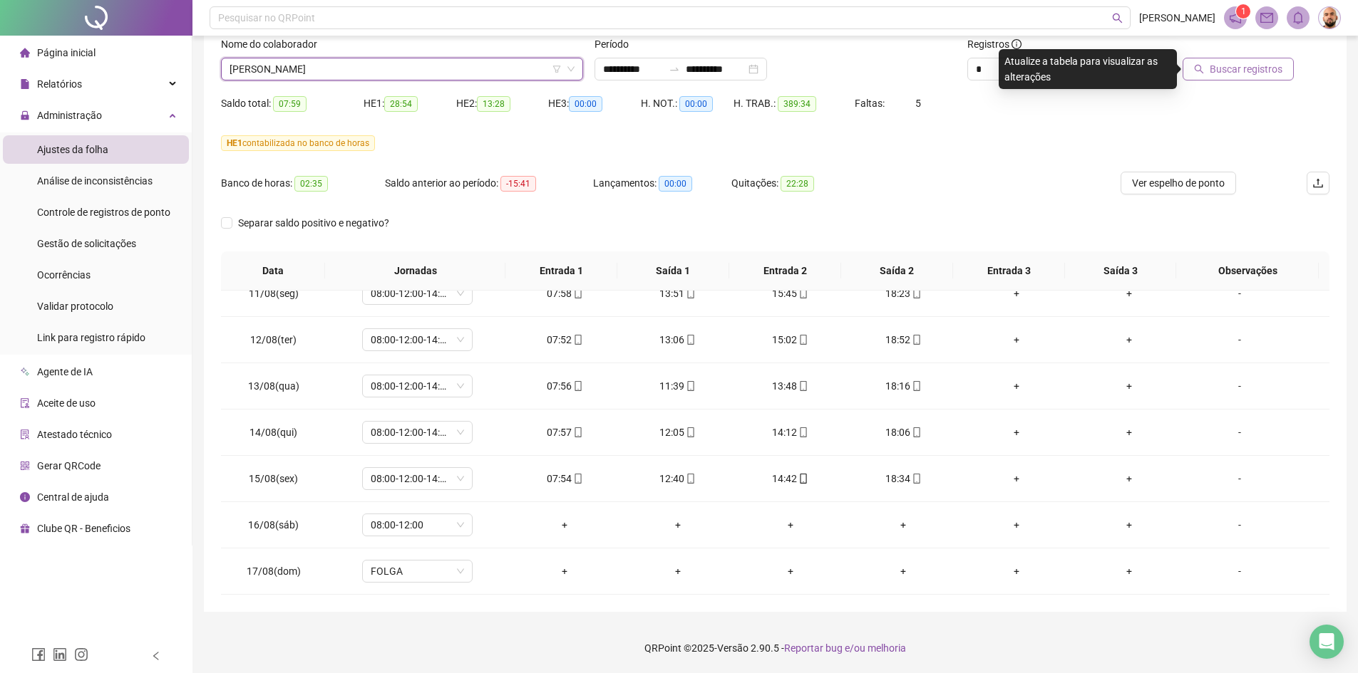
click at [1220, 68] on span "Buscar registros" at bounding box center [1245, 69] width 73 height 16
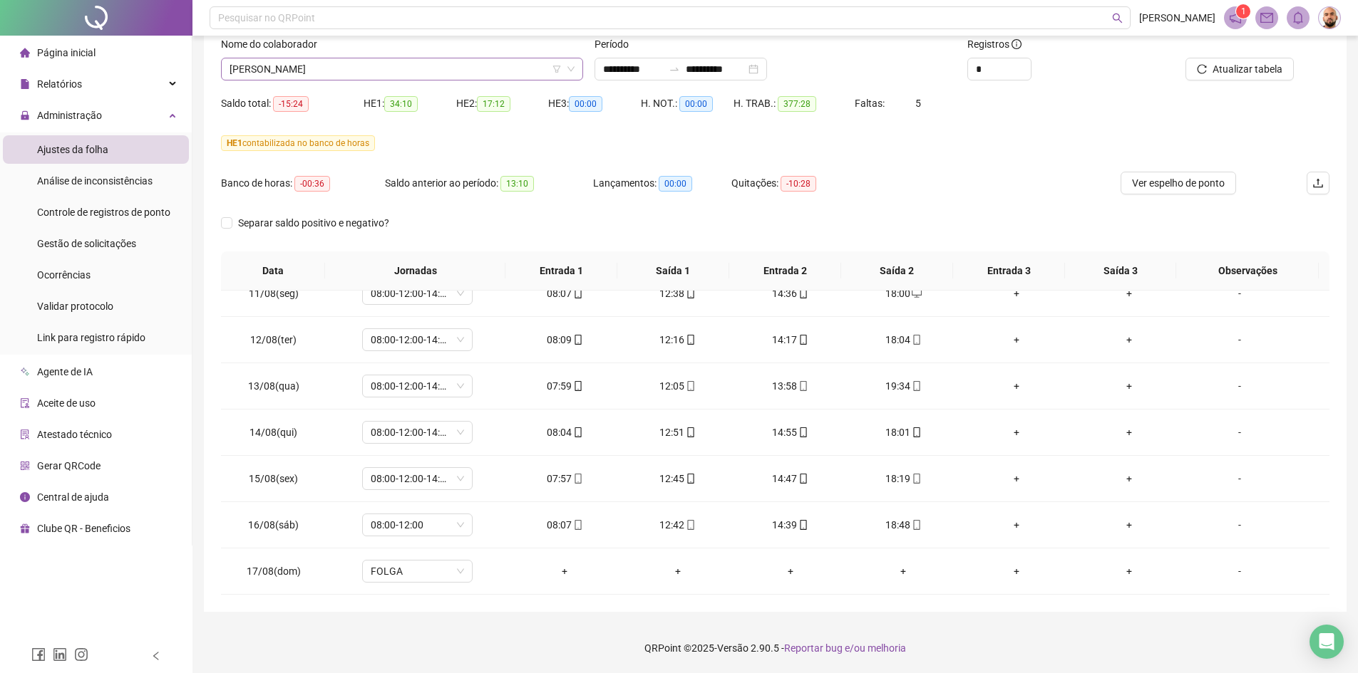
click at [421, 71] on span "[PERSON_NAME]" at bounding box center [401, 68] width 345 height 21
click at [641, 63] on input "**********" at bounding box center [633, 69] width 60 height 16
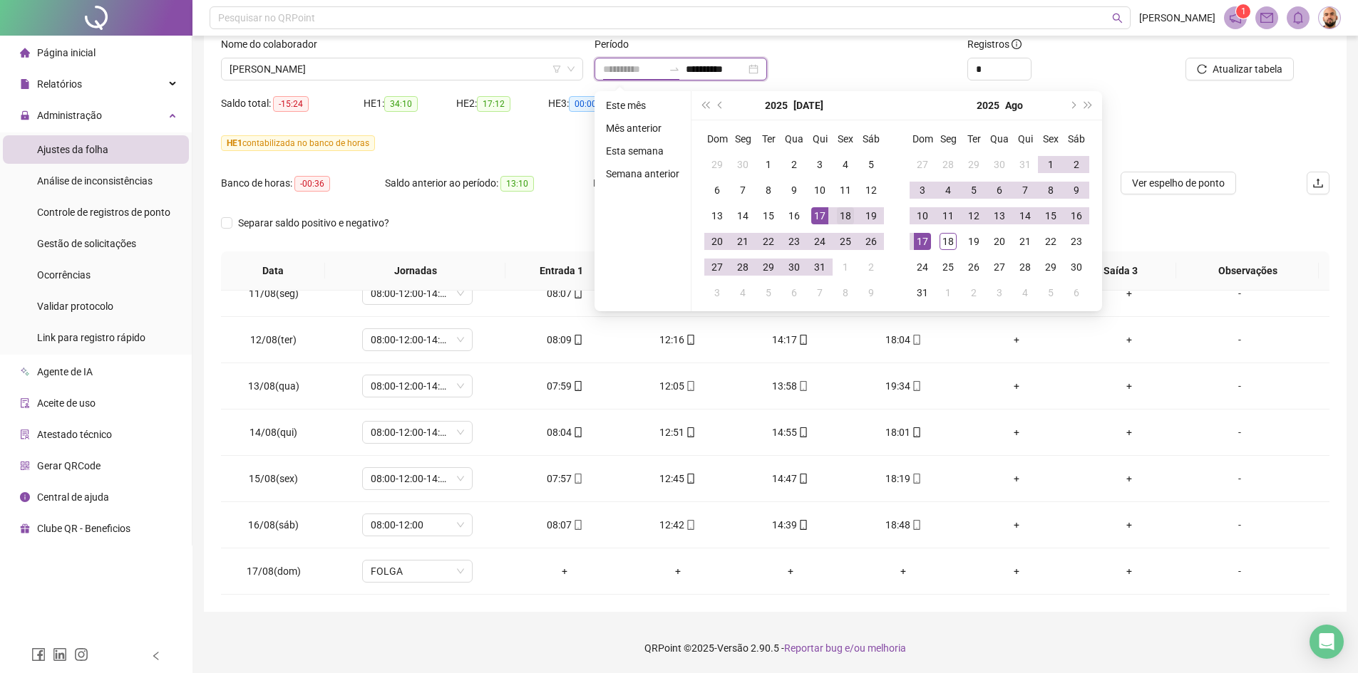
type input "**********"
click at [842, 215] on div "18" at bounding box center [845, 215] width 17 height 17
type input "**********"
click at [948, 242] on div "18" at bounding box center [947, 241] width 17 height 17
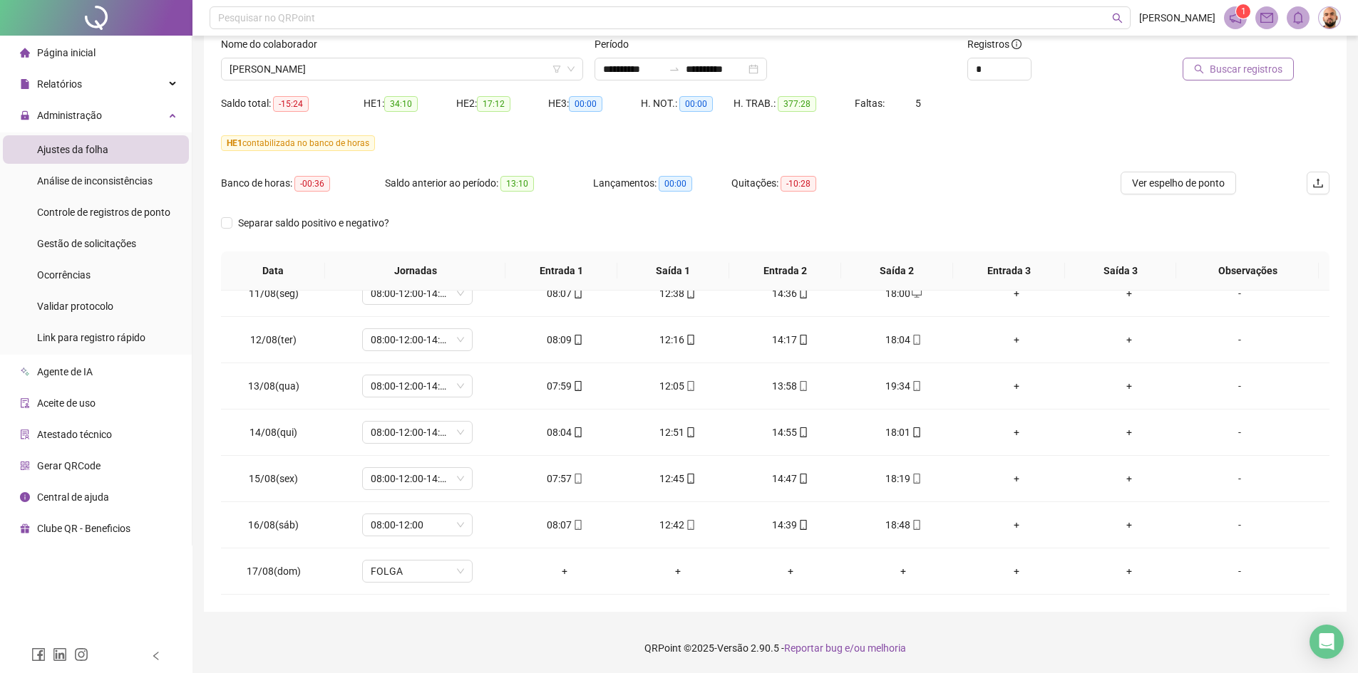
click at [1249, 74] on span "Buscar registros" at bounding box center [1245, 69] width 73 height 16
click at [463, 570] on div "08:00-12:00-14:00-18:00" at bounding box center [417, 571] width 110 height 23
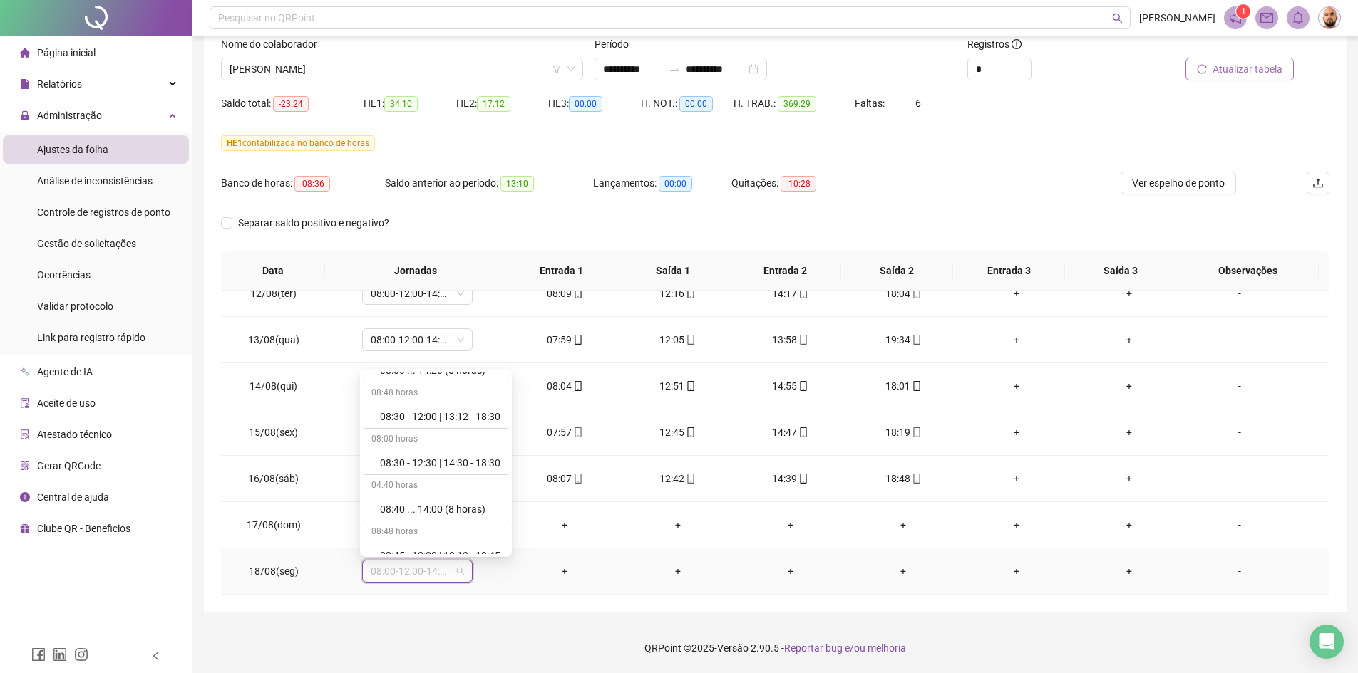
scroll to position [8480, 0]
drag, startPoint x: 443, startPoint y: 501, endPoint x: 509, endPoint y: 530, distance: 71.5
click at [445, 502] on div "Folga compensatória" at bounding box center [440, 496] width 120 height 16
click at [480, 537] on span "Sim" at bounding box center [483, 535] width 16 height 16
click at [1219, 67] on span "Atualizar tabela" at bounding box center [1247, 69] width 70 height 16
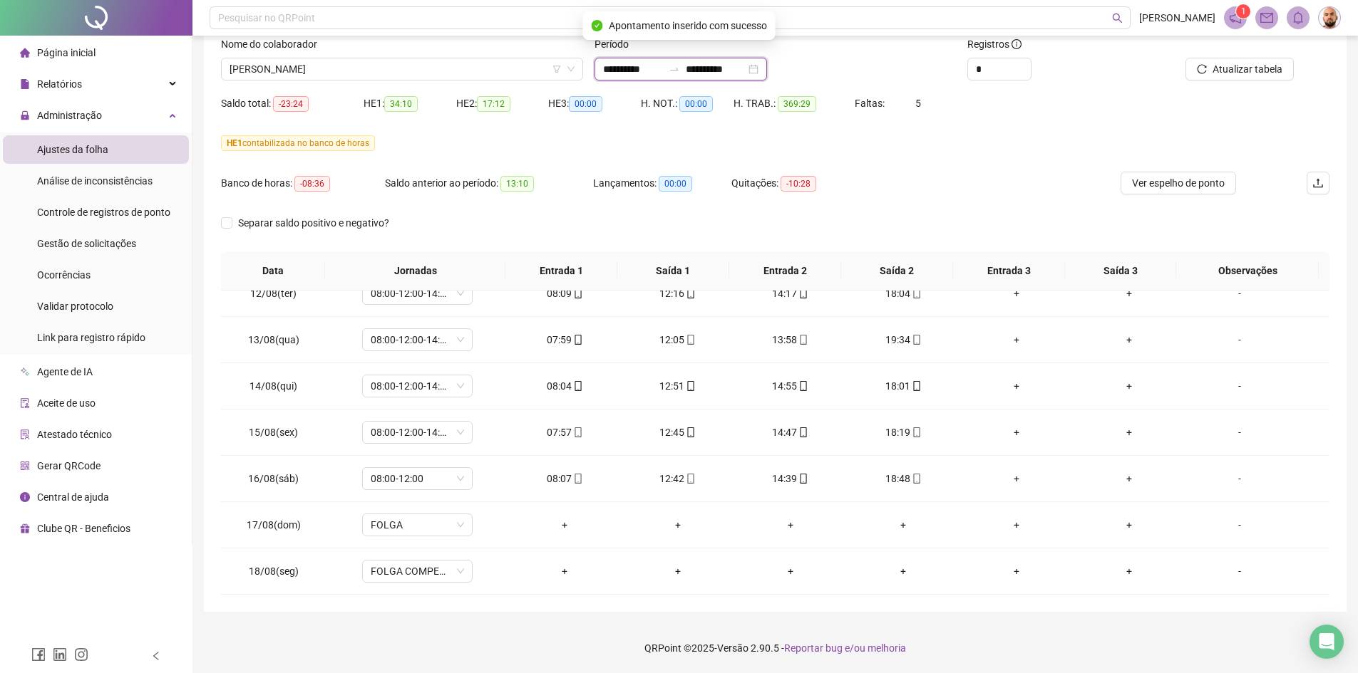
click at [644, 71] on input "**********" at bounding box center [633, 69] width 60 height 16
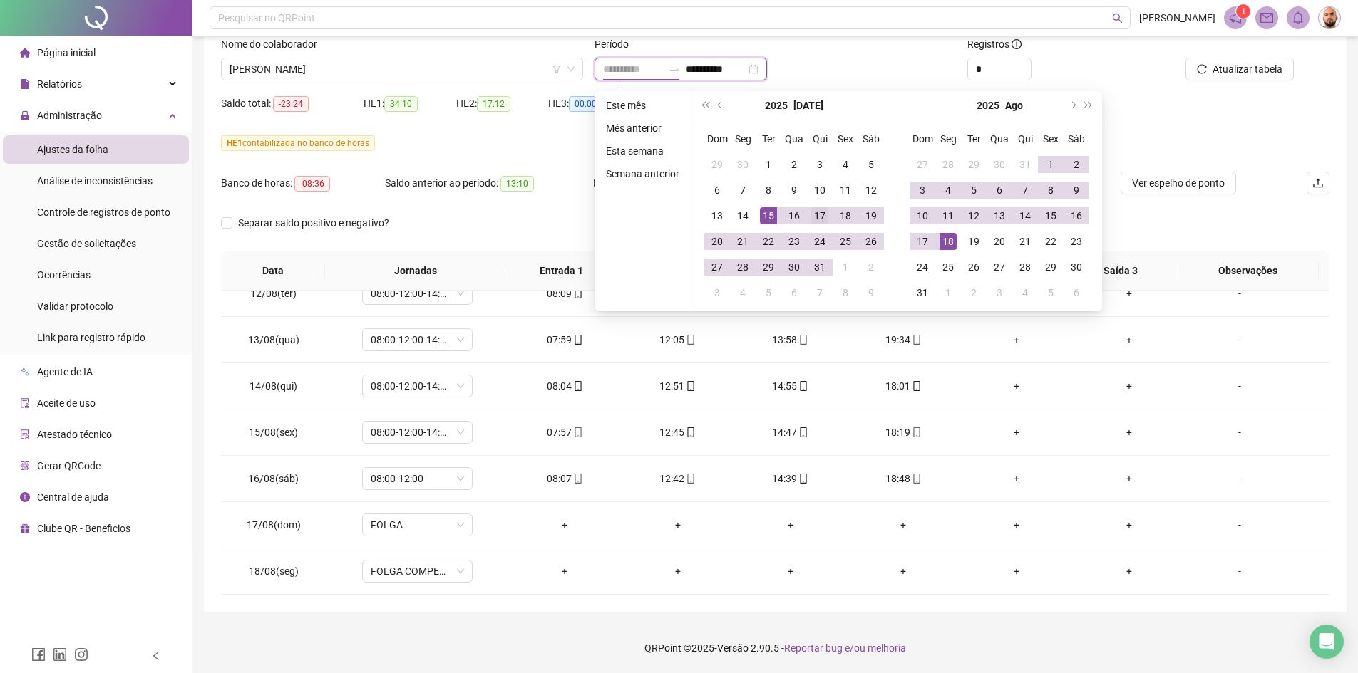
type input "**********"
click at [822, 214] on div "17" at bounding box center [819, 215] width 17 height 17
type input "**********"
click at [921, 242] on div "17" at bounding box center [922, 241] width 17 height 17
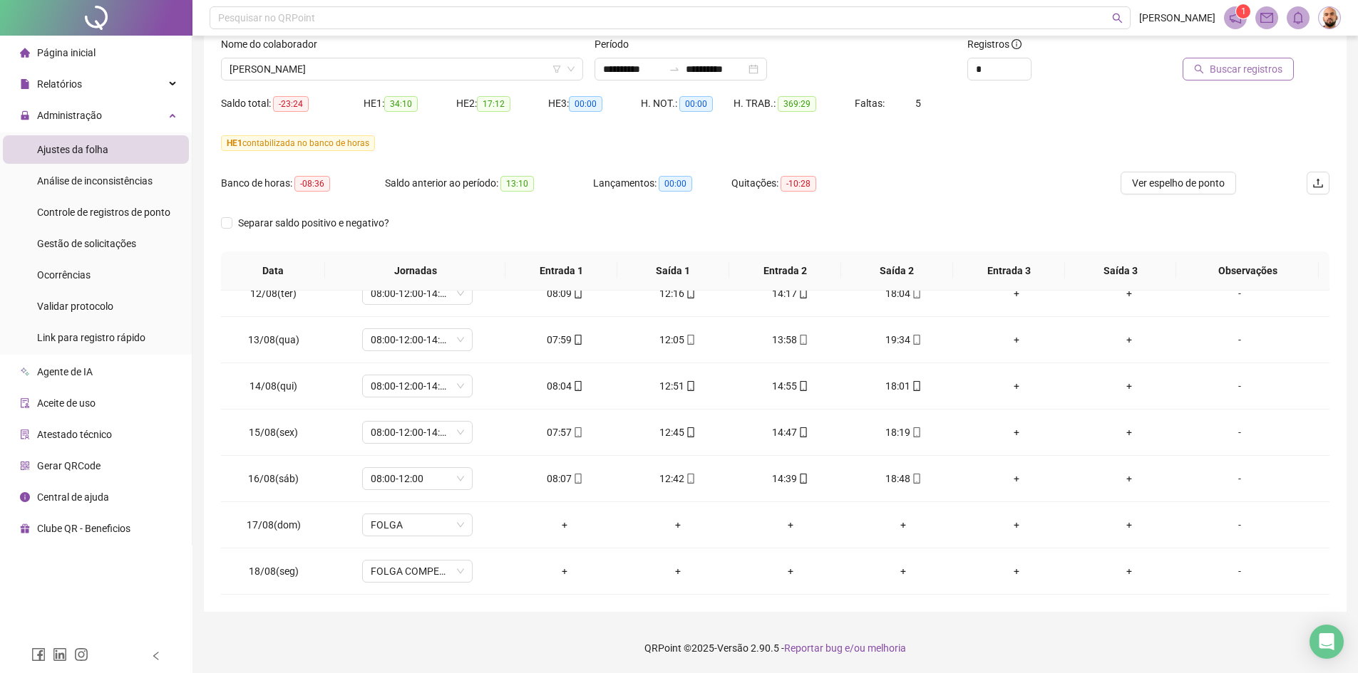
click at [1236, 71] on span "Buscar registros" at bounding box center [1245, 69] width 73 height 16
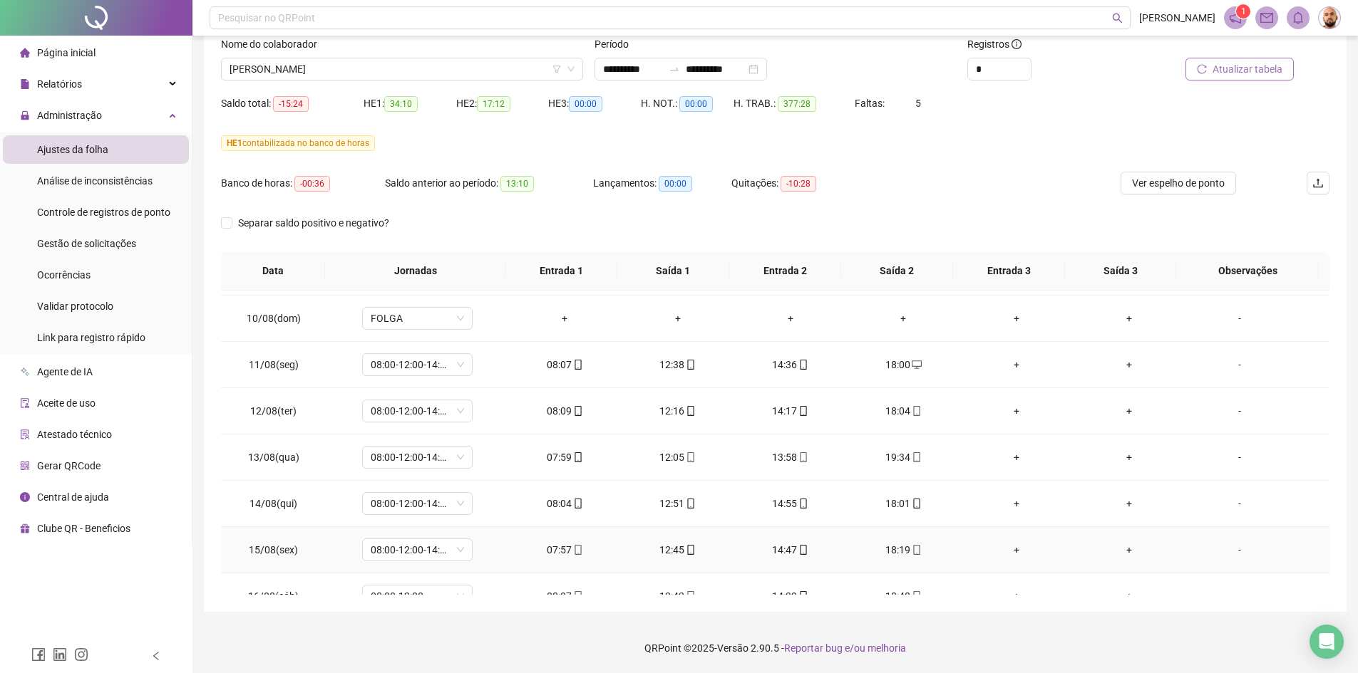
scroll to position [2568, 0]
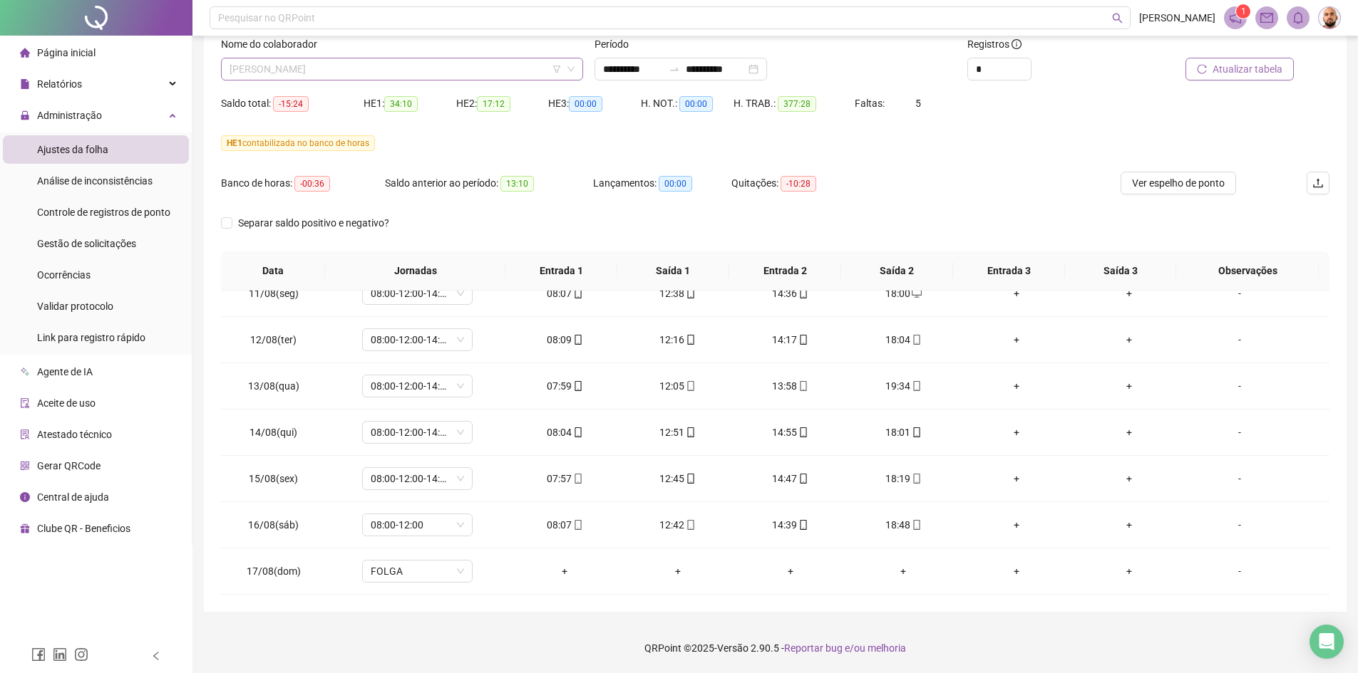
click at [420, 63] on span "[PERSON_NAME]" at bounding box center [401, 68] width 345 height 21
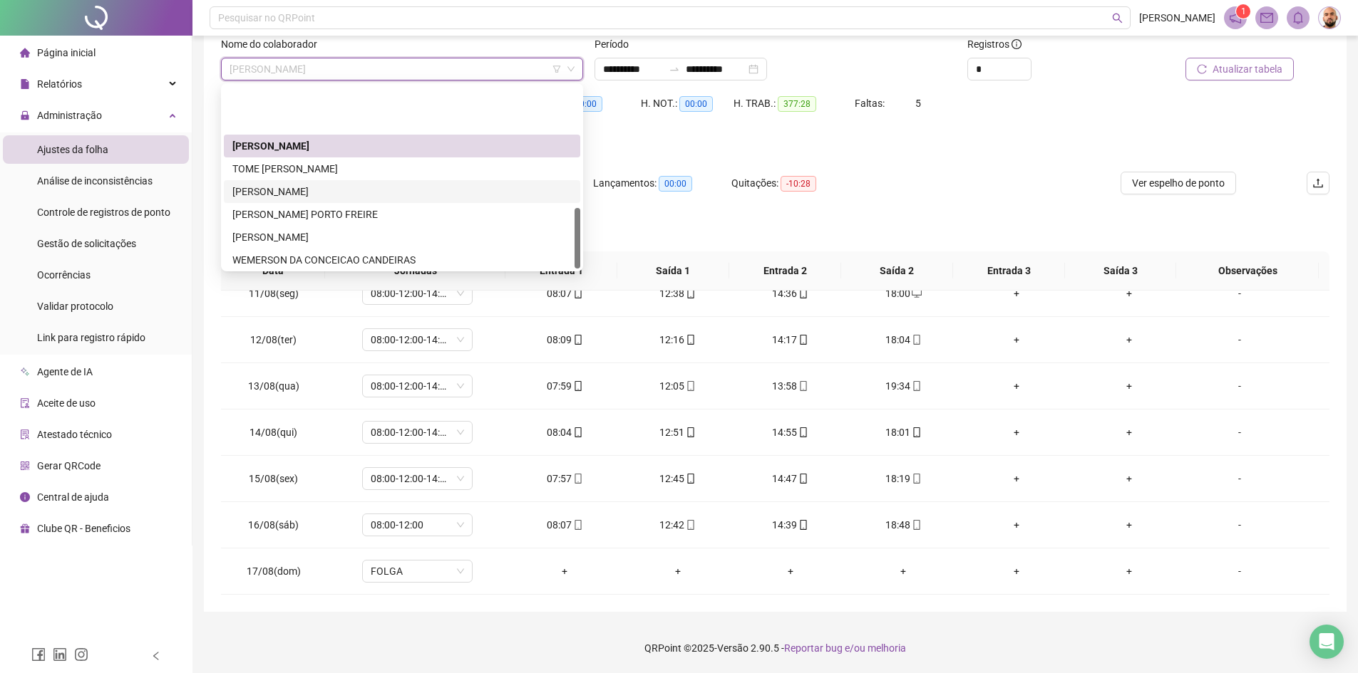
scroll to position [365, 0]
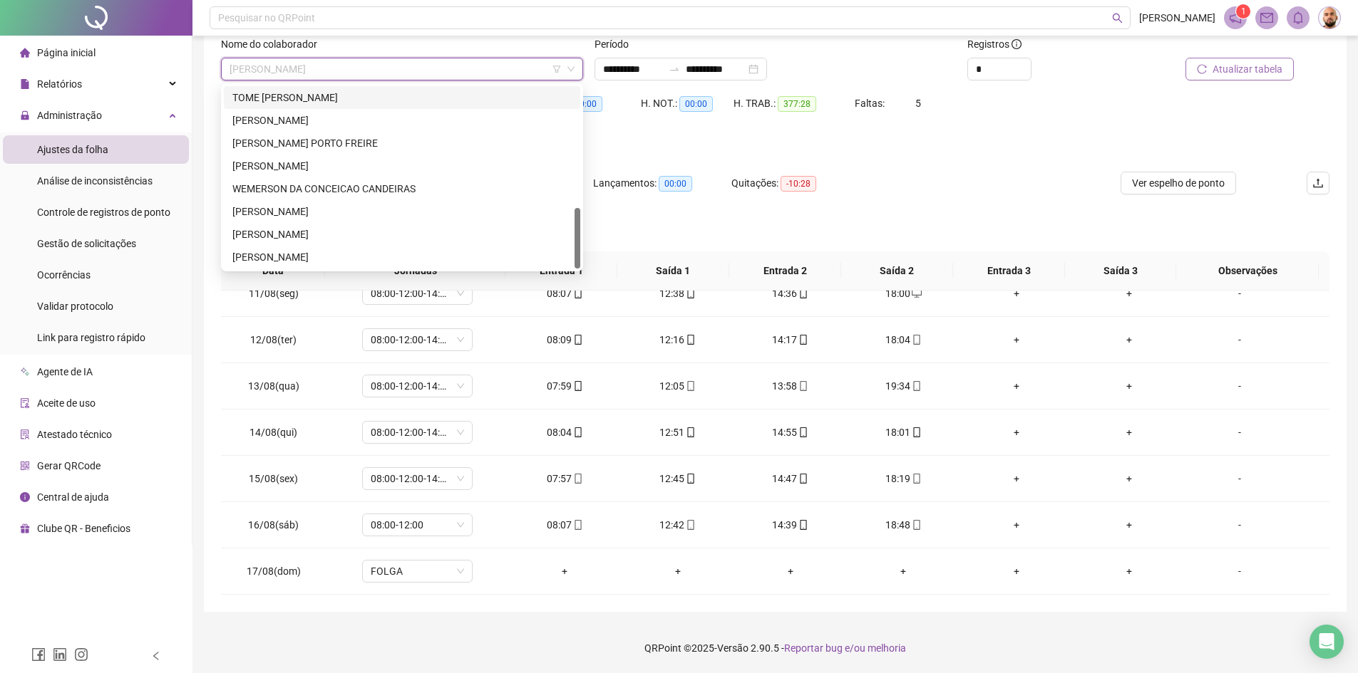
drag, startPoint x: 365, startPoint y: 101, endPoint x: 1048, endPoint y: 85, distance: 682.9
click at [365, 100] on div "TOME [PERSON_NAME]" at bounding box center [401, 98] width 339 height 16
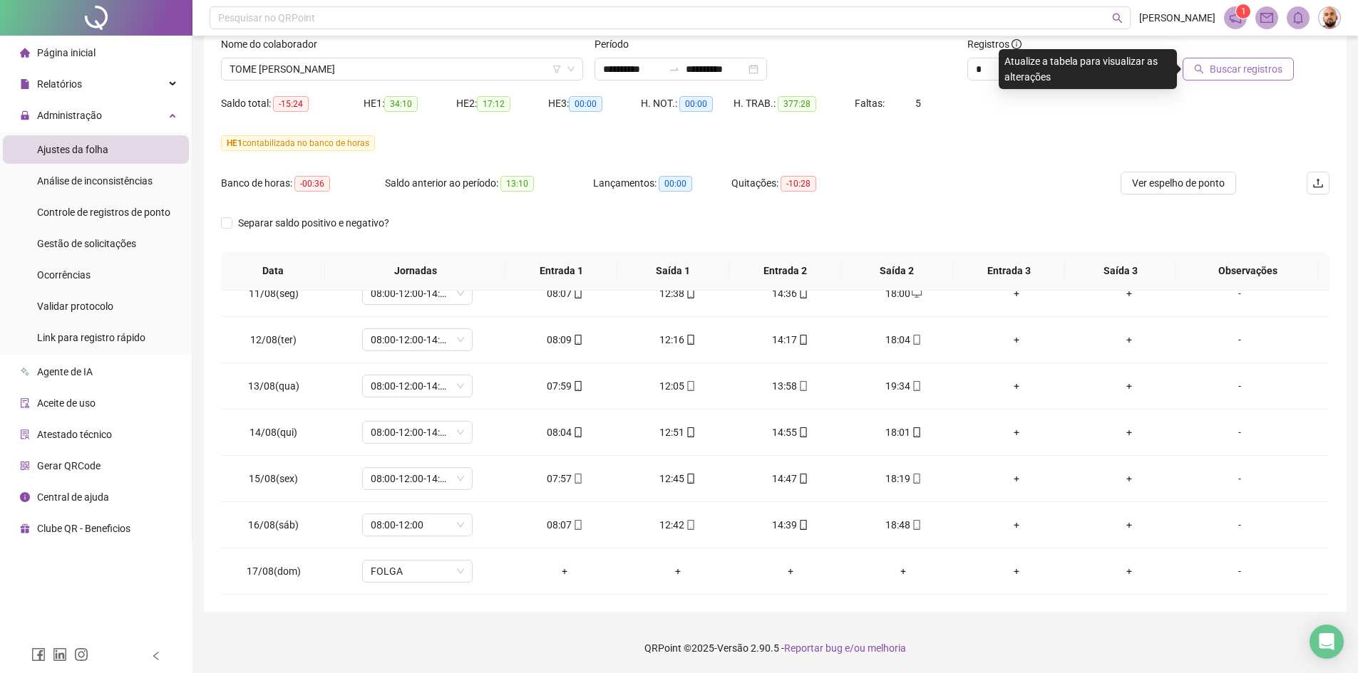
click at [1222, 74] on span "Buscar registros" at bounding box center [1245, 69] width 73 height 16
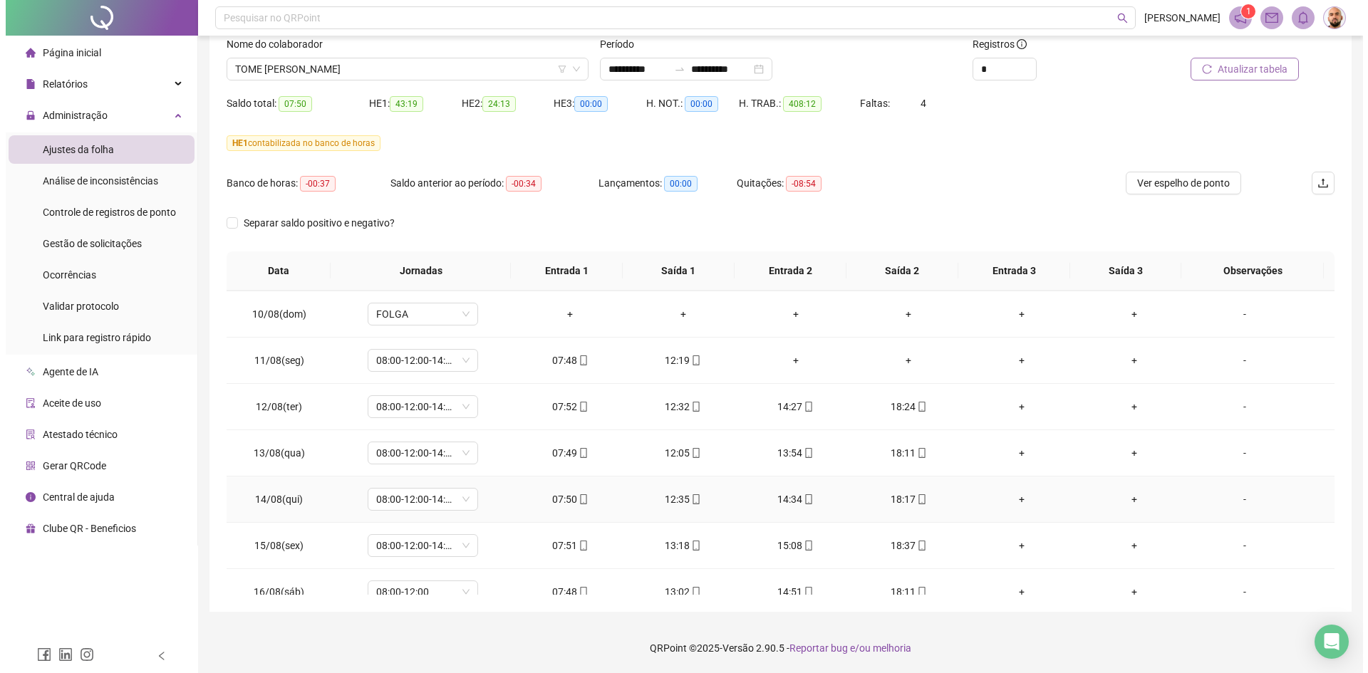
scroll to position [2568, 0]
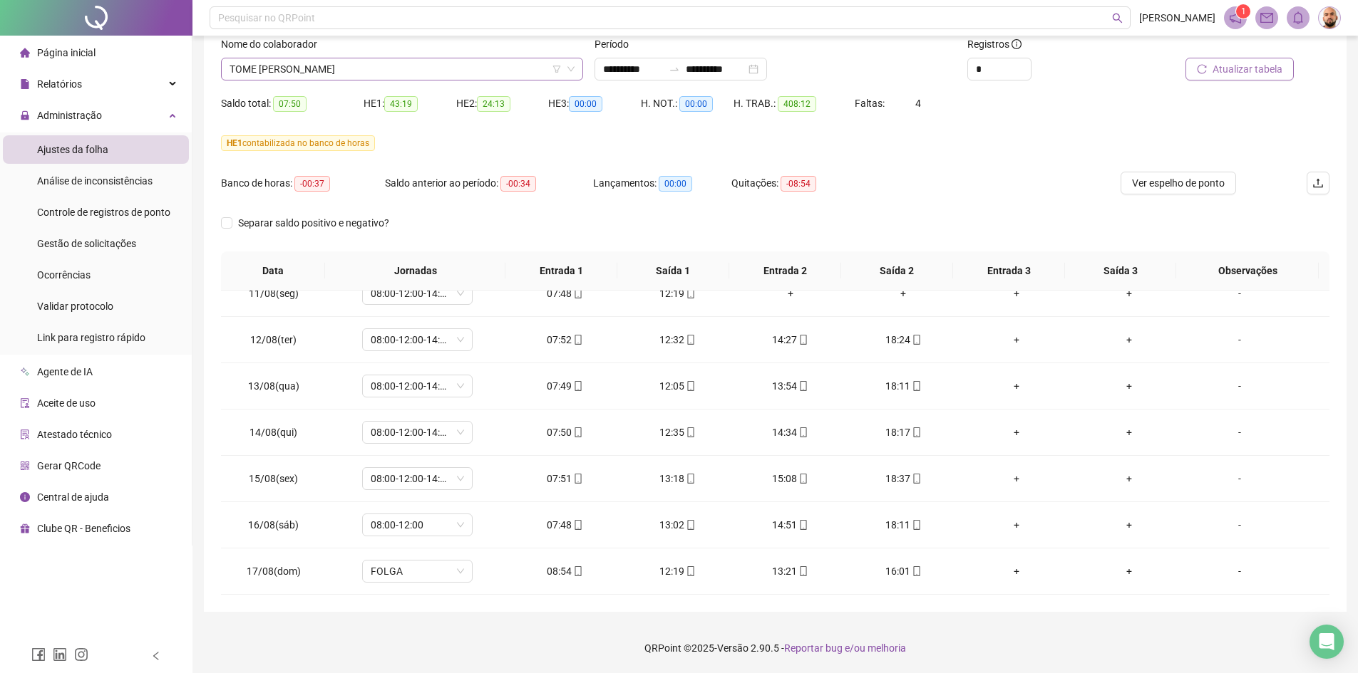
click at [445, 66] on span "TOME [PERSON_NAME]" at bounding box center [401, 68] width 345 height 21
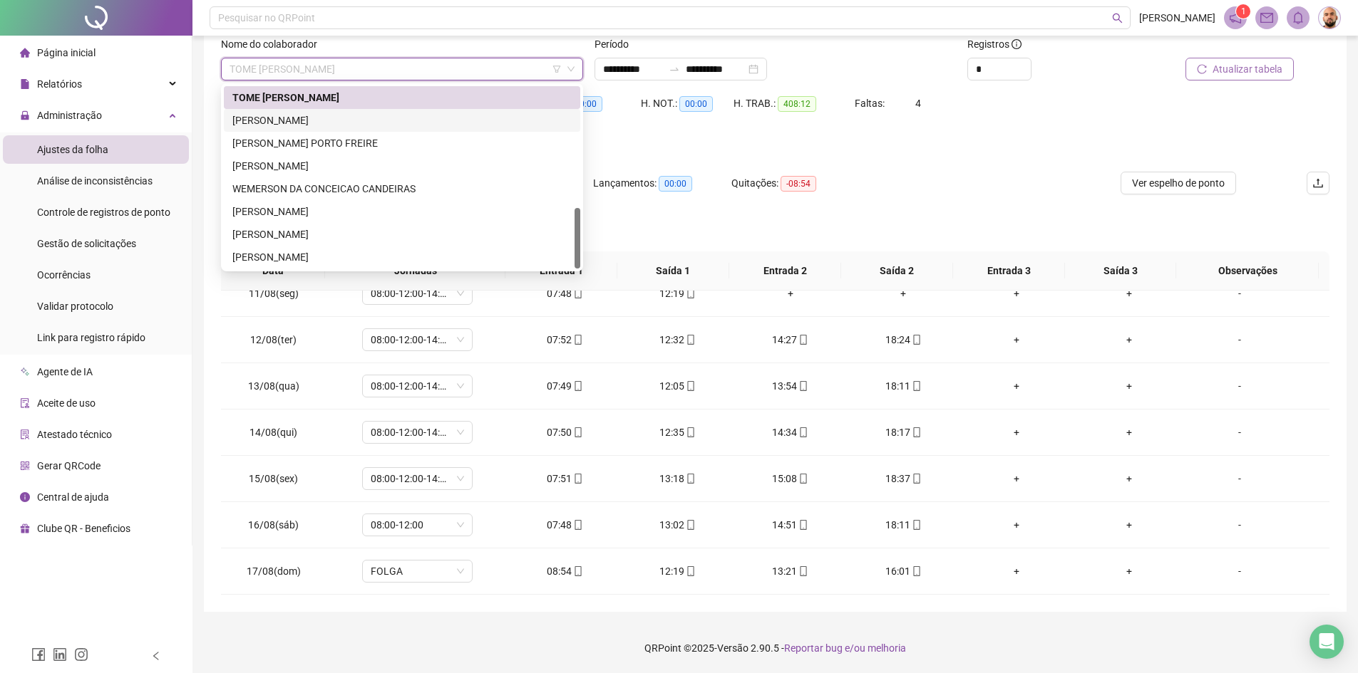
click at [366, 120] on div "[PERSON_NAME]" at bounding box center [401, 121] width 339 height 16
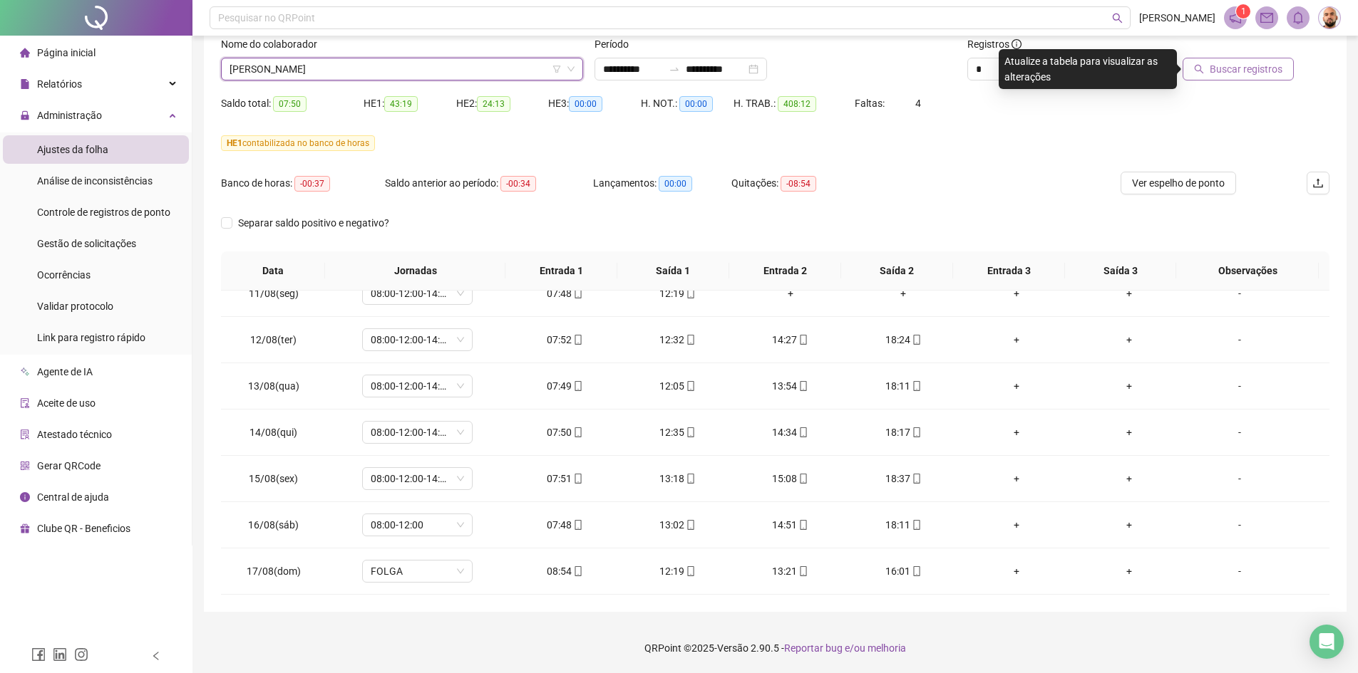
click at [1249, 73] on span "Buscar registros" at bounding box center [1245, 69] width 73 height 16
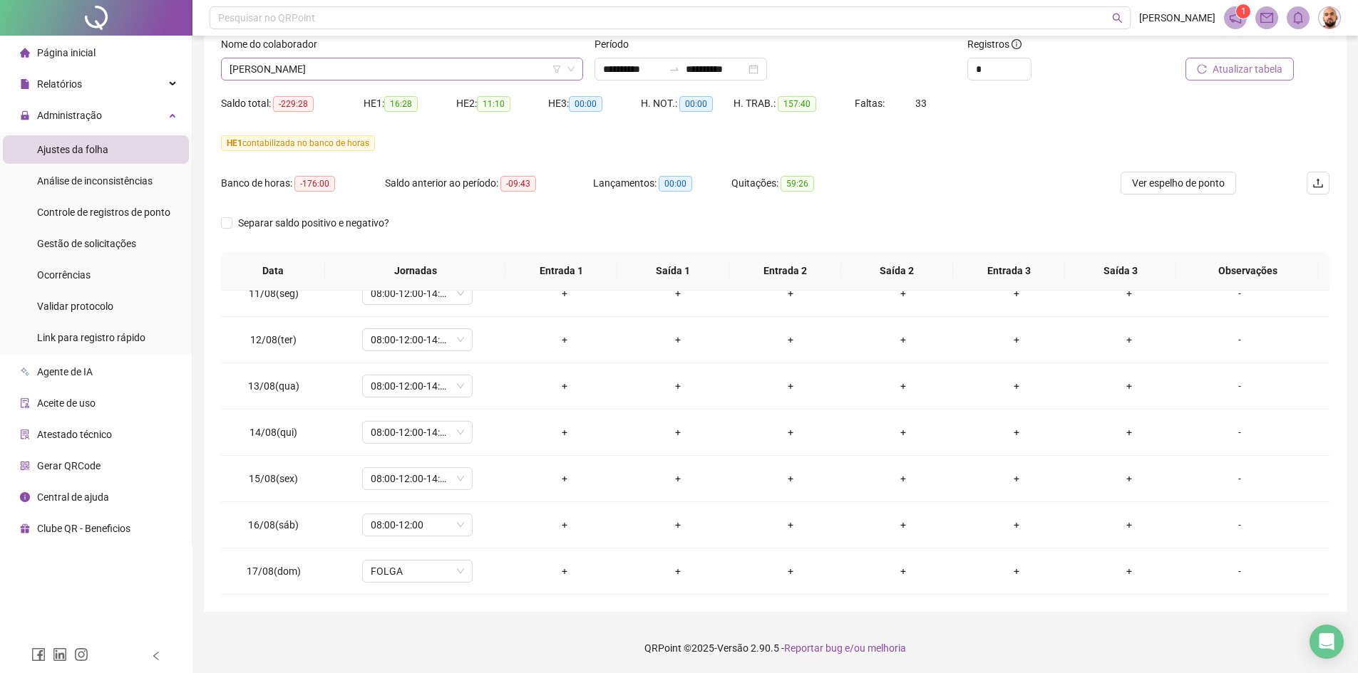
click at [410, 68] on span "[PERSON_NAME]" at bounding box center [401, 68] width 345 height 21
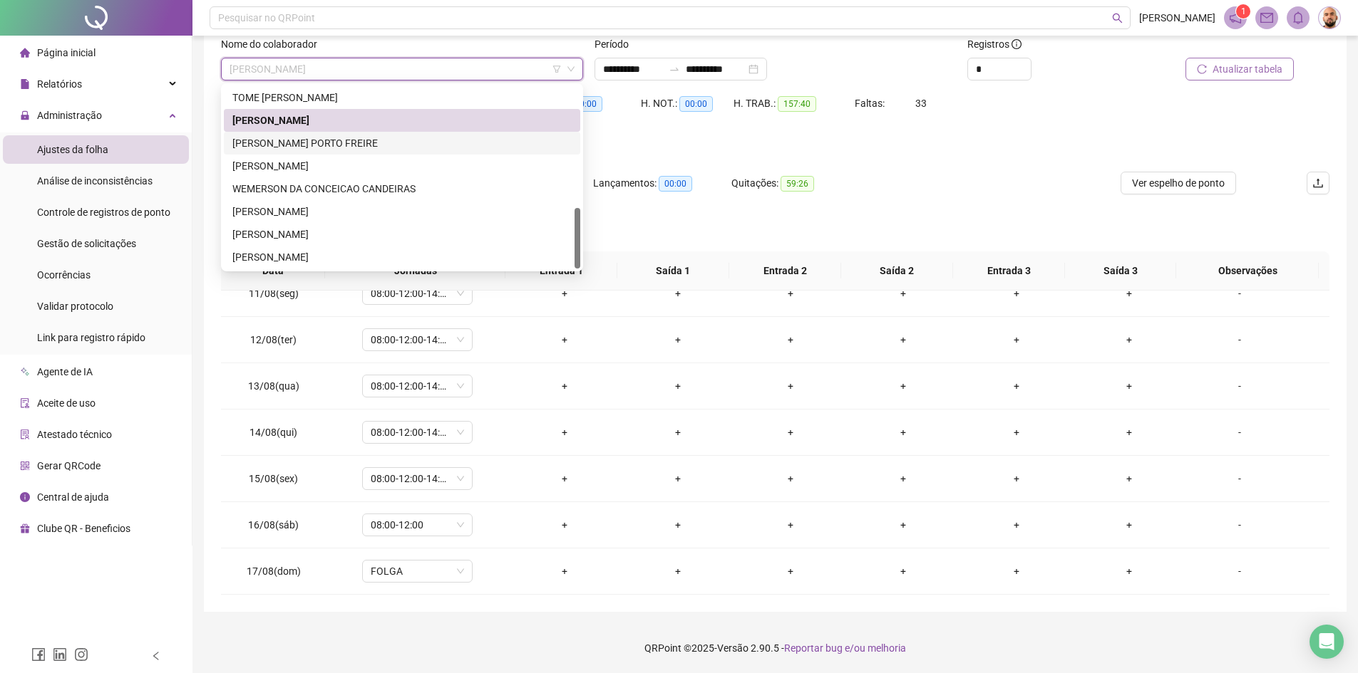
click at [383, 140] on div "[PERSON_NAME] PORTO FREIRE" at bounding box center [401, 143] width 339 height 16
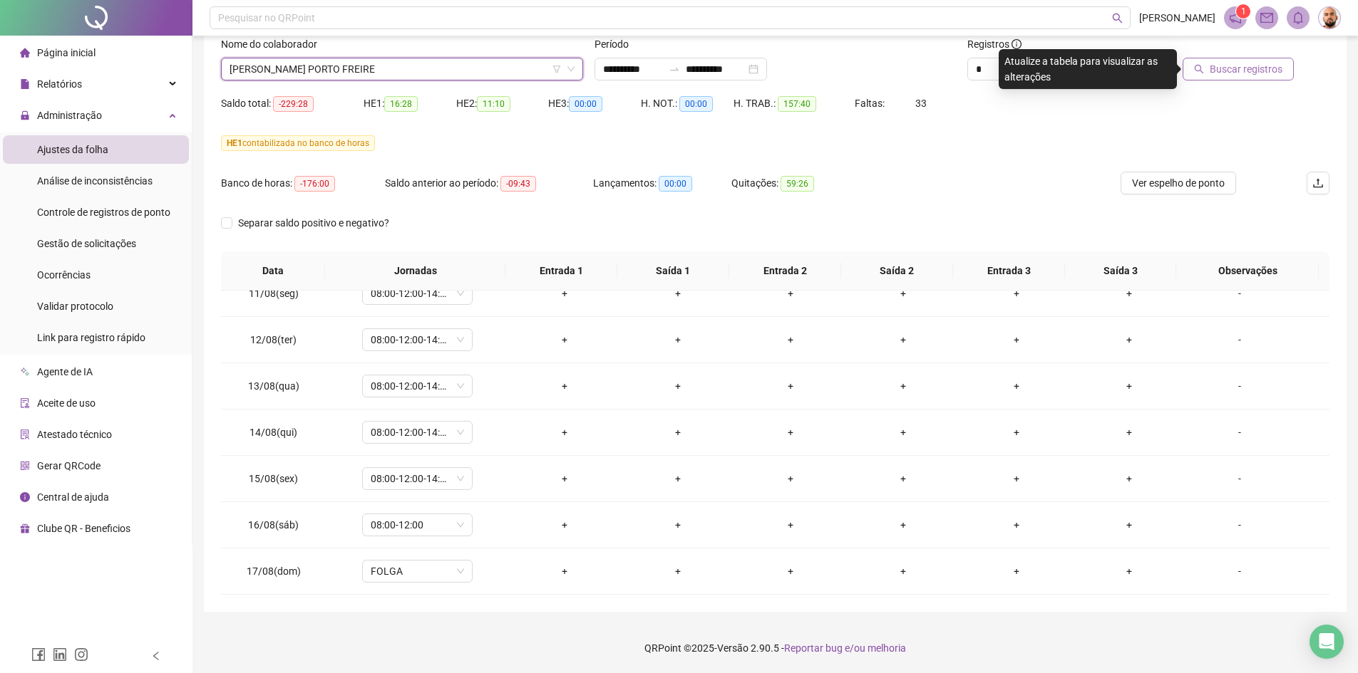
click at [1233, 71] on span "Buscar registros" at bounding box center [1245, 69] width 73 height 16
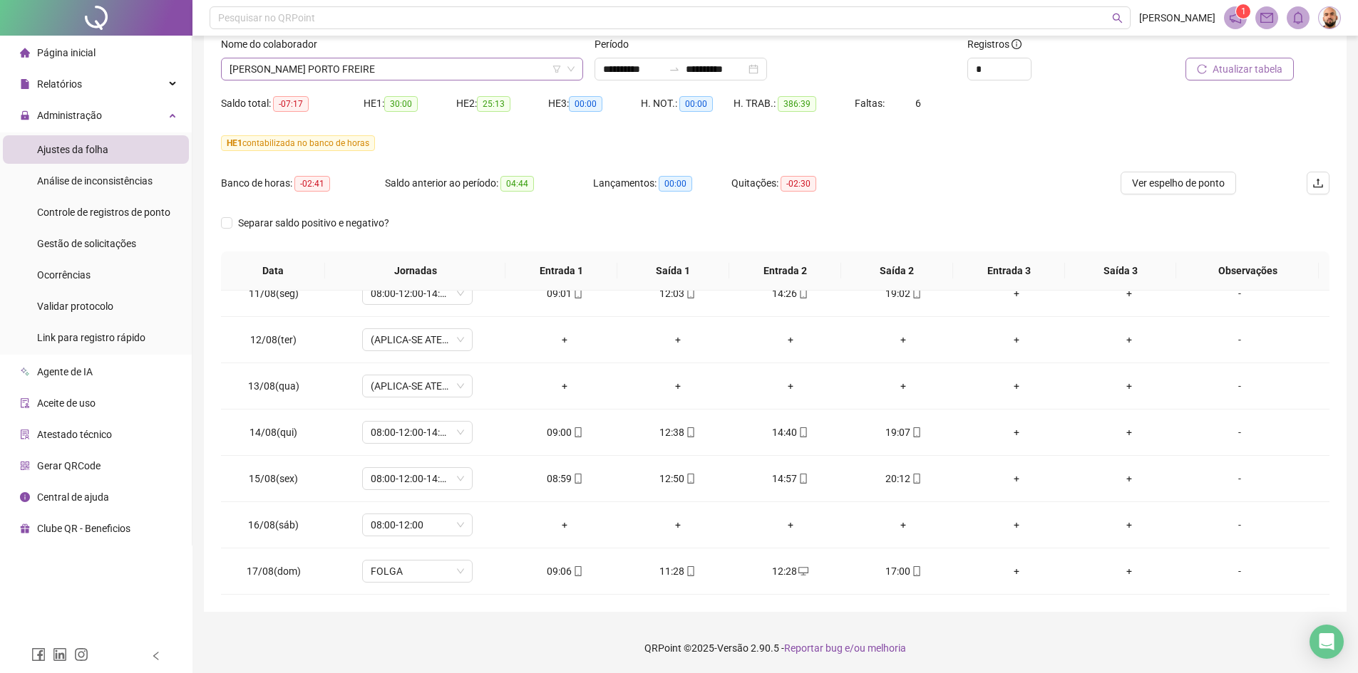
click at [371, 71] on span "[PERSON_NAME] PORTO FREIRE" at bounding box center [401, 68] width 345 height 21
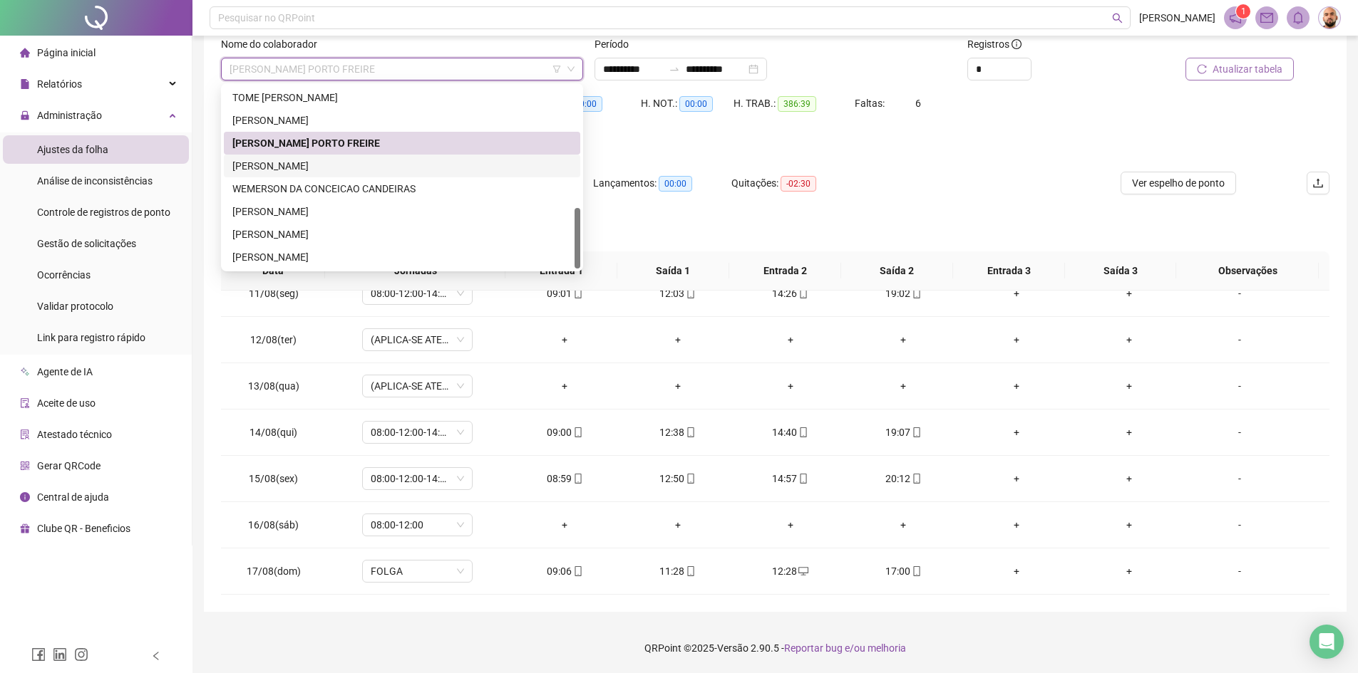
click at [336, 164] on div "[PERSON_NAME]" at bounding box center [401, 166] width 339 height 16
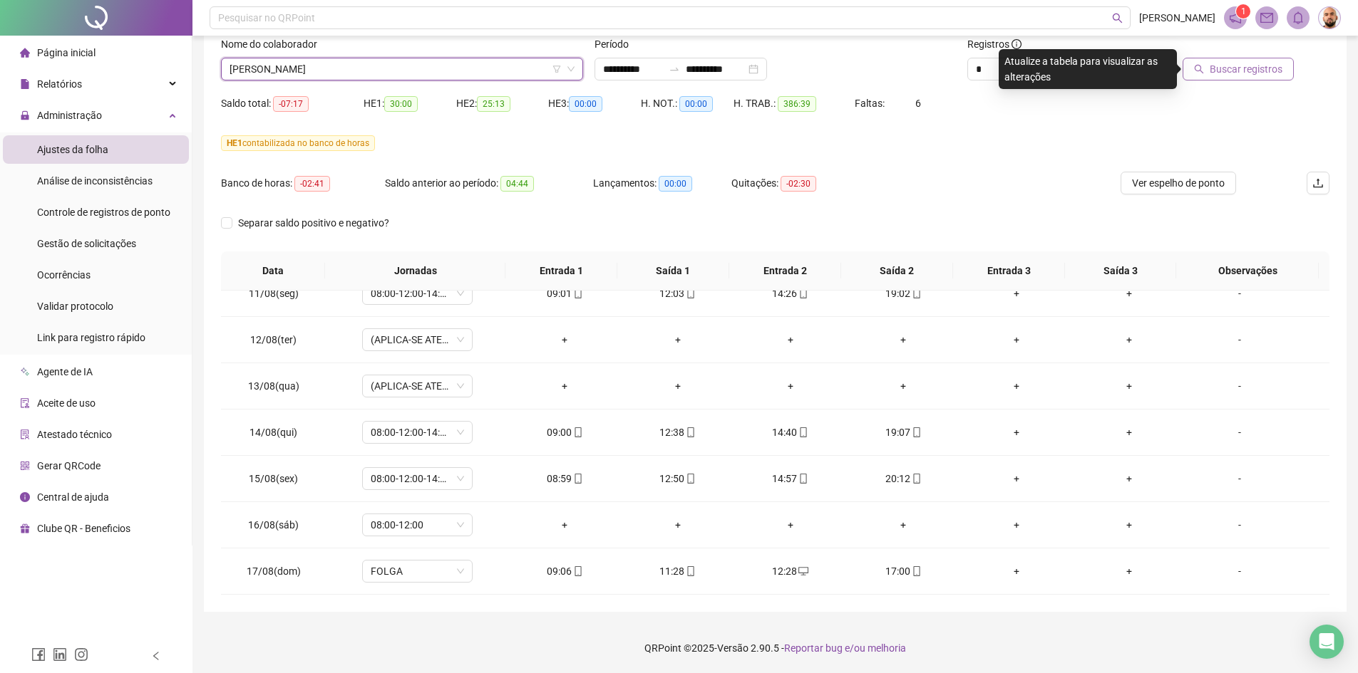
click at [1213, 69] on button "Buscar registros" at bounding box center [1237, 69] width 111 height 23
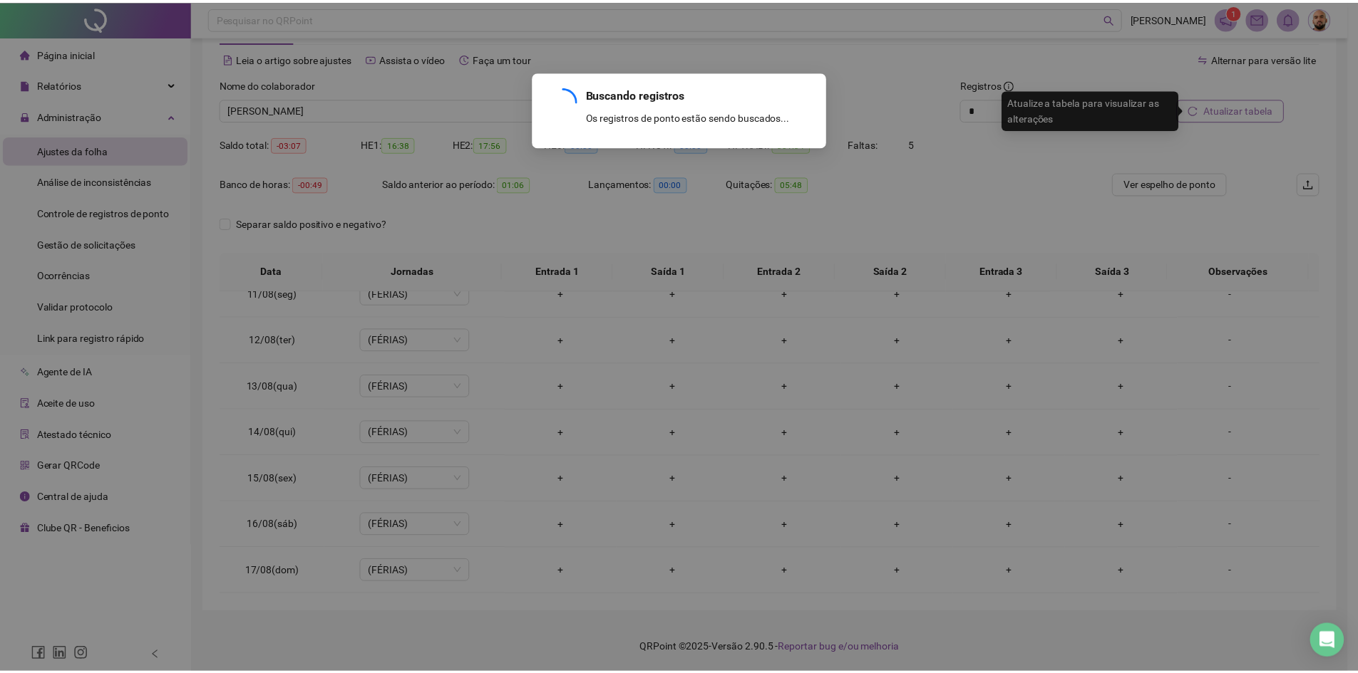
scroll to position [55, 0]
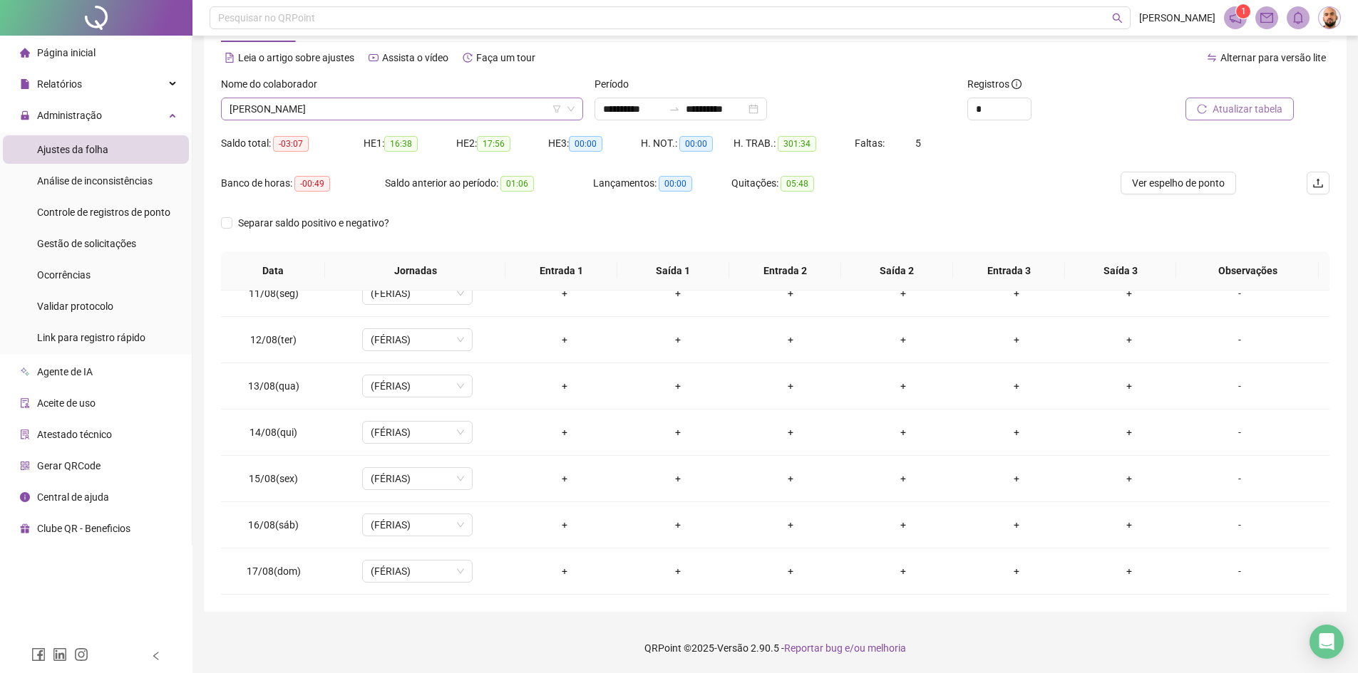
click at [415, 108] on span "[PERSON_NAME]" at bounding box center [401, 108] width 345 height 21
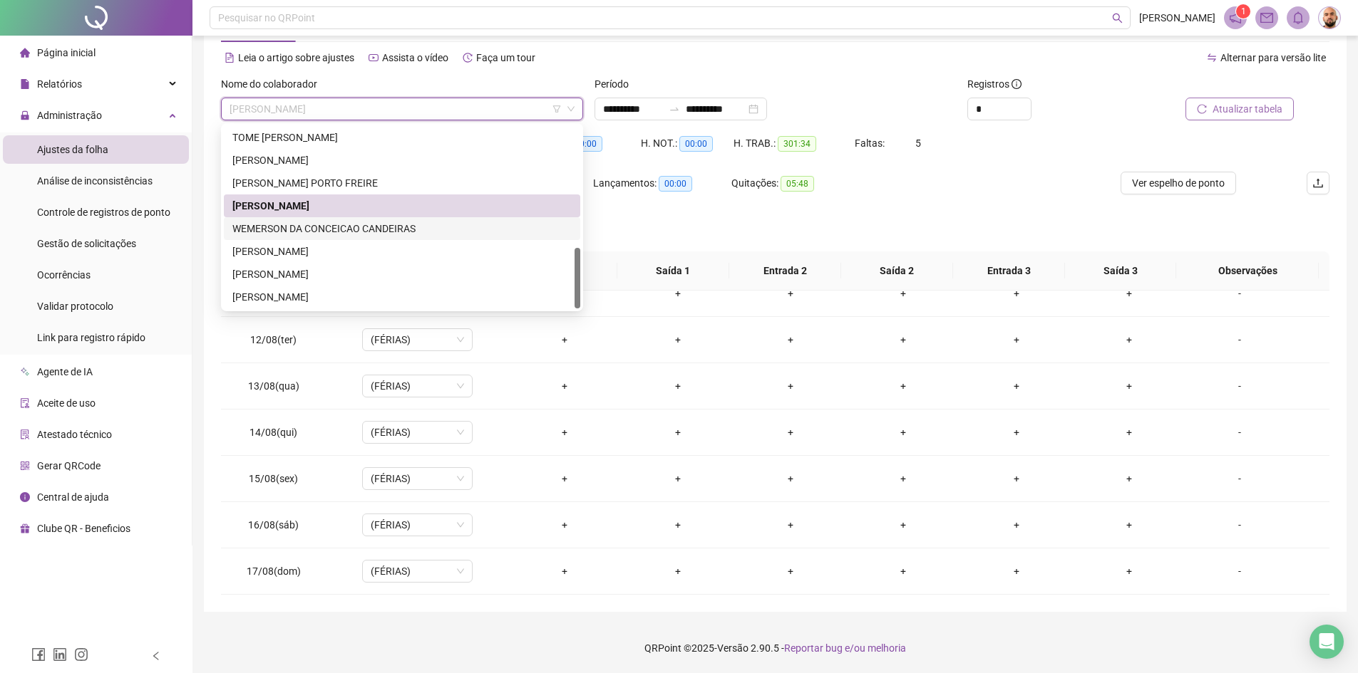
click at [368, 231] on div "WEMERSON DA CONCEICAO CANDEIRAS" at bounding box center [401, 229] width 339 height 16
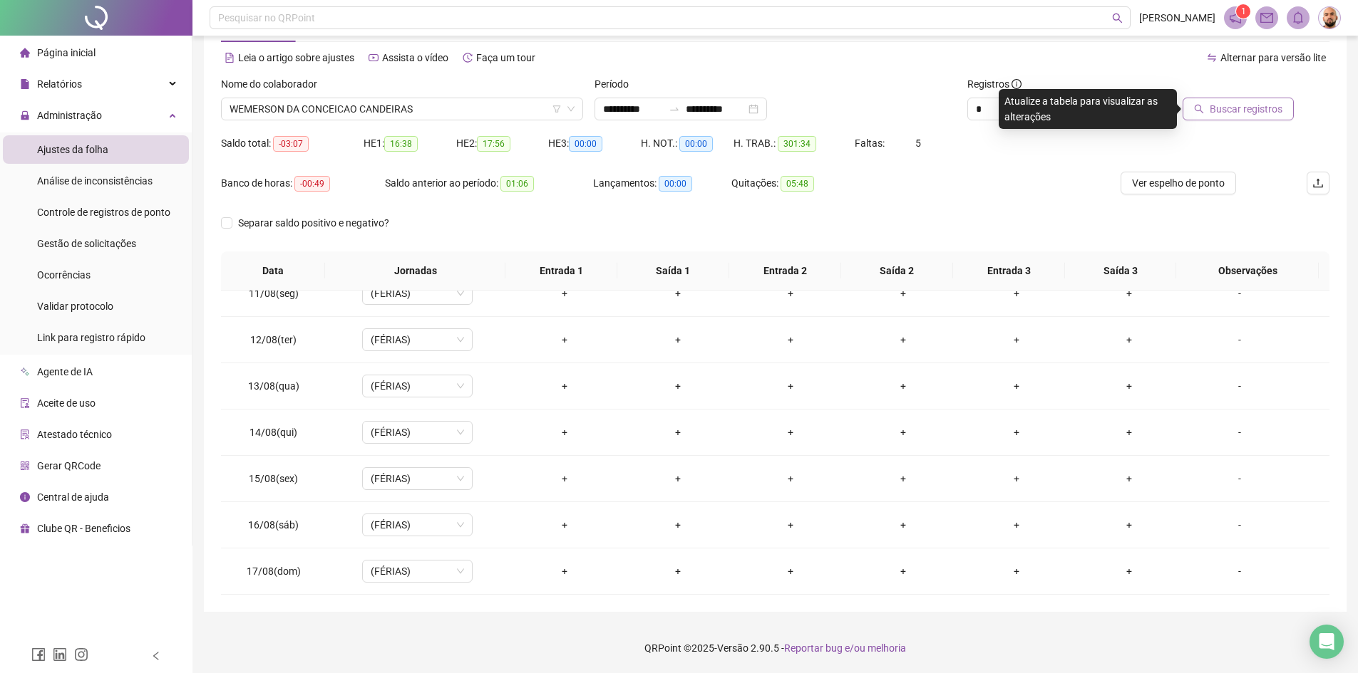
click at [1223, 108] on span "Buscar registros" at bounding box center [1245, 109] width 73 height 16
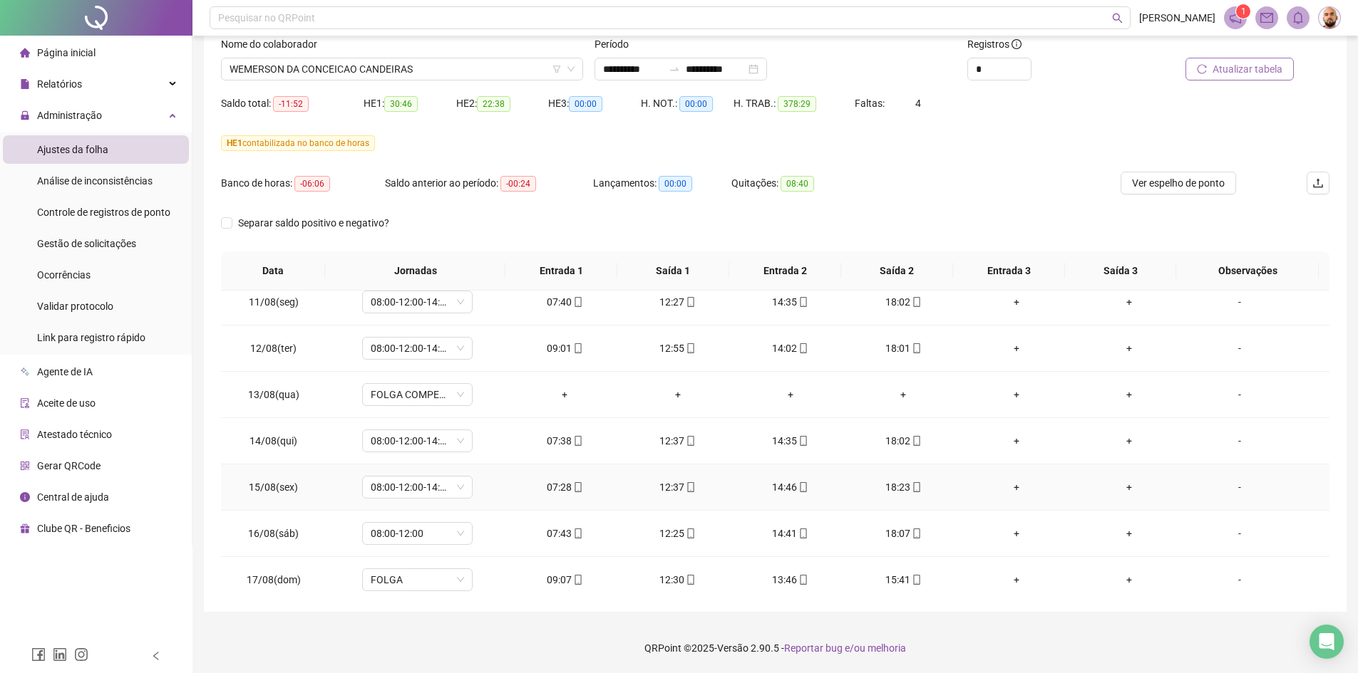
scroll to position [2568, 0]
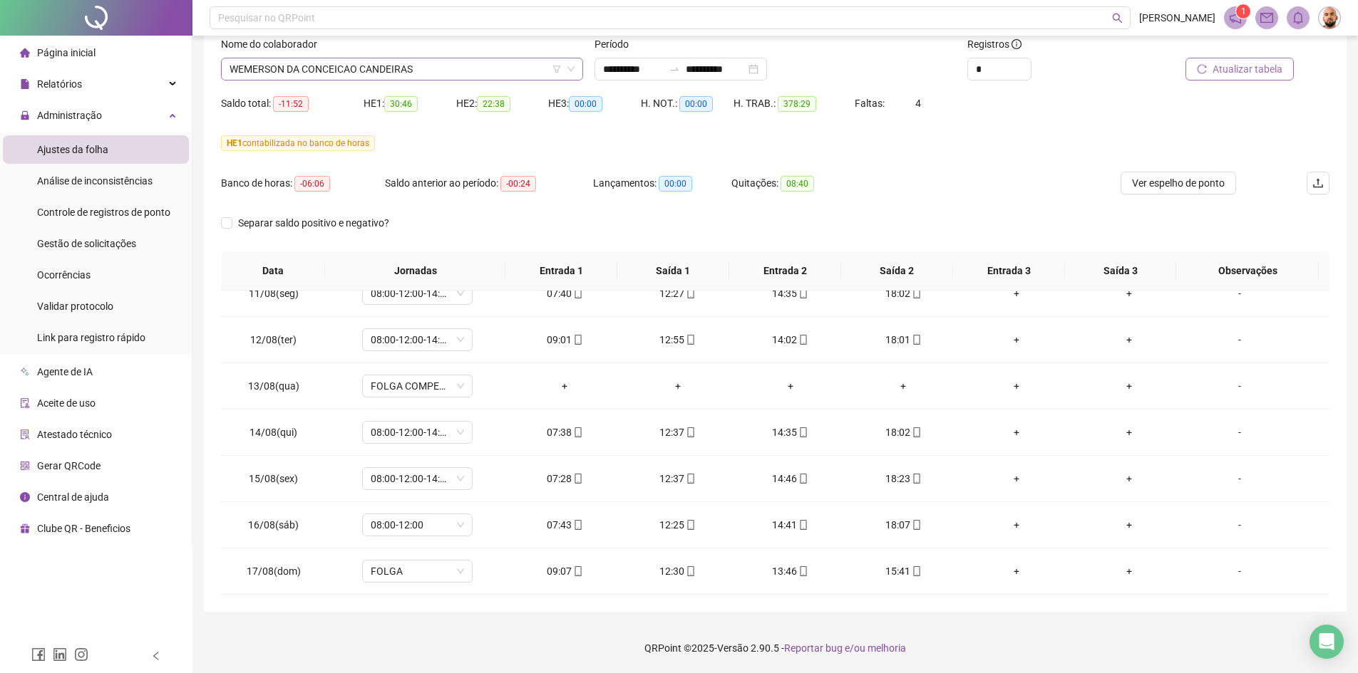
click at [440, 68] on span "WEMERSON DA CONCEICAO CANDEIRAS" at bounding box center [401, 68] width 345 height 21
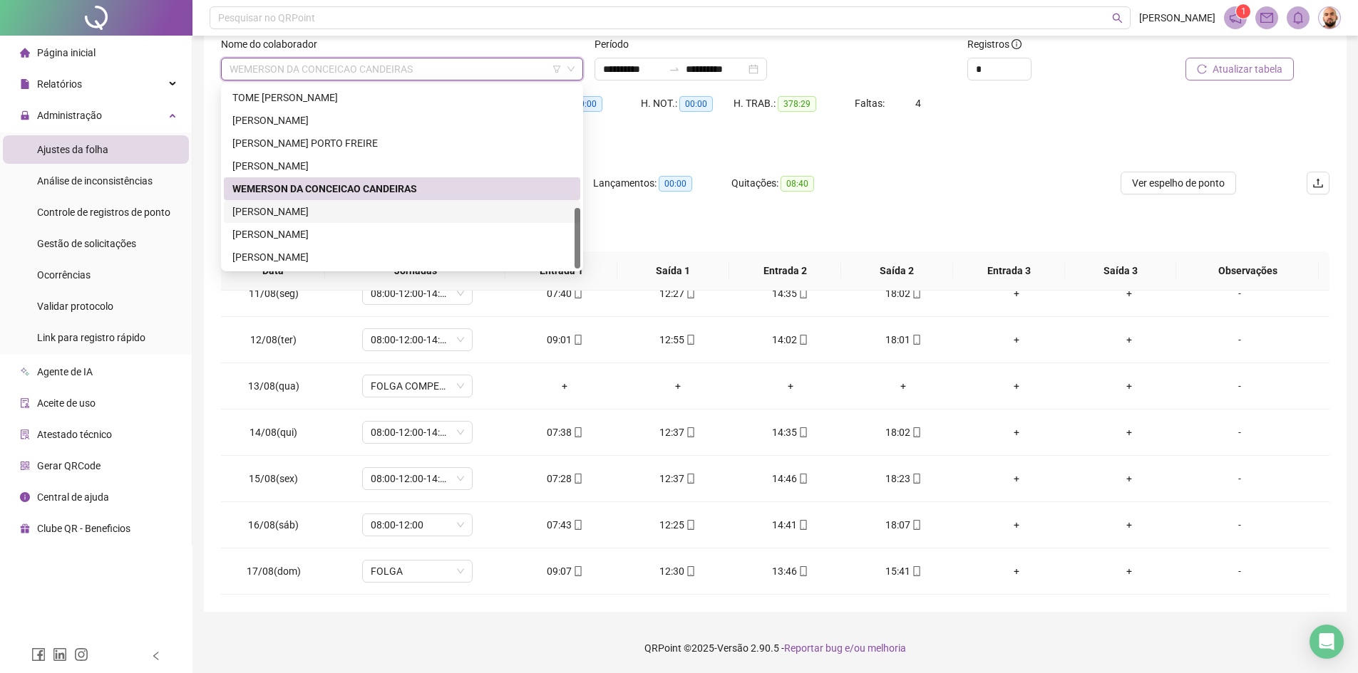
click at [360, 206] on div "[PERSON_NAME]" at bounding box center [401, 212] width 339 height 16
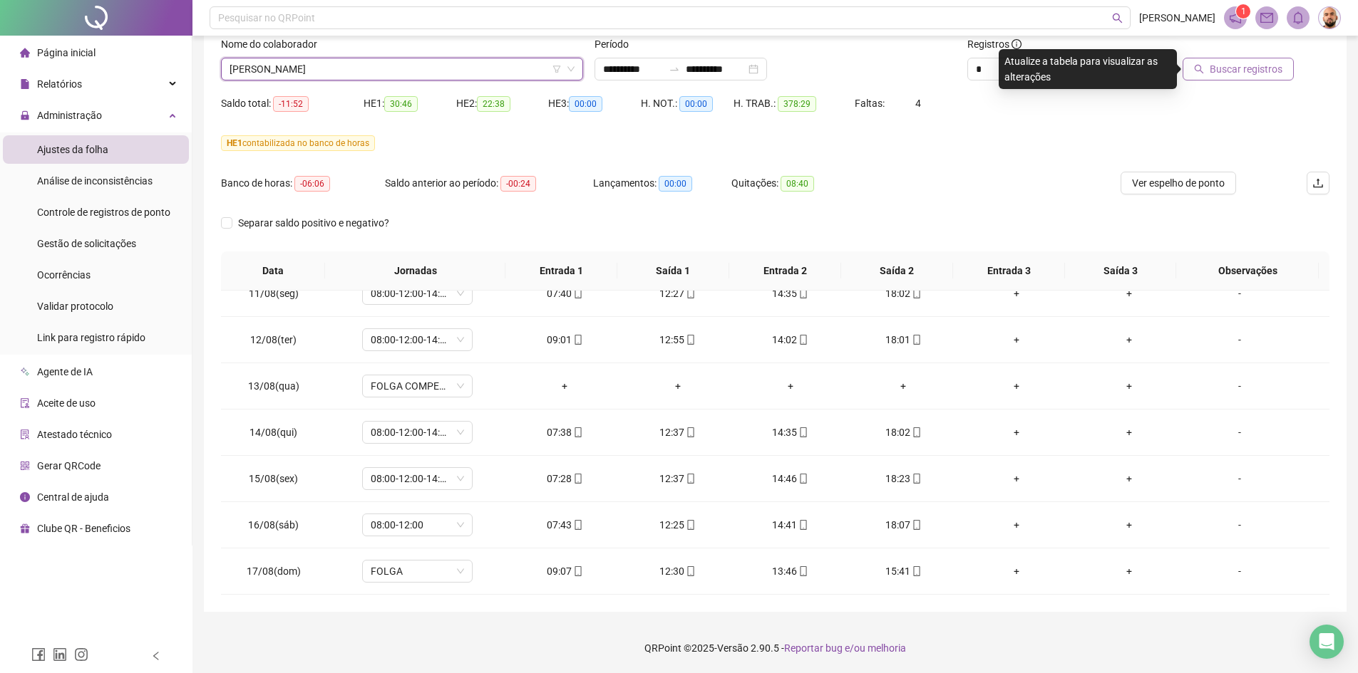
click at [1234, 77] on button "Buscar registros" at bounding box center [1237, 69] width 111 height 23
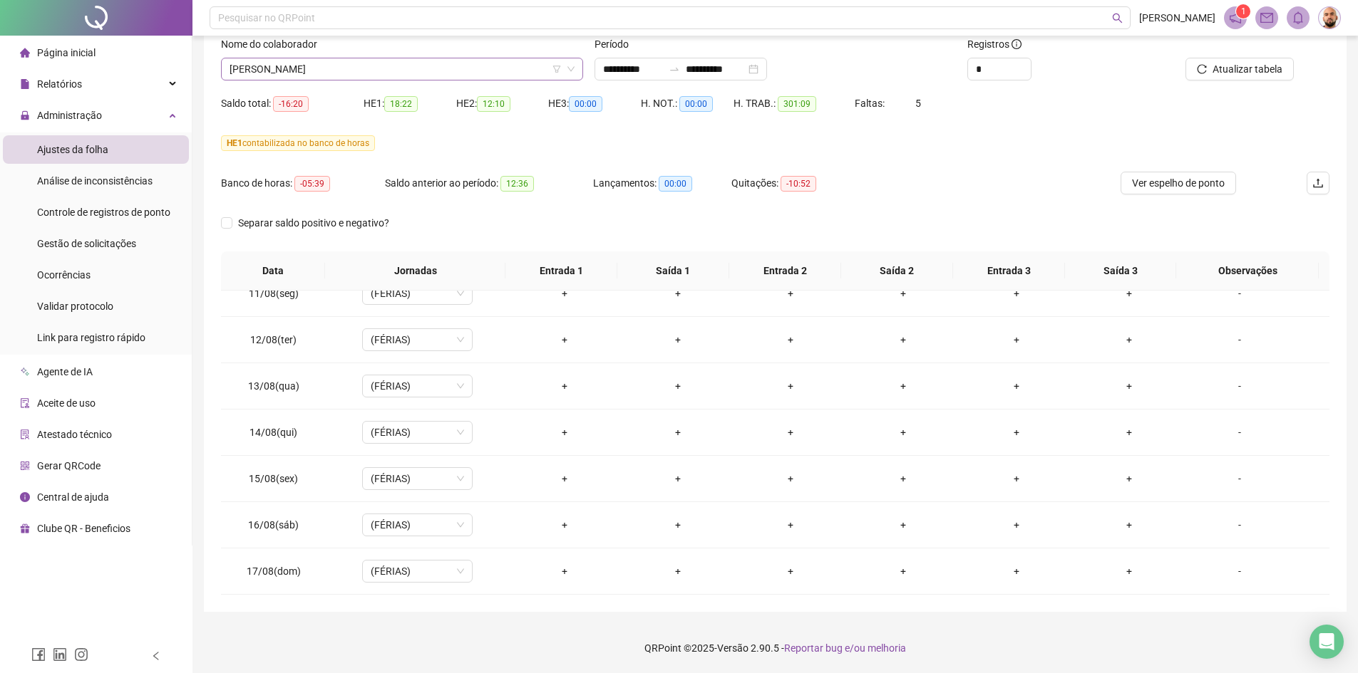
click at [352, 68] on span "[PERSON_NAME]" at bounding box center [401, 68] width 345 height 21
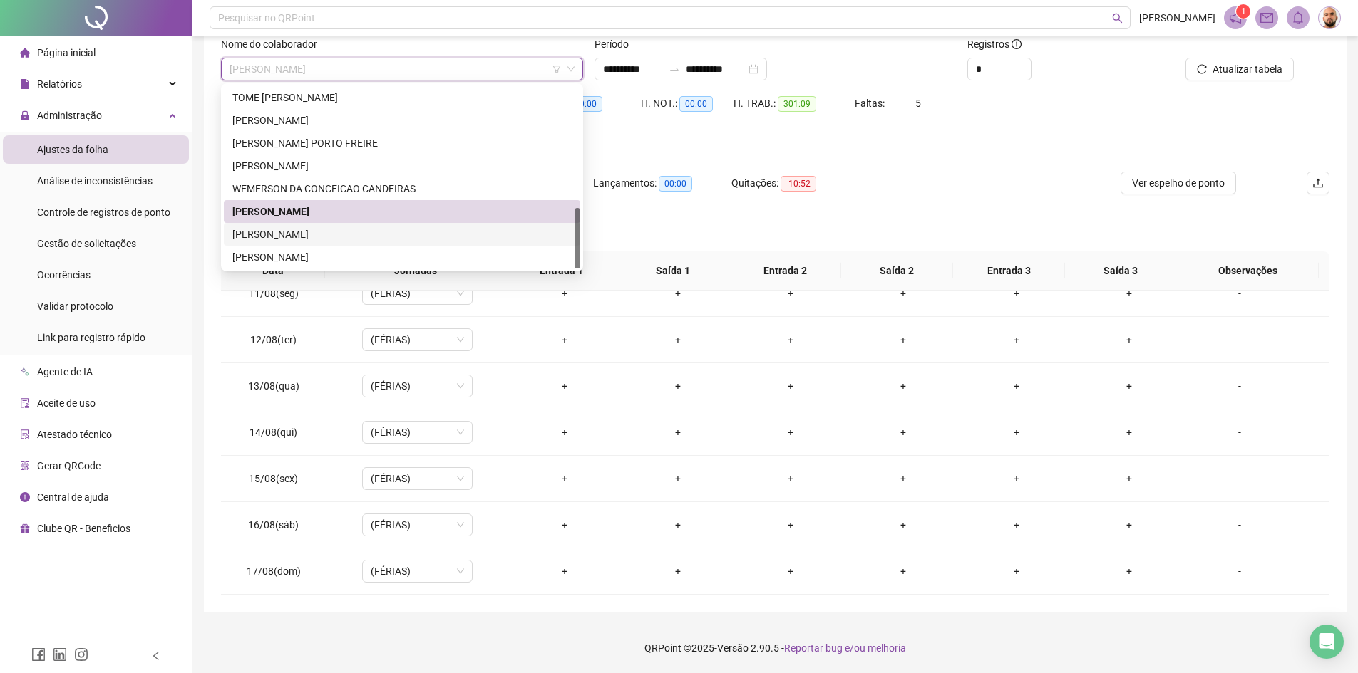
click at [333, 235] on div "[PERSON_NAME]" at bounding box center [401, 235] width 339 height 16
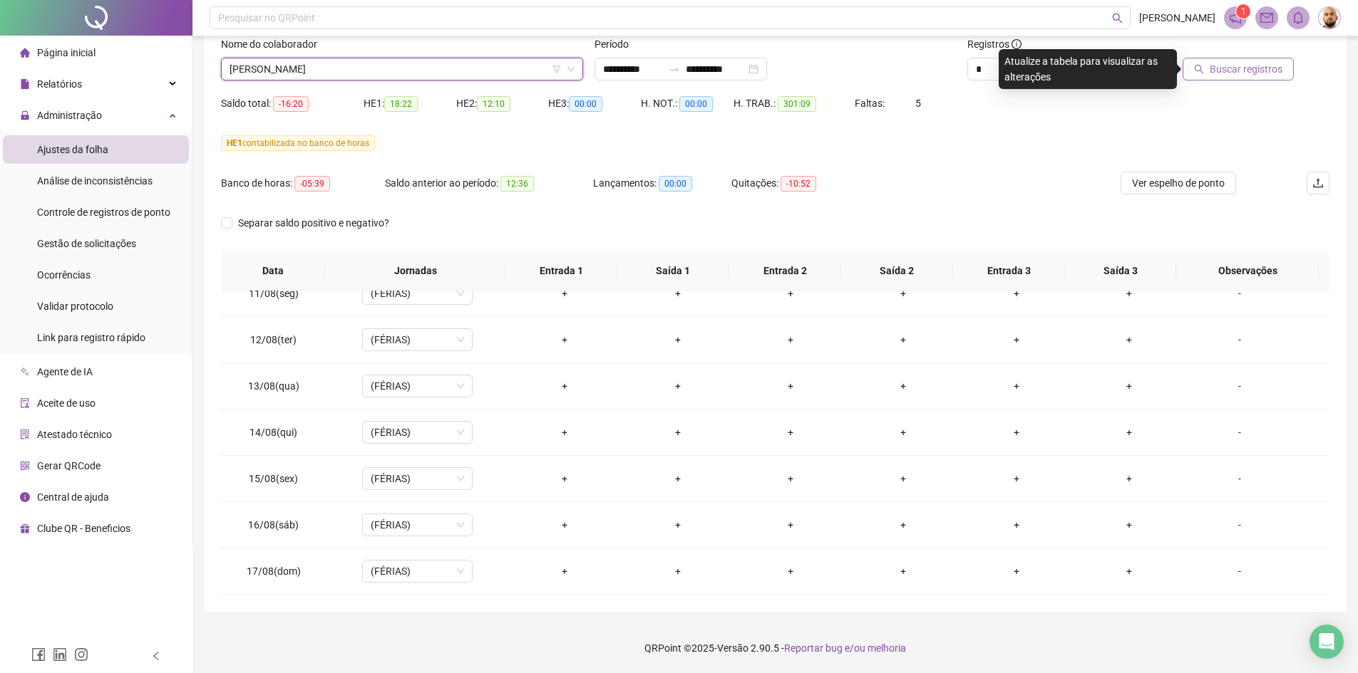
click at [1197, 71] on icon "search" at bounding box center [1199, 69] width 10 height 10
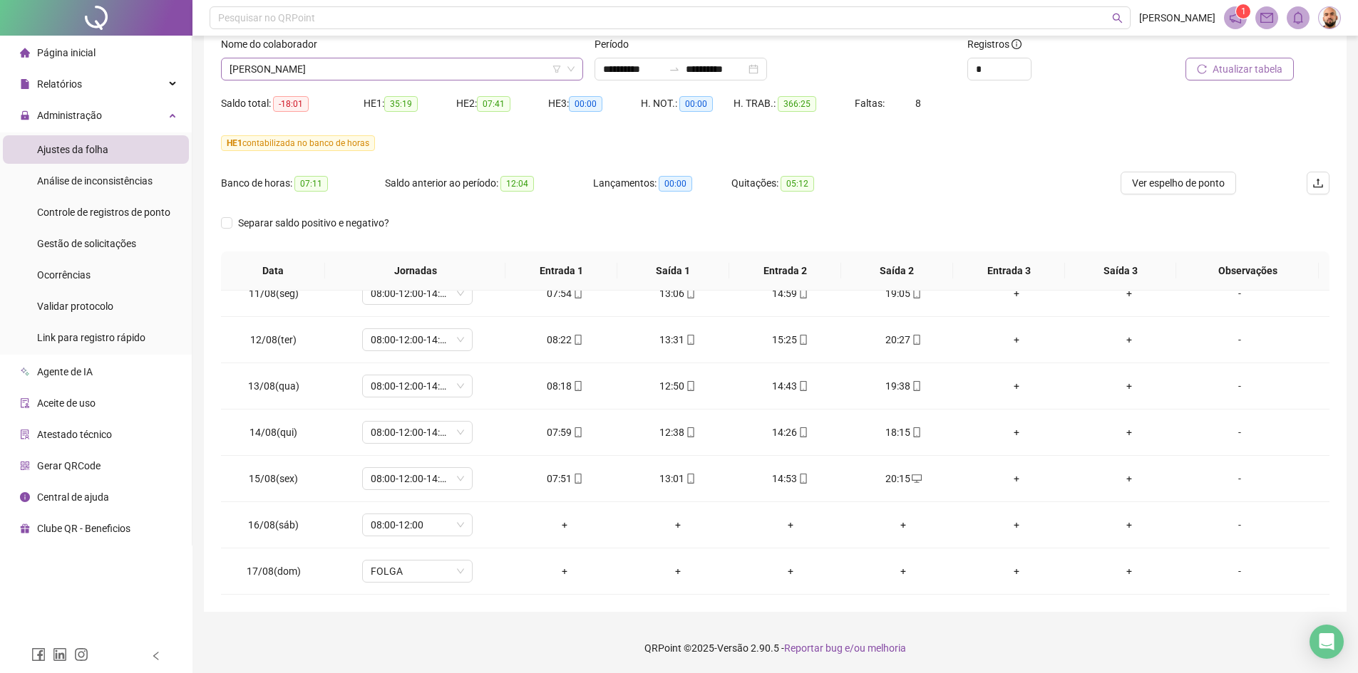
click at [406, 76] on span "[PERSON_NAME]" at bounding box center [401, 68] width 345 height 21
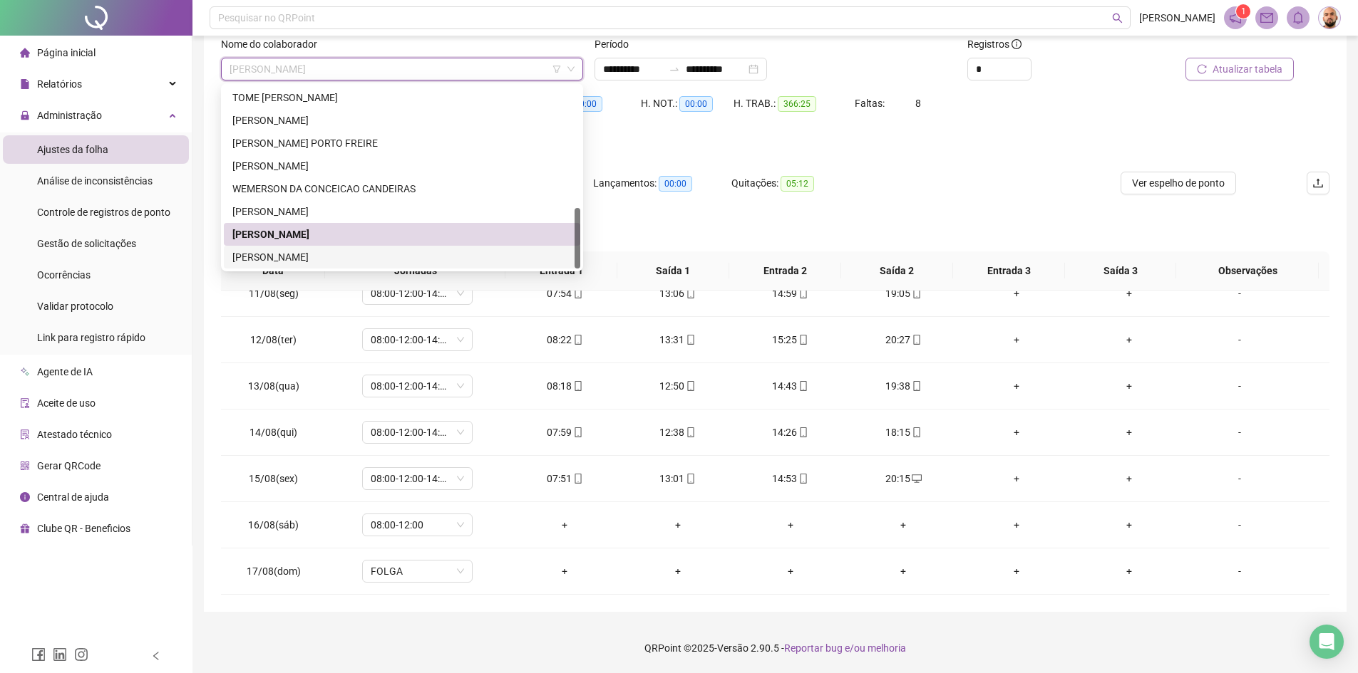
drag, startPoint x: 327, startPoint y: 256, endPoint x: 490, endPoint y: 260, distance: 162.5
click at [327, 257] on div "[PERSON_NAME]" at bounding box center [401, 257] width 339 height 16
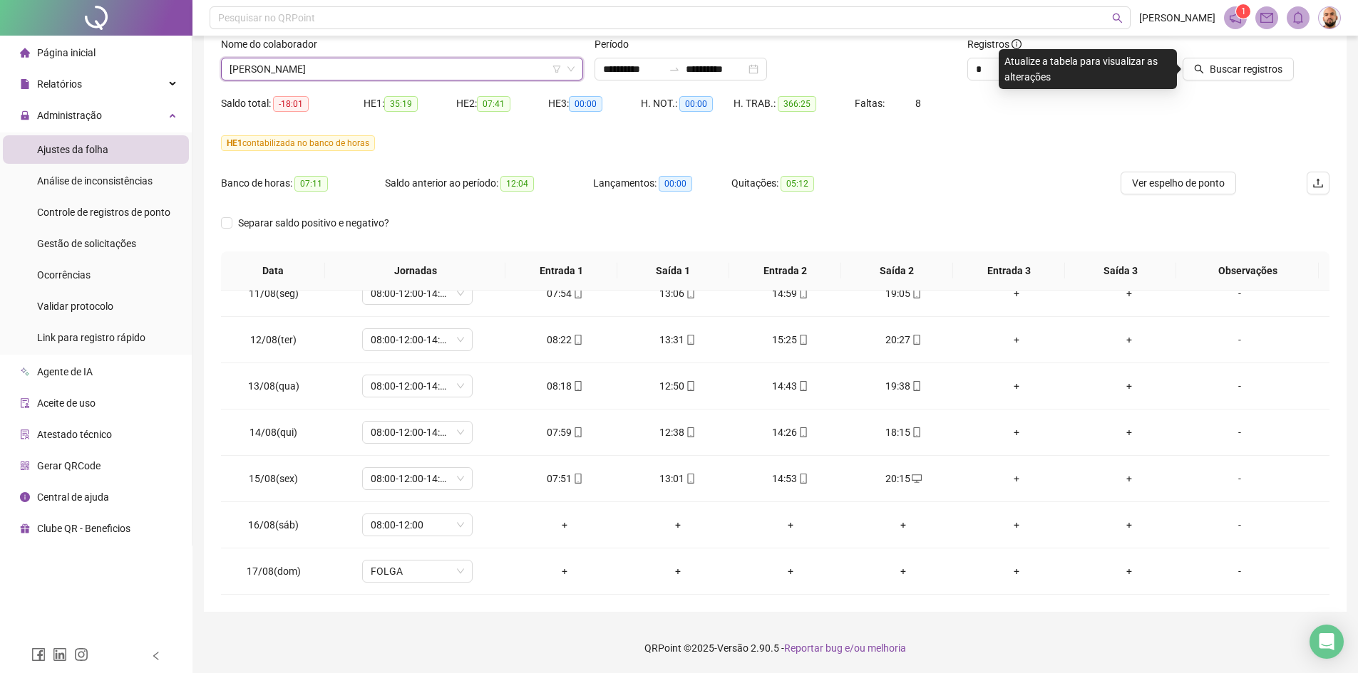
drag, startPoint x: 1231, startPoint y: 69, endPoint x: 1269, endPoint y: 136, distance: 76.9
click at [1232, 68] on span "Buscar registros" at bounding box center [1245, 69] width 73 height 16
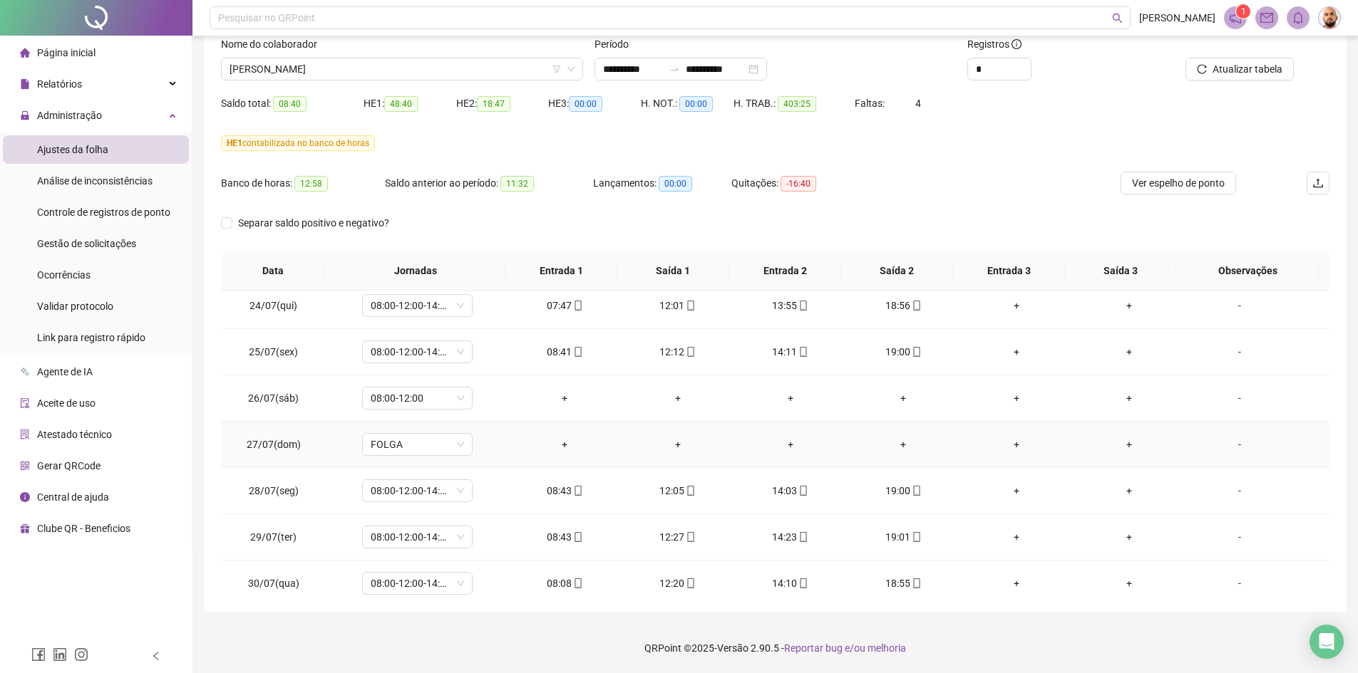
scroll to position [1641, 0]
